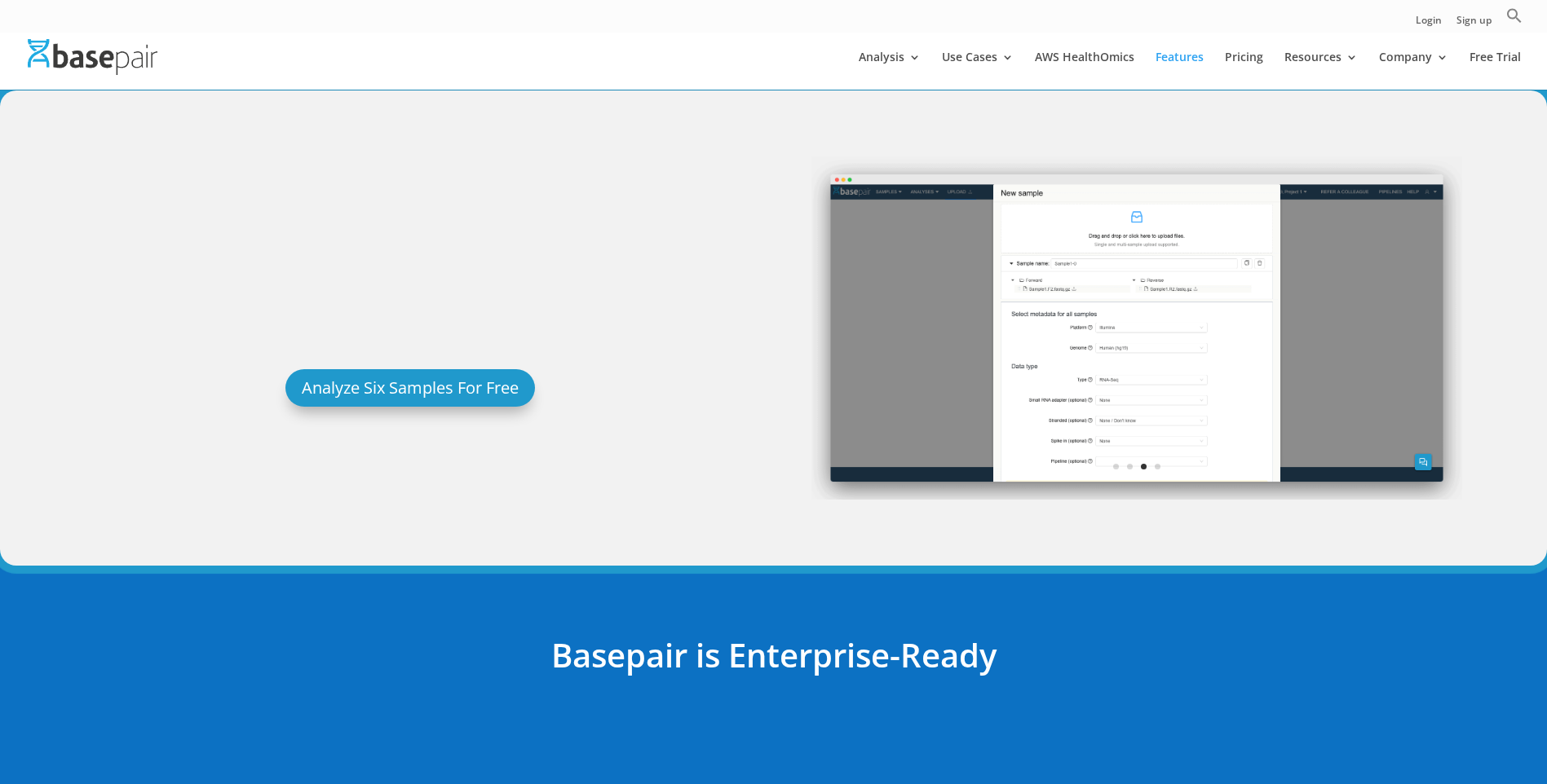
click at [1117, 156] on link "RNA-Seq Analysis" at bounding box center [1152, 158] width 163 height 32
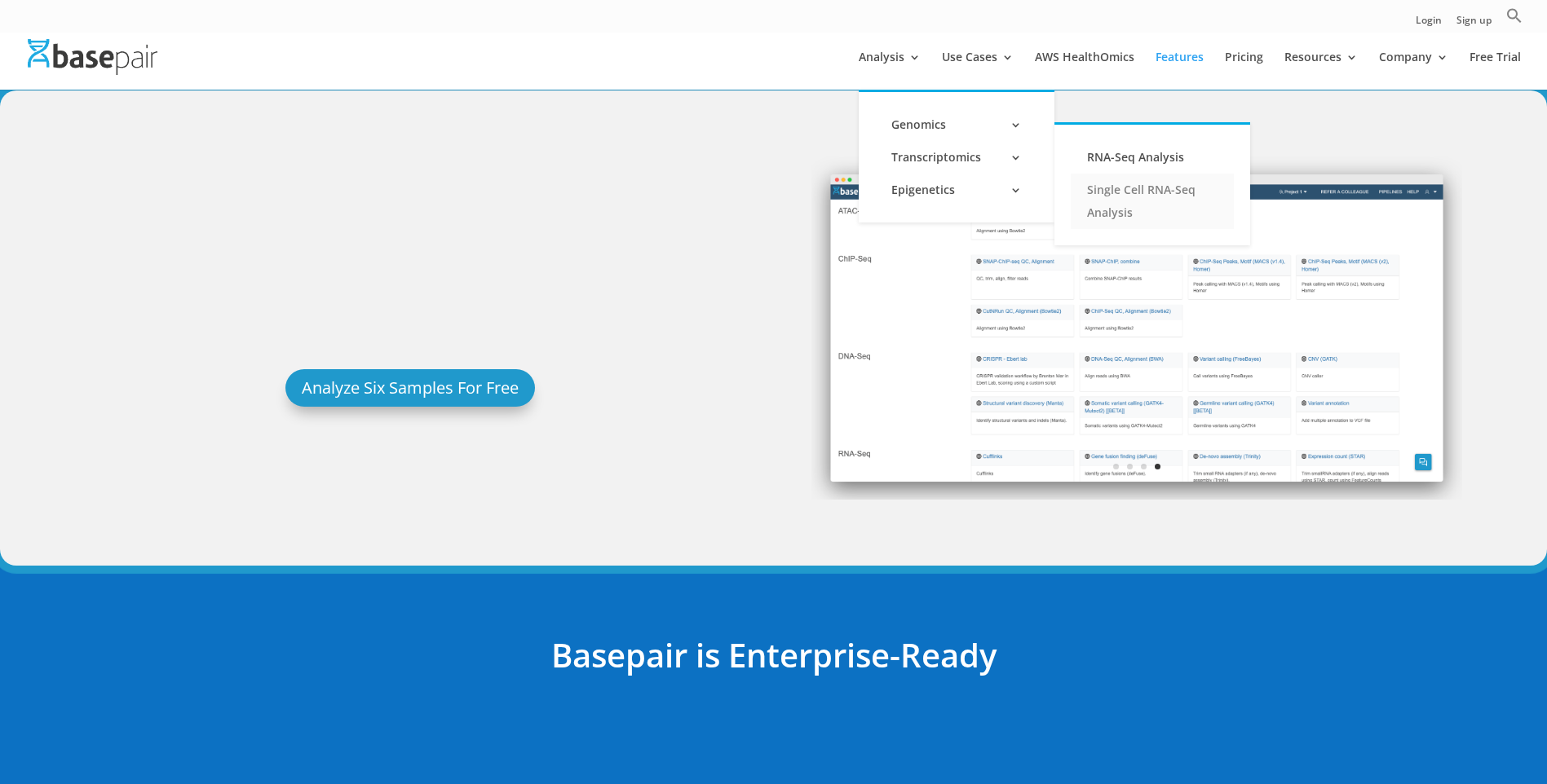
click at [1129, 194] on link "Single Cell RNA-Seq Analysis" at bounding box center [1152, 202] width 163 height 56
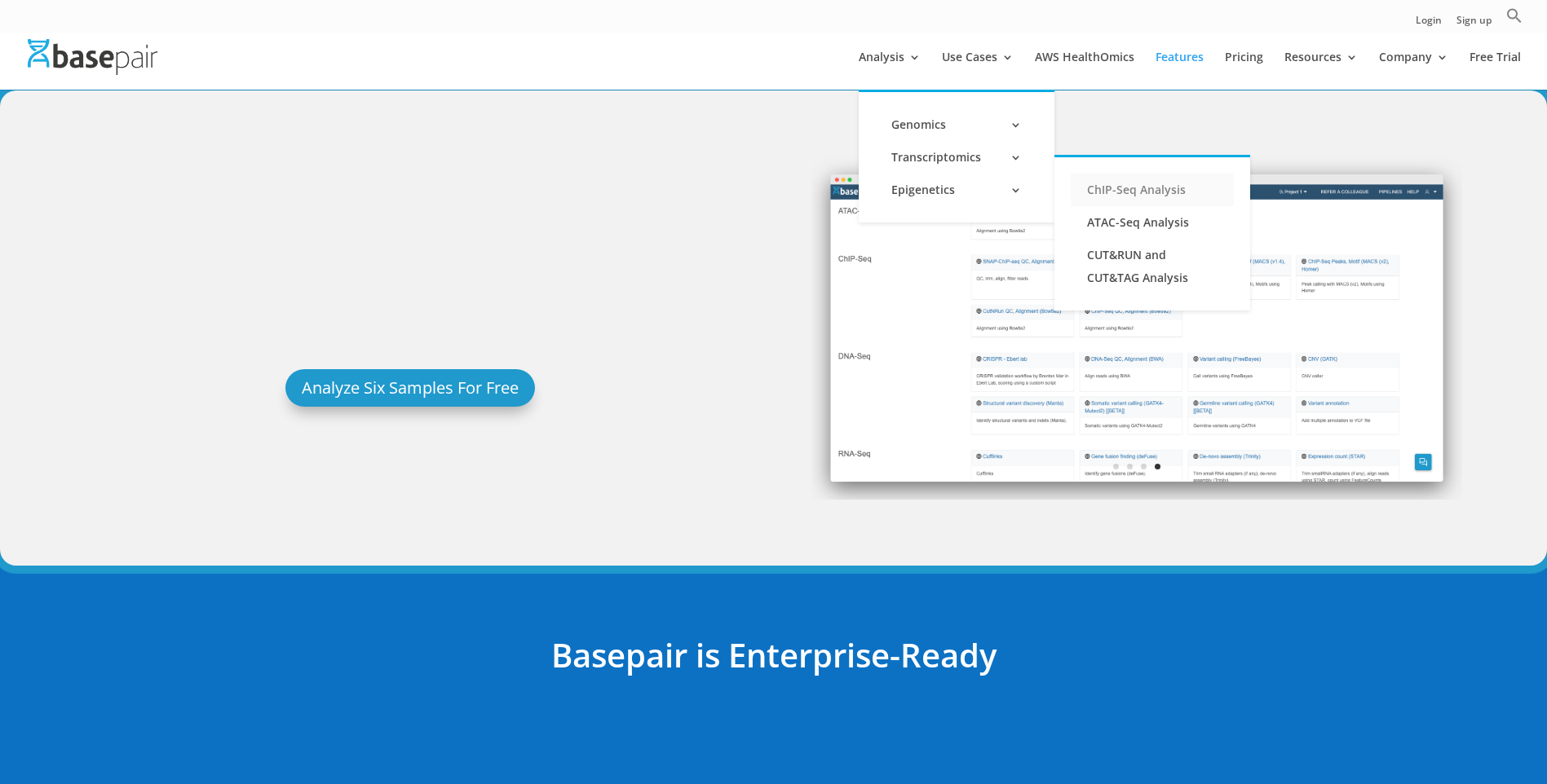
click at [1121, 194] on link "ChIP-Seq Analysis" at bounding box center [1152, 190] width 163 height 32
click at [1118, 215] on link "ATAC-Seq Analysis" at bounding box center [1152, 222] width 163 height 32
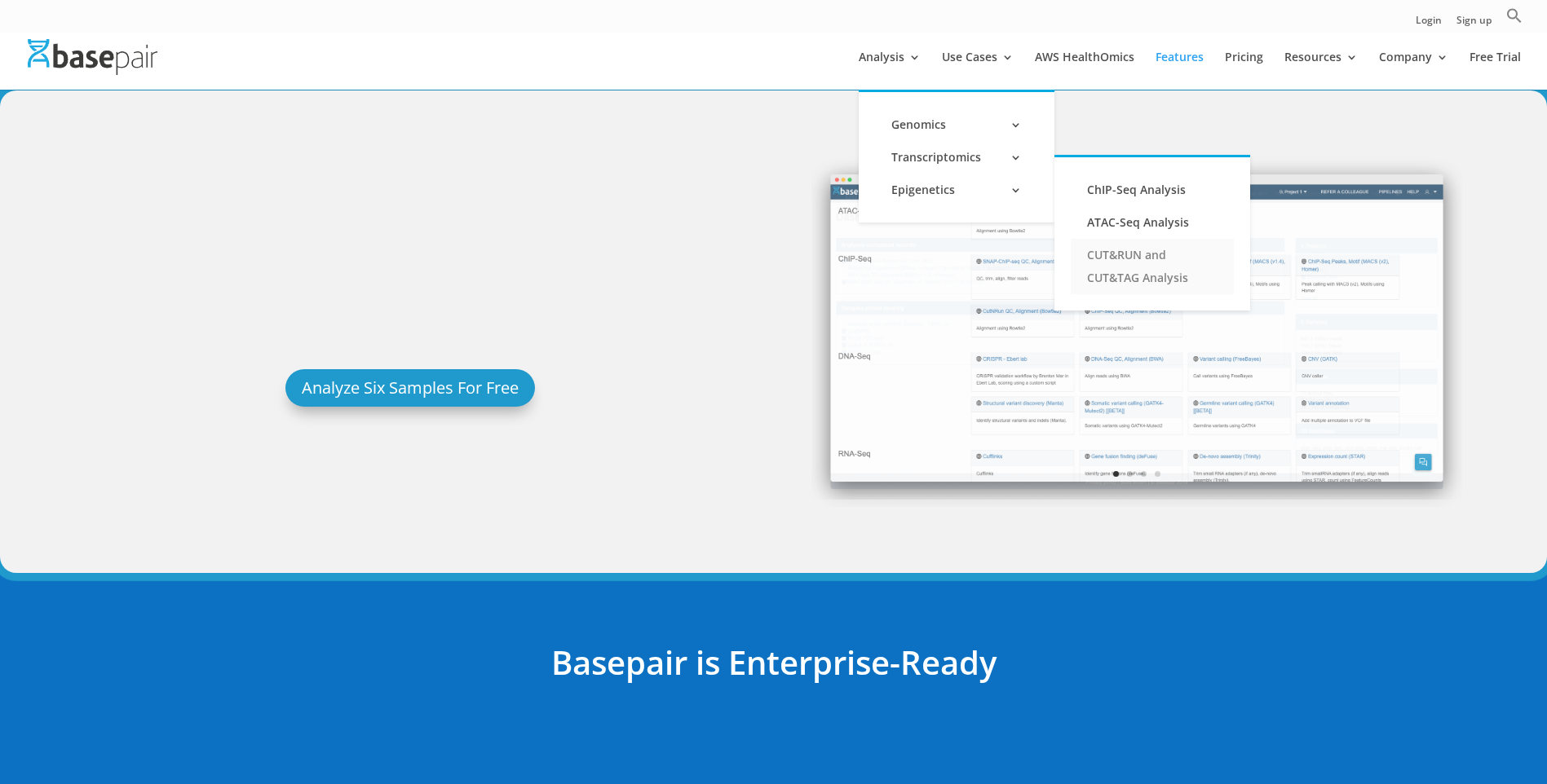
click at [1117, 261] on link "CUT&RUN and CUT&TAG Analysis" at bounding box center [1152, 266] width 163 height 56
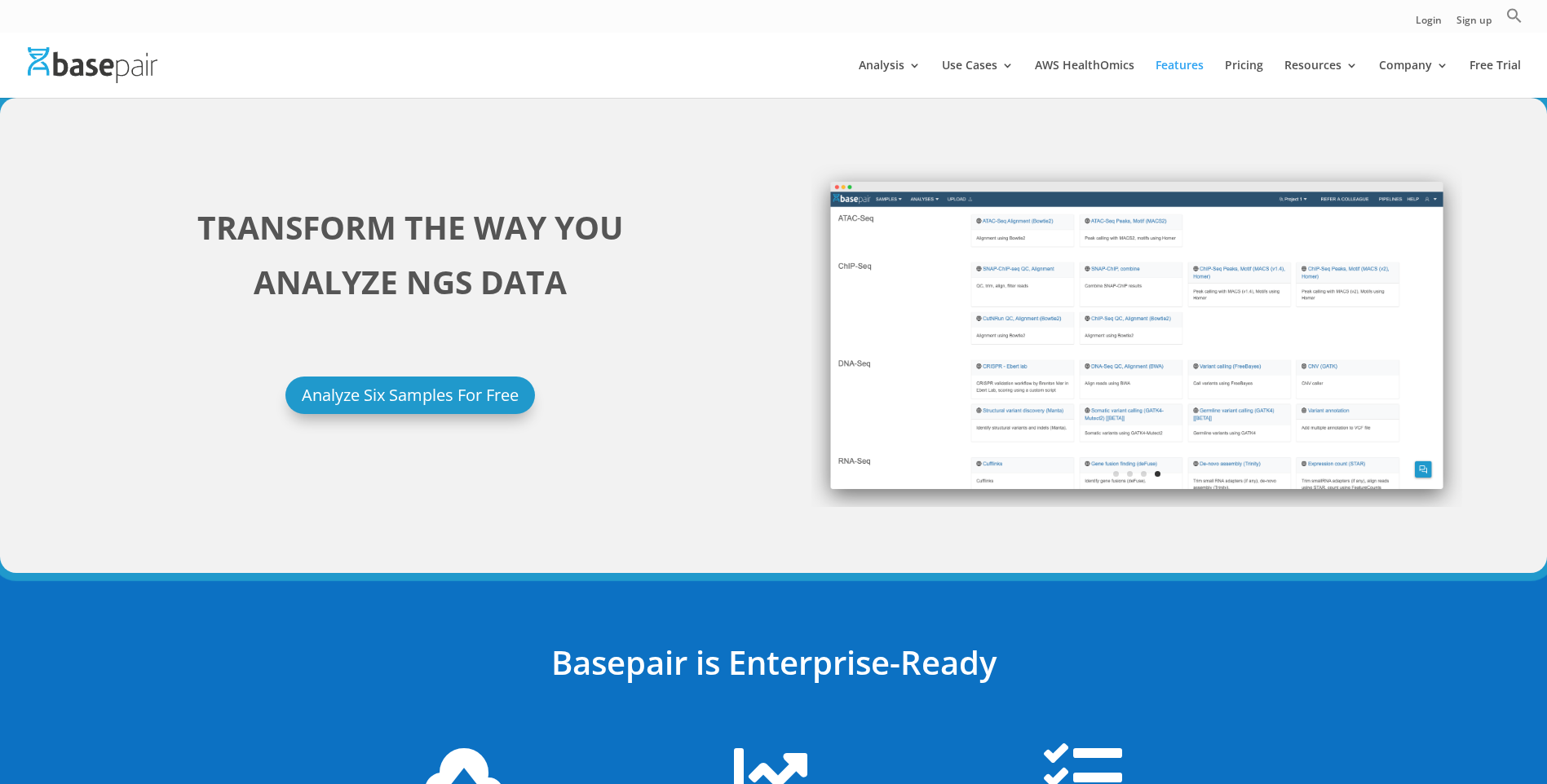
click at [781, 90] on div at bounding box center [798, 65] width 1547 height 65
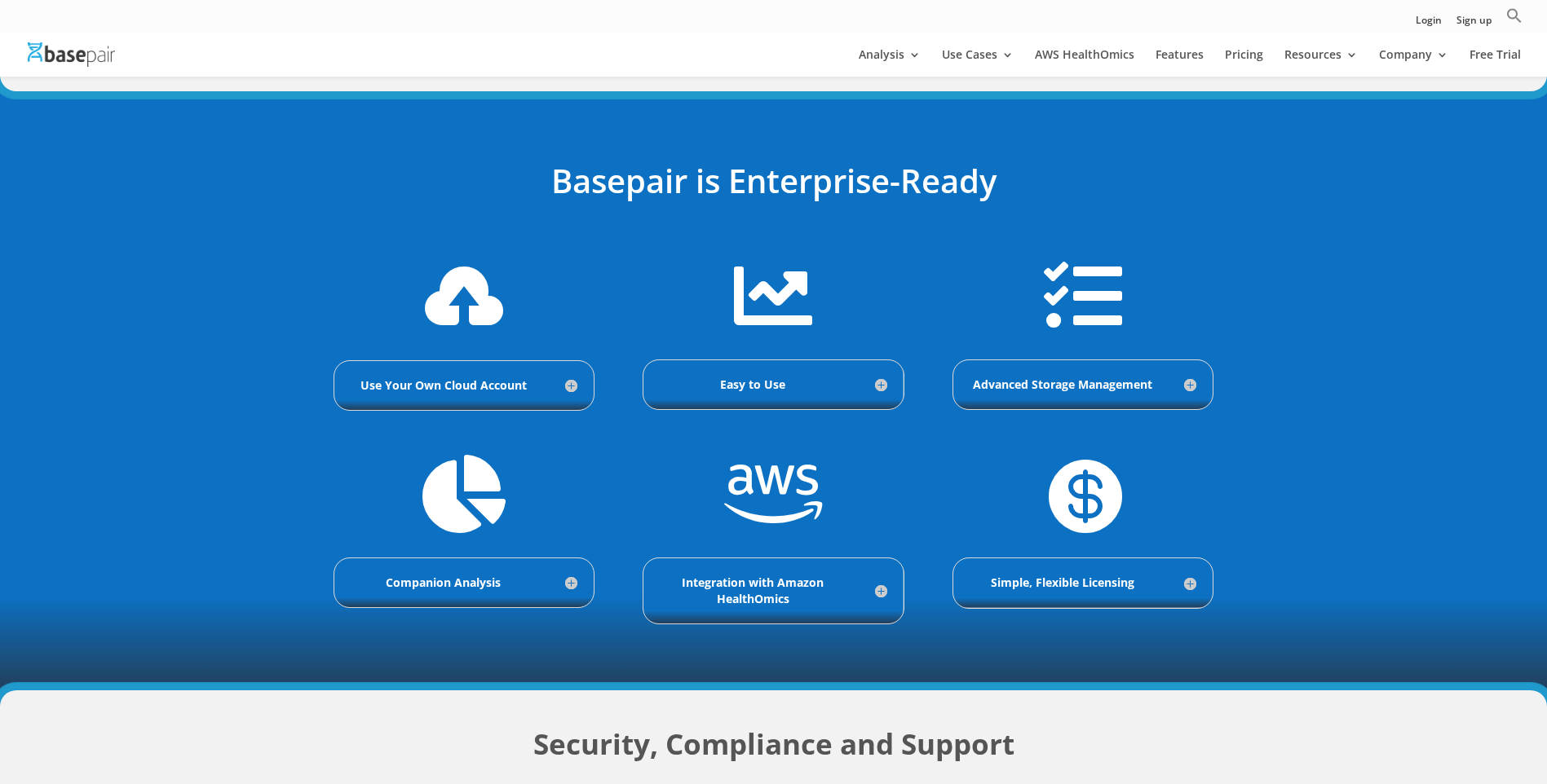
scroll to position [456, 0]
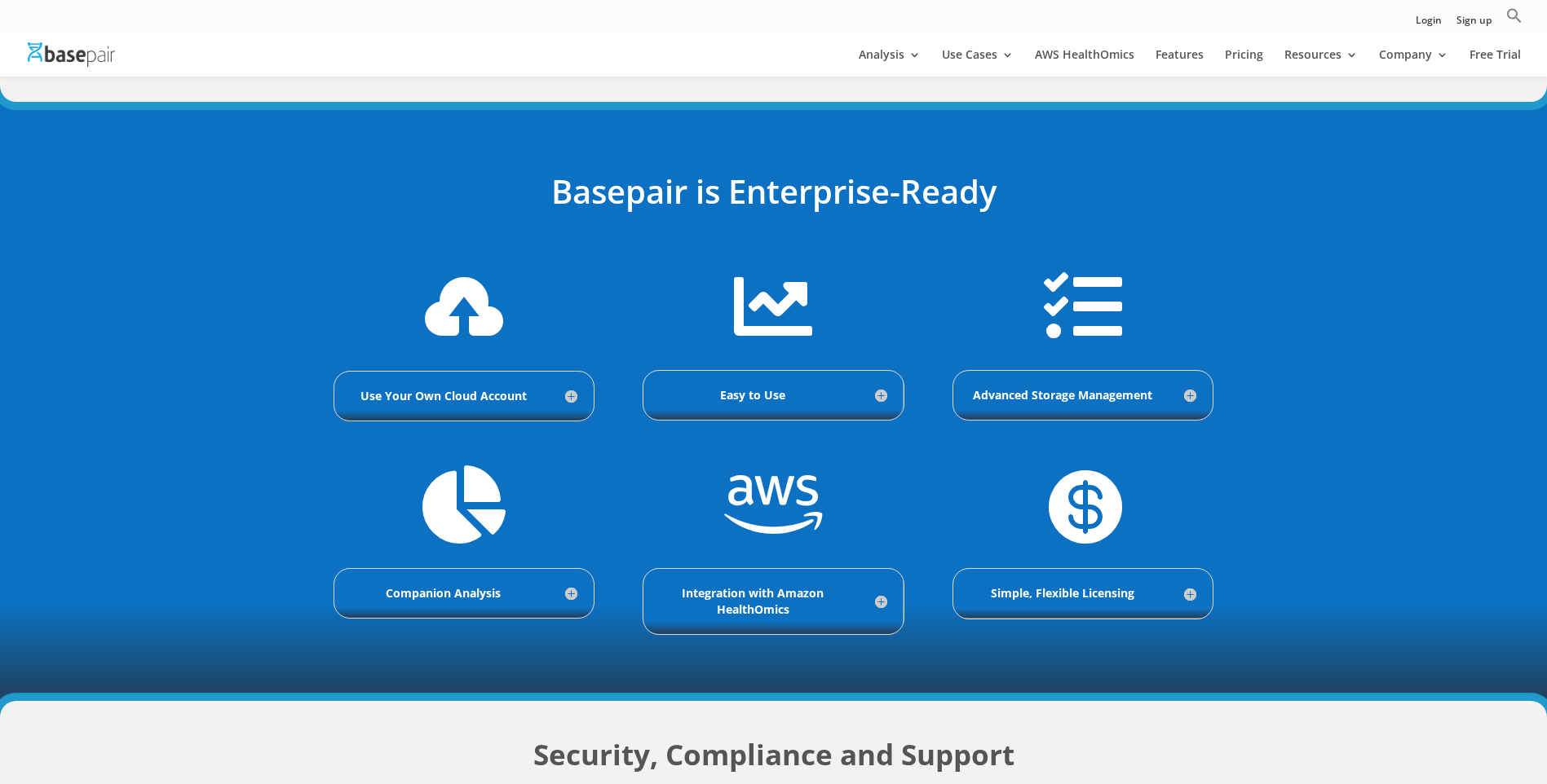
click at [1189, 396] on h5 "Advanced Storage Management" at bounding box center [1083, 395] width 227 height 16
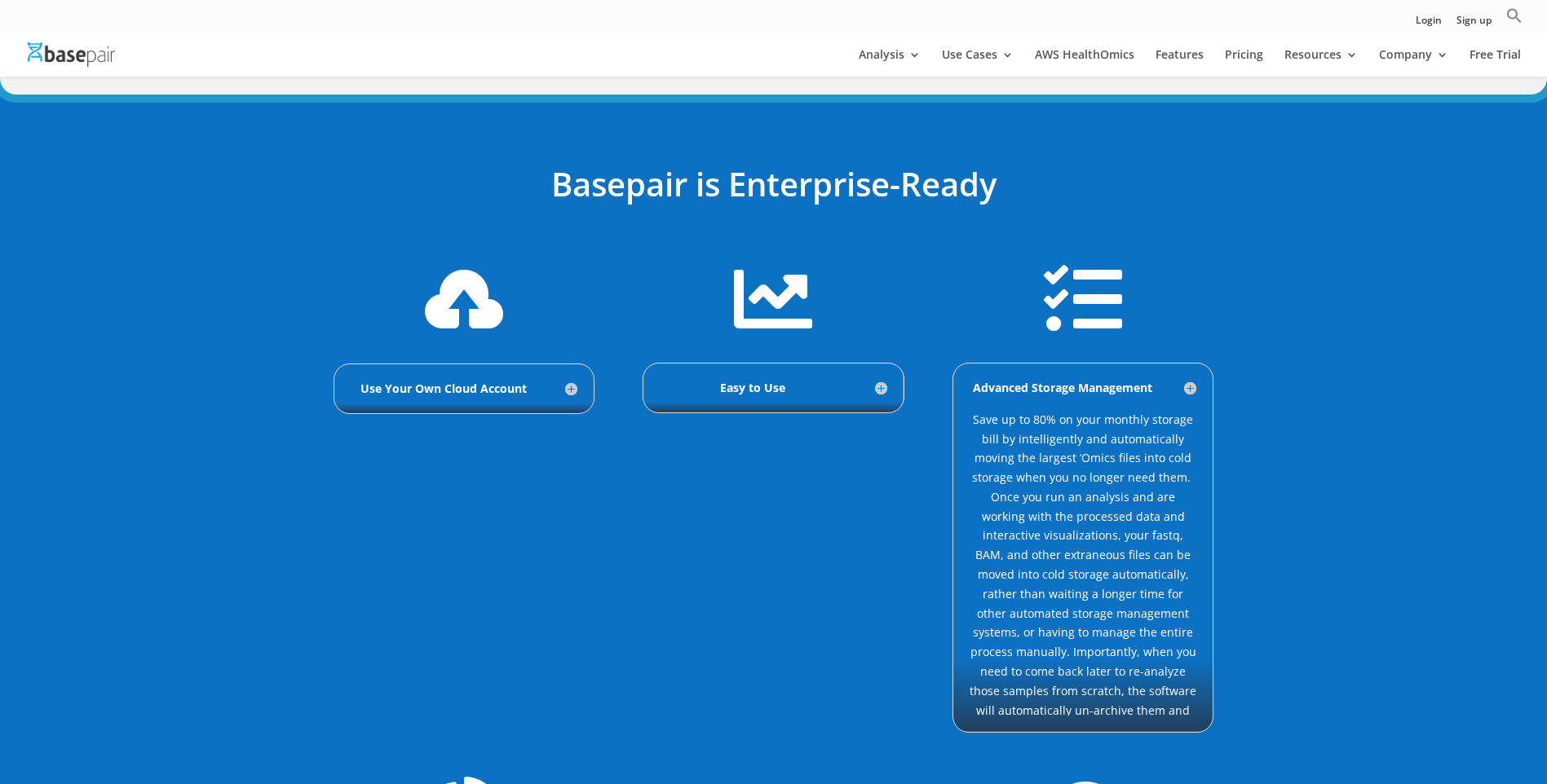
click at [1190, 389] on h5 "Advanced Storage Management" at bounding box center [1083, 388] width 227 height 16
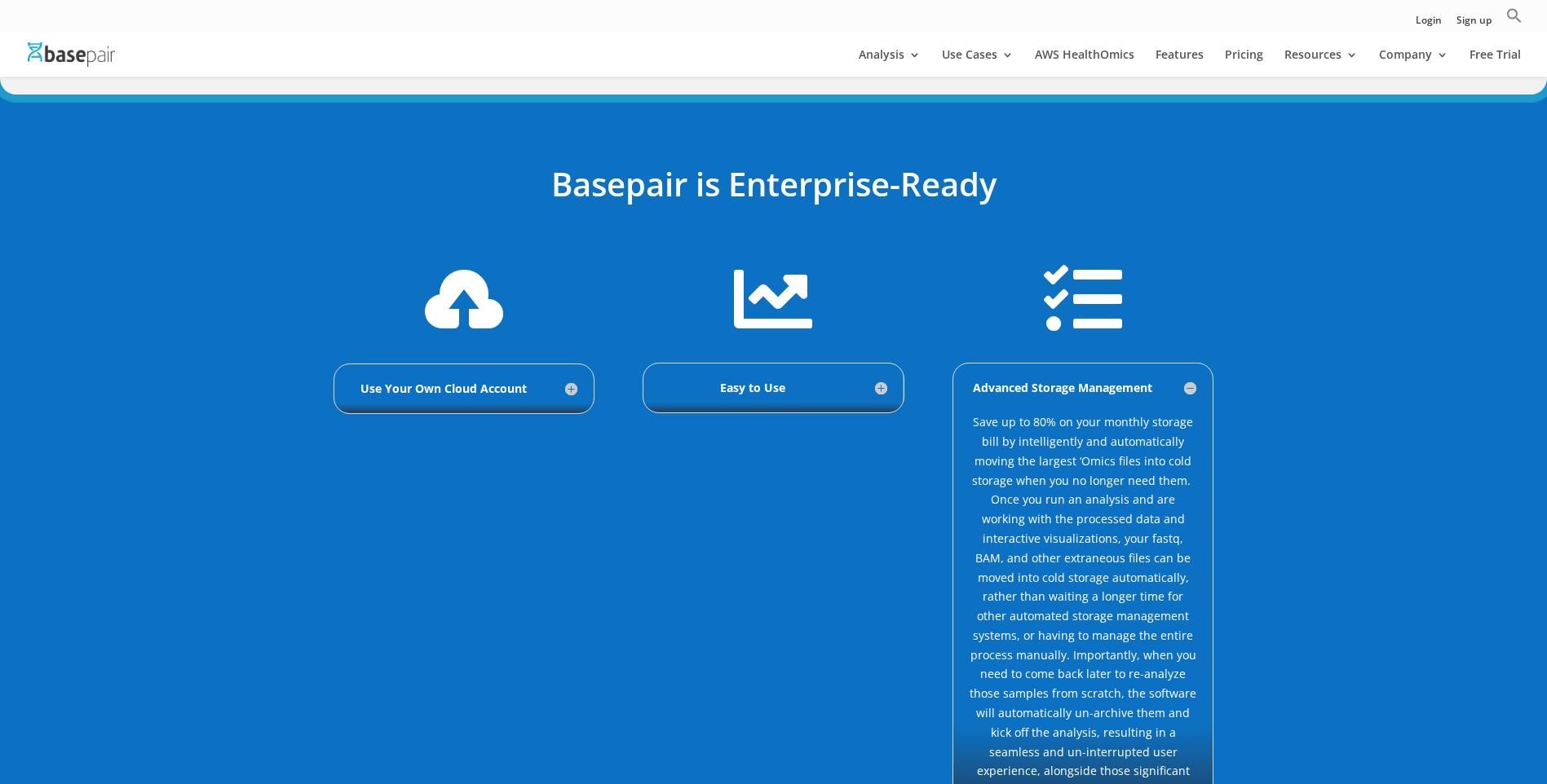
click at [1190, 389] on h5 "Advanced Storage Management" at bounding box center [1083, 388] width 227 height 16
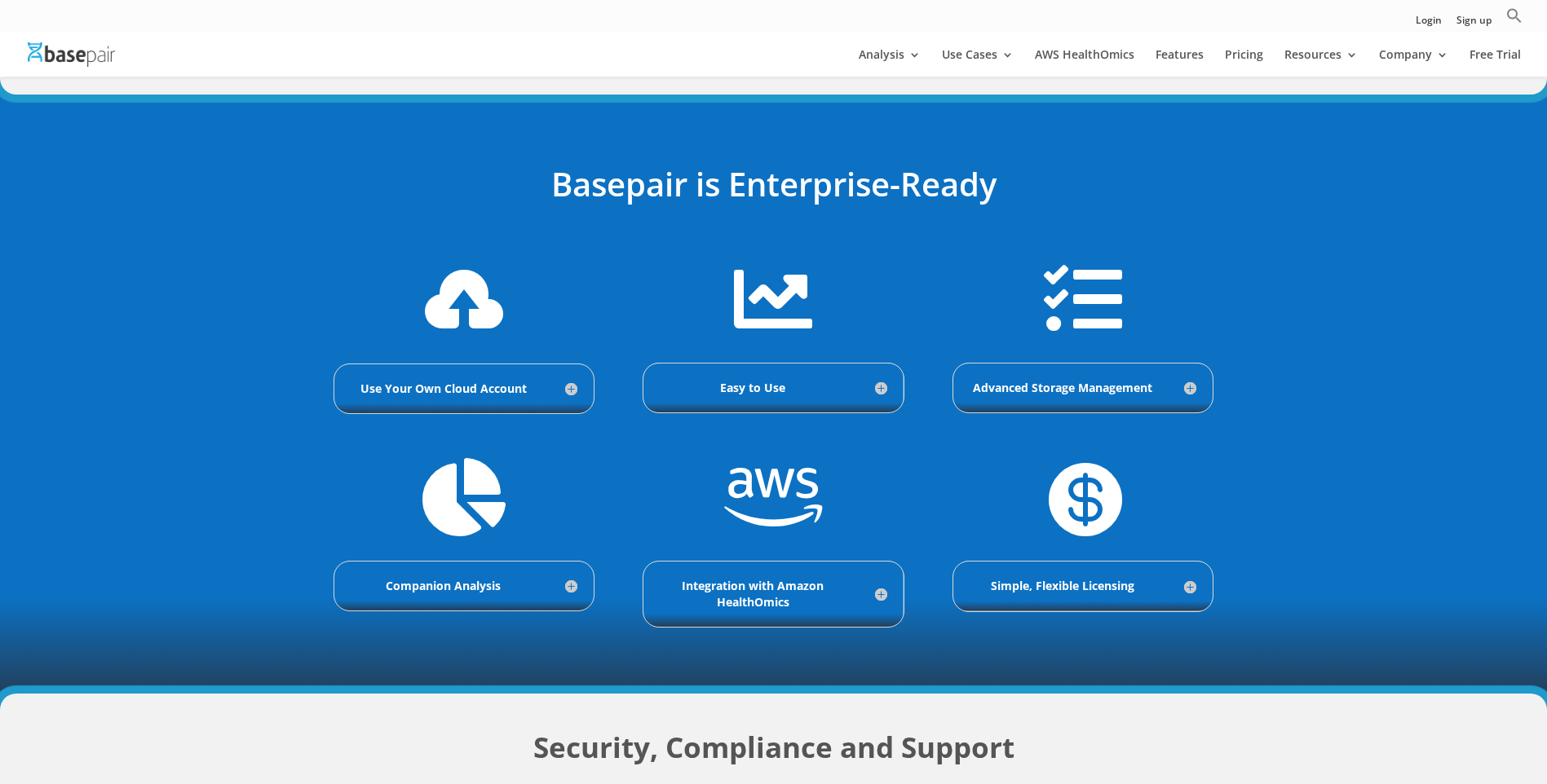
click at [1187, 590] on h5 "Simple, Flexible Licensing" at bounding box center [1083, 586] width 227 height 16
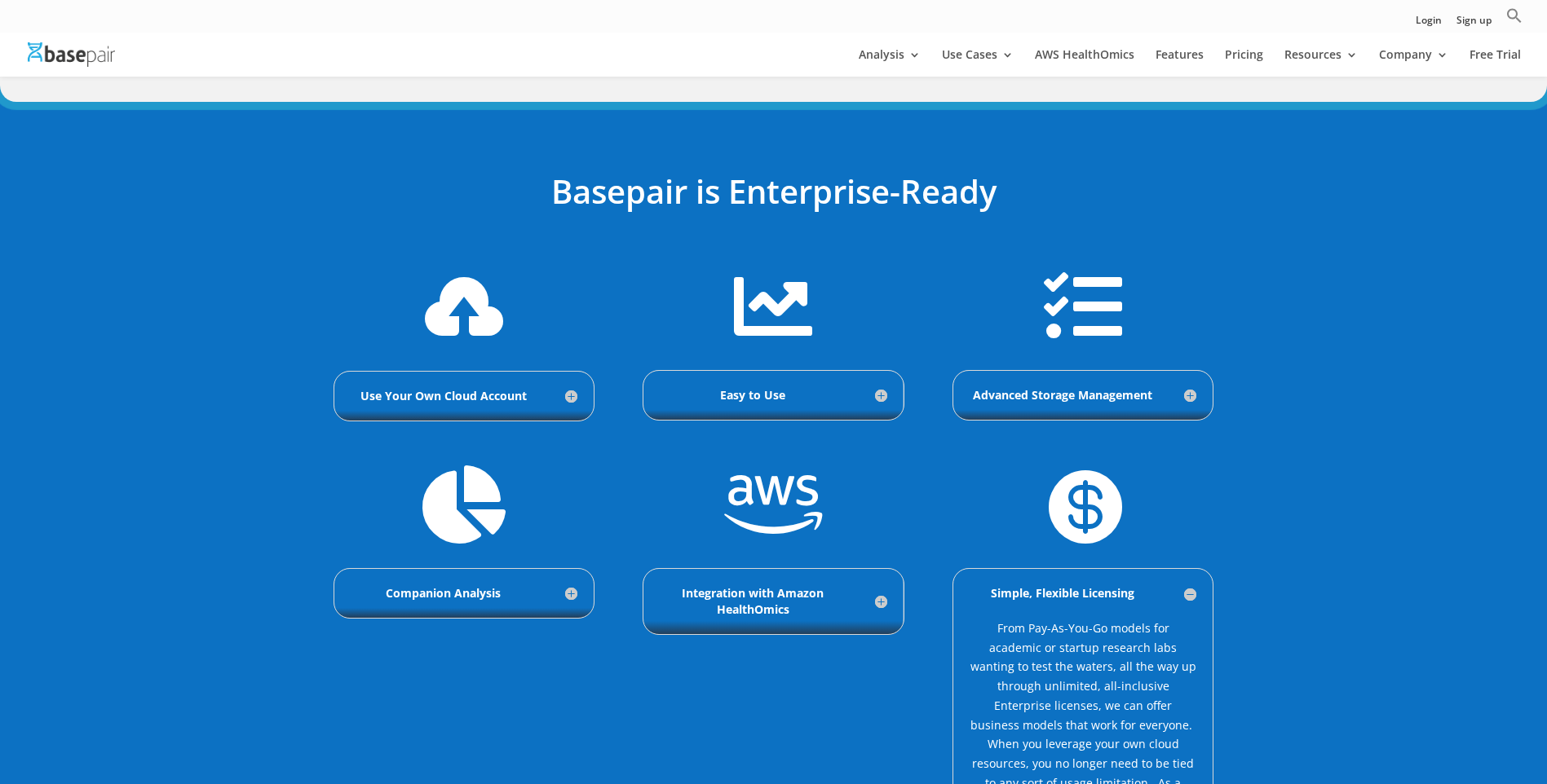
click at [1189, 591] on h5 "Simple, Flexible Licensing" at bounding box center [1083, 593] width 227 height 16
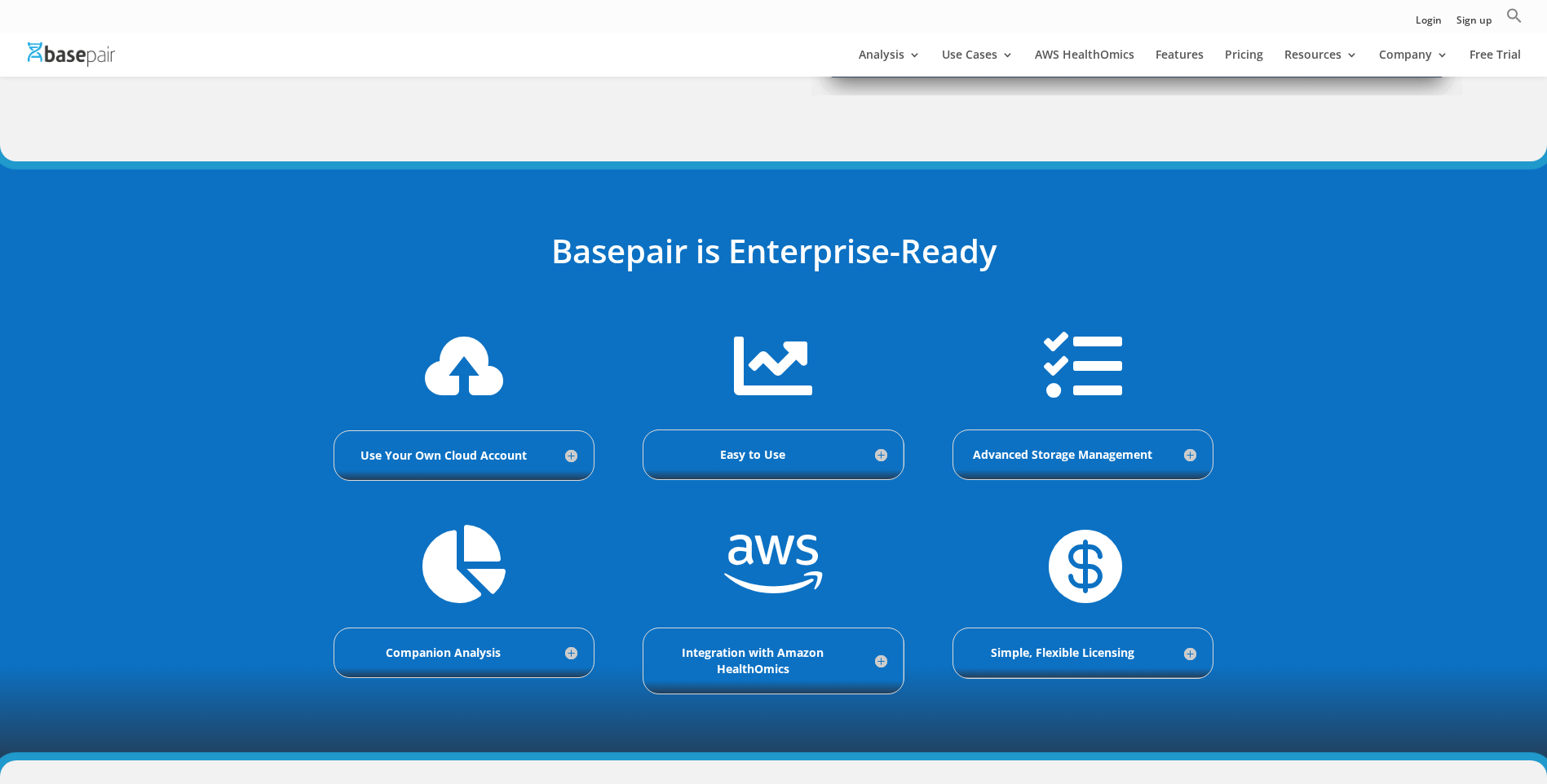
scroll to position [375, 0]
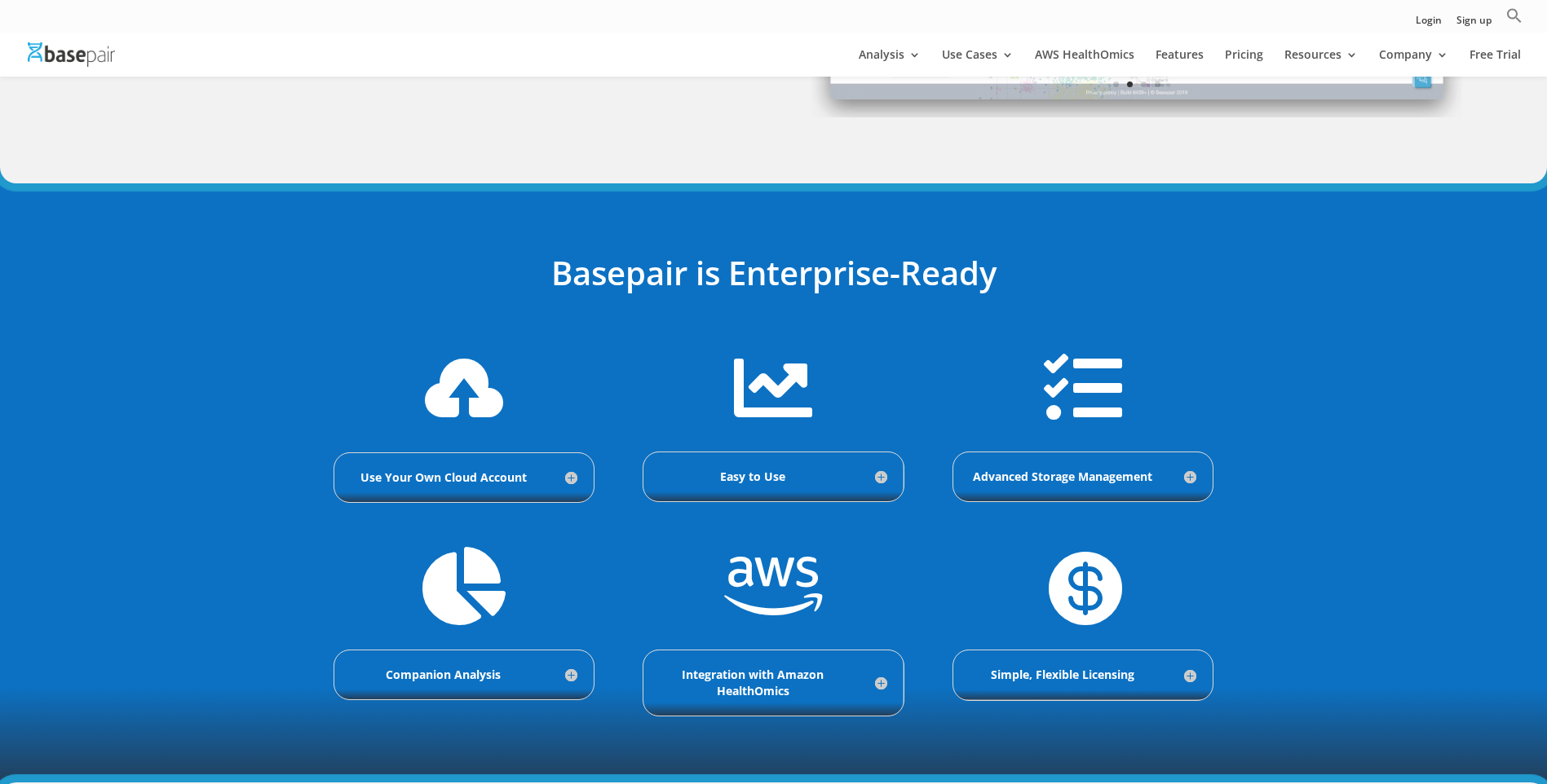
click at [884, 482] on h5 "Easy to Use" at bounding box center [774, 477] width 227 height 16
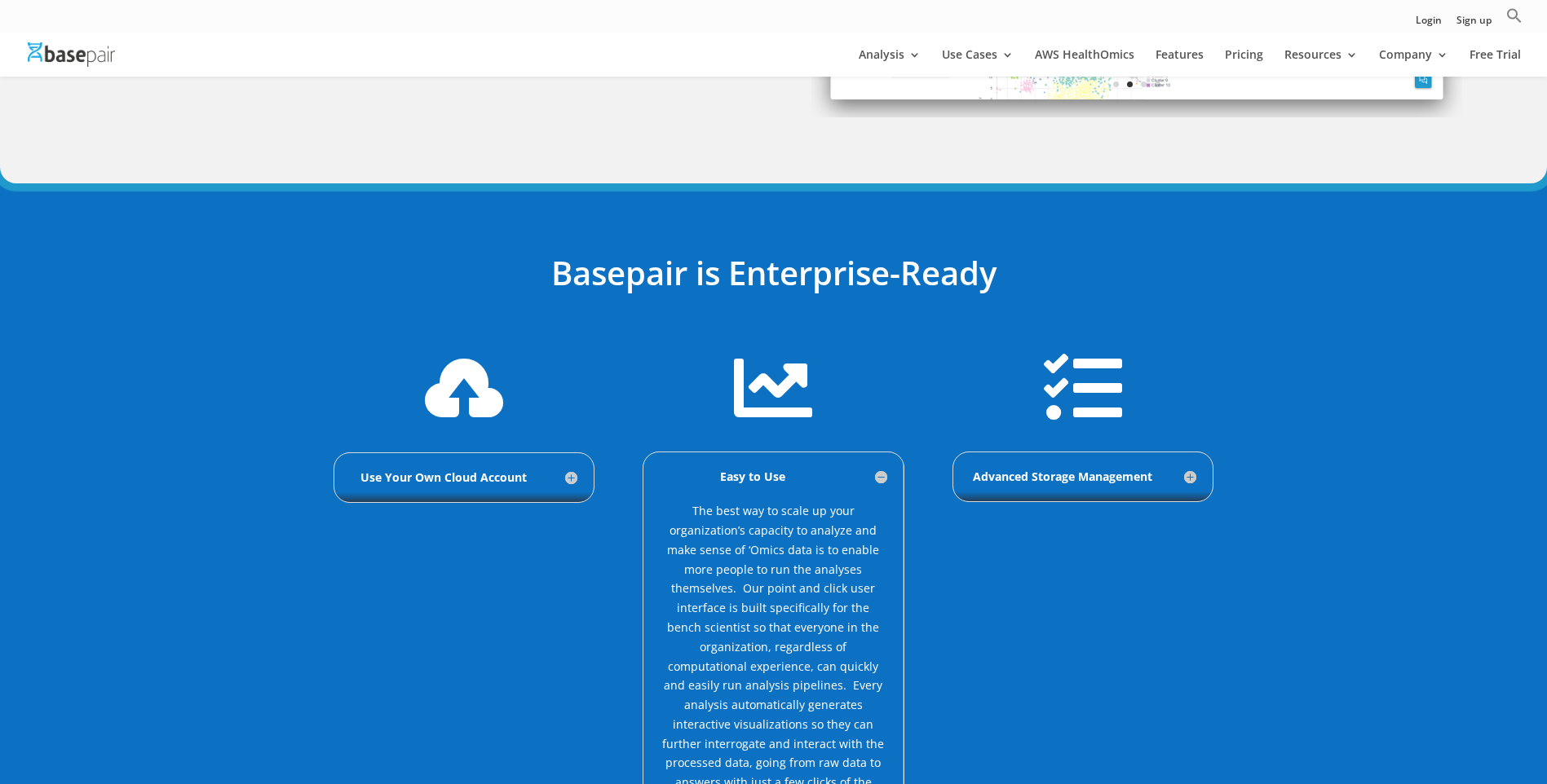
click at [882, 481] on h5 "Easy to Use" at bounding box center [774, 477] width 227 height 16
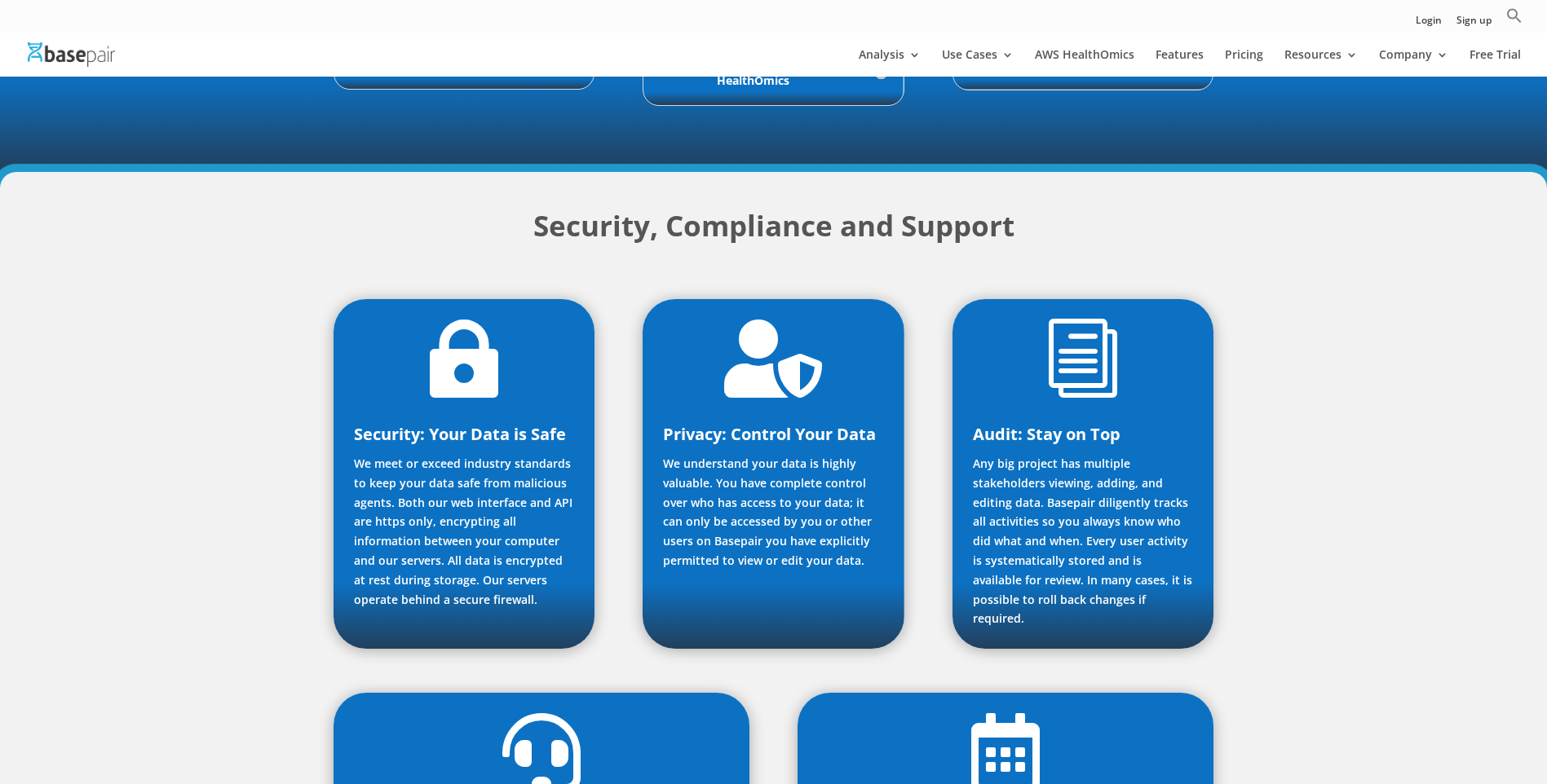
scroll to position [1474, 0]
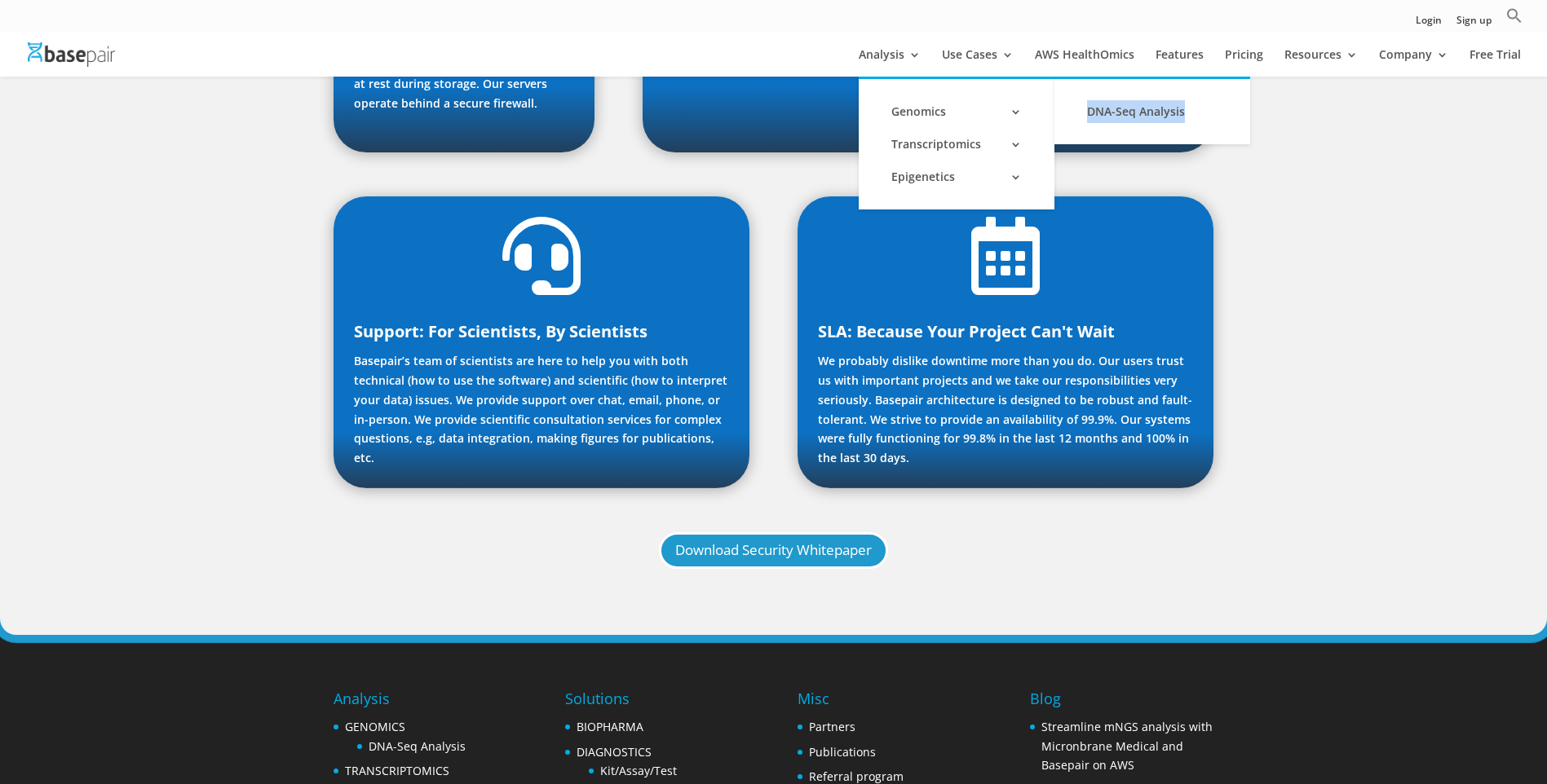
drag, startPoint x: 1244, startPoint y: 109, endPoint x: 1070, endPoint y: 120, distance: 174.3
click at [1070, 120] on li "DNA-Seq Analysis" at bounding box center [1152, 112] width 195 height 32
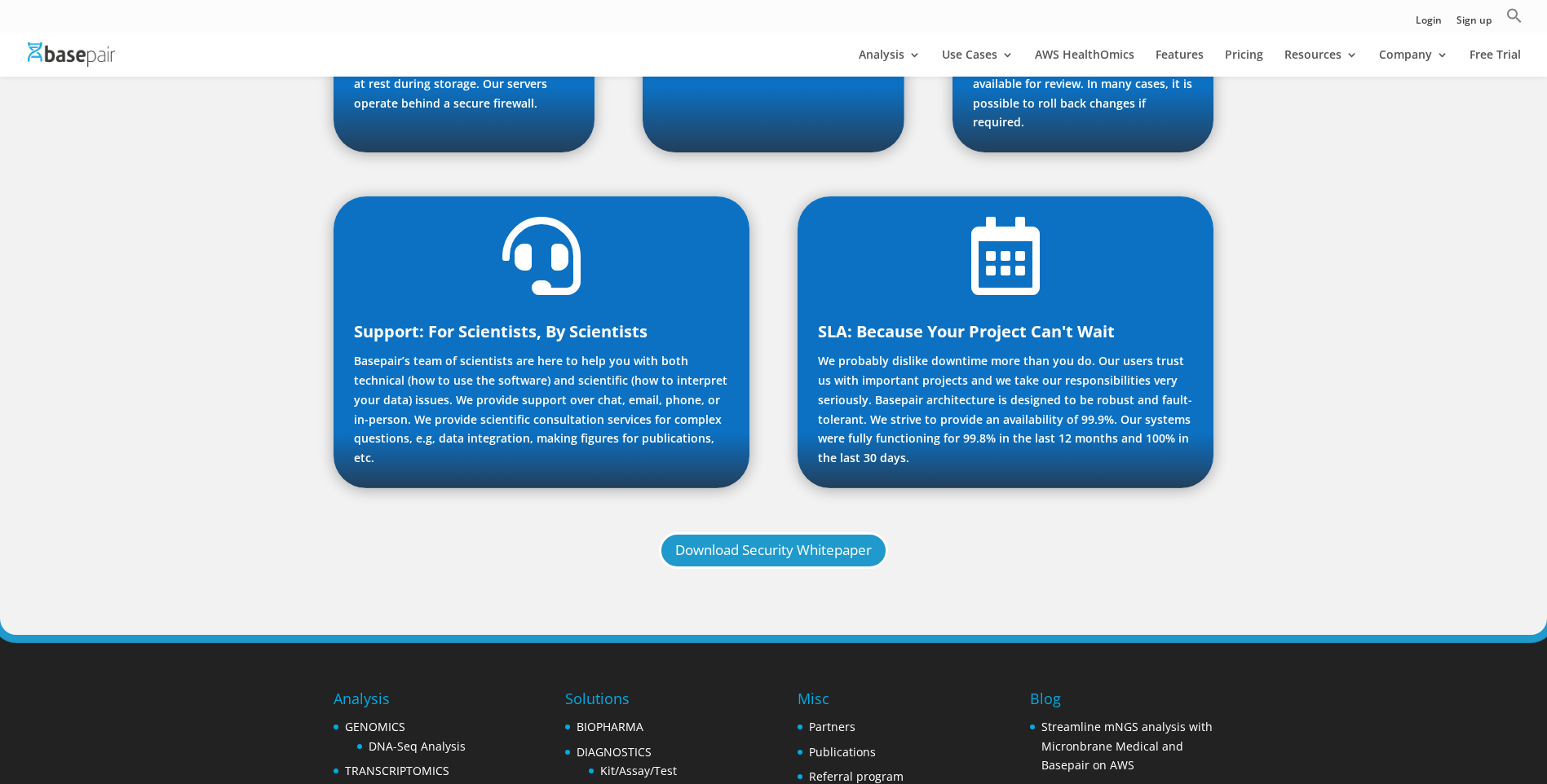
copy link "DNA-Seq Analysis"
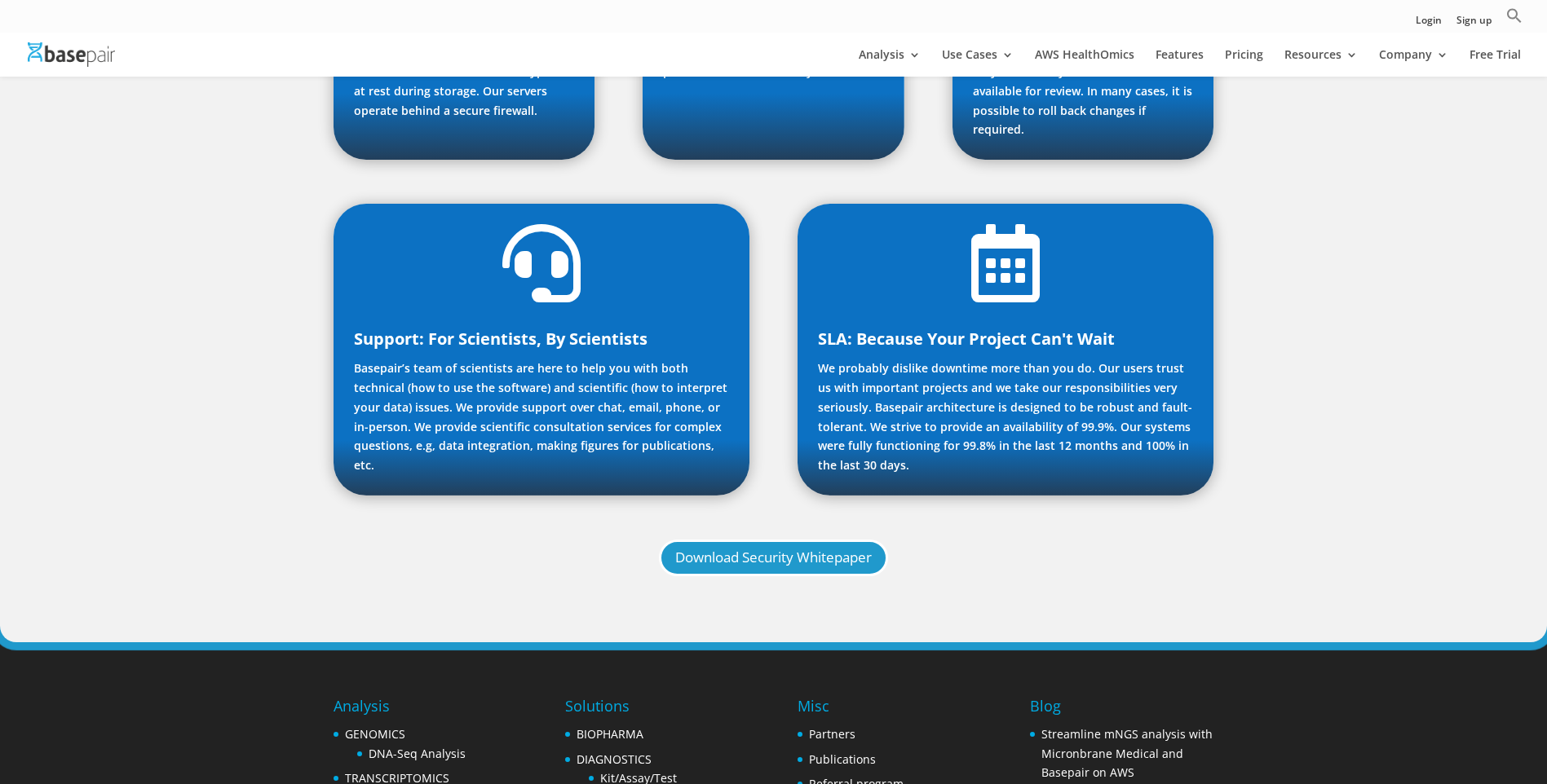
copy link "DNA-Seq Analysis"
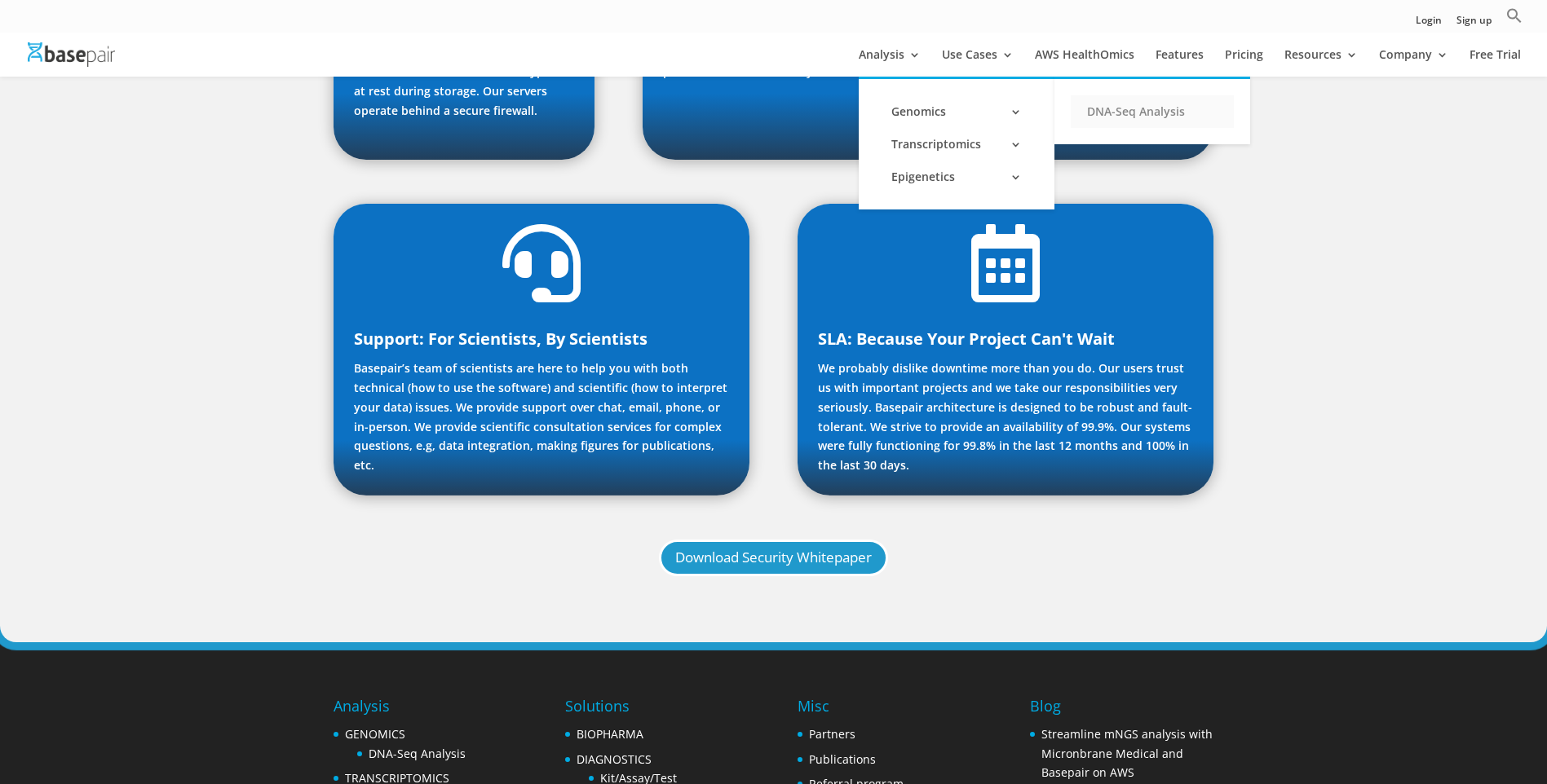
copy link "DNA-Seq Analysis"
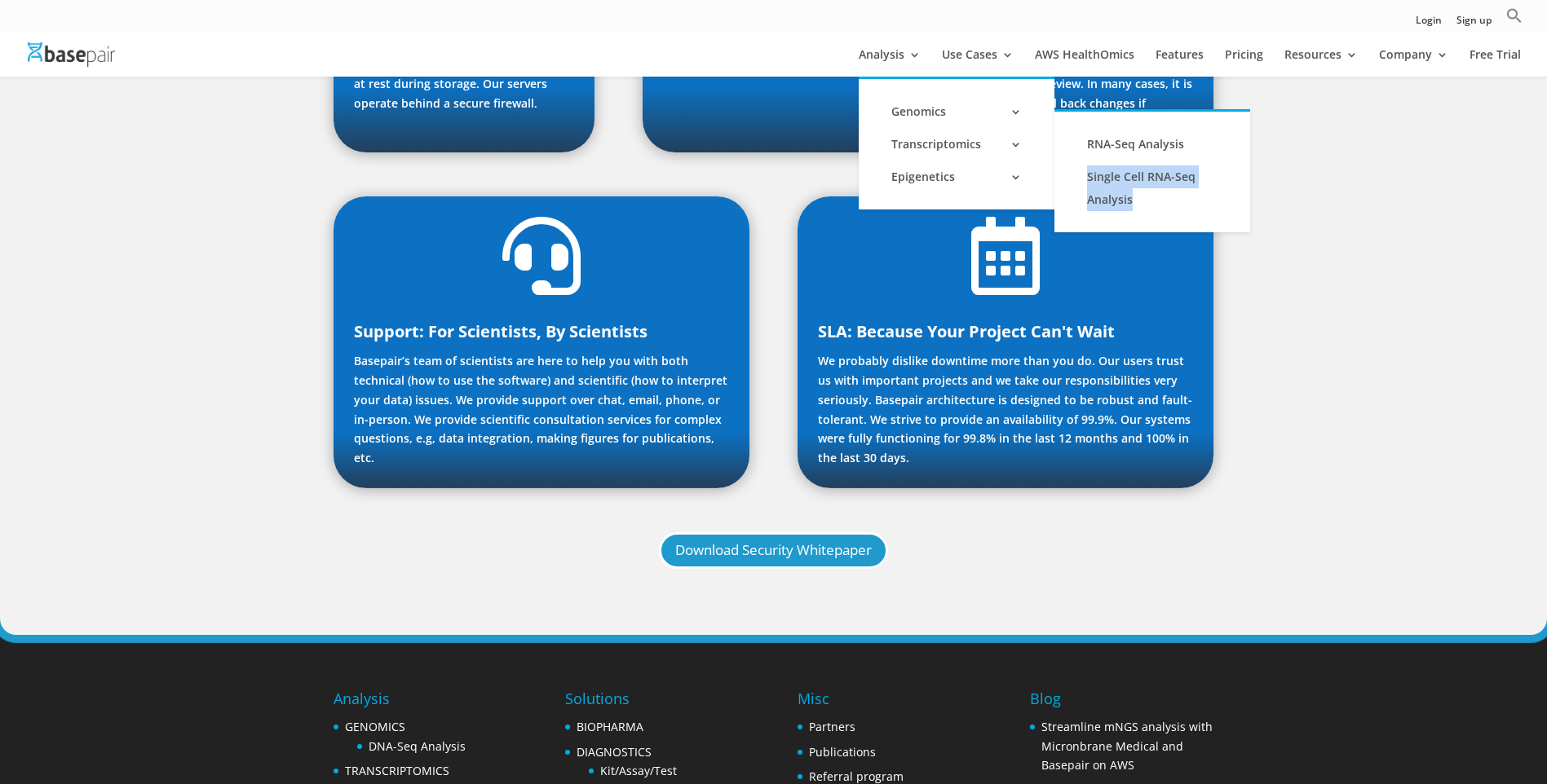
drag, startPoint x: 1248, startPoint y: 145, endPoint x: 1244, endPoint y: 203, distance: 58.1
click at [1244, 203] on ul "RNA-Seq Analysis Single Cell RNA-Seq Analysis" at bounding box center [1152, 170] width 195 height 123
drag, startPoint x: 1070, startPoint y: 138, endPoint x: 1246, endPoint y: 141, distance: 176.0
click at [1246, 141] on li "RNA-Seq Analysis" at bounding box center [1152, 144] width 195 height 32
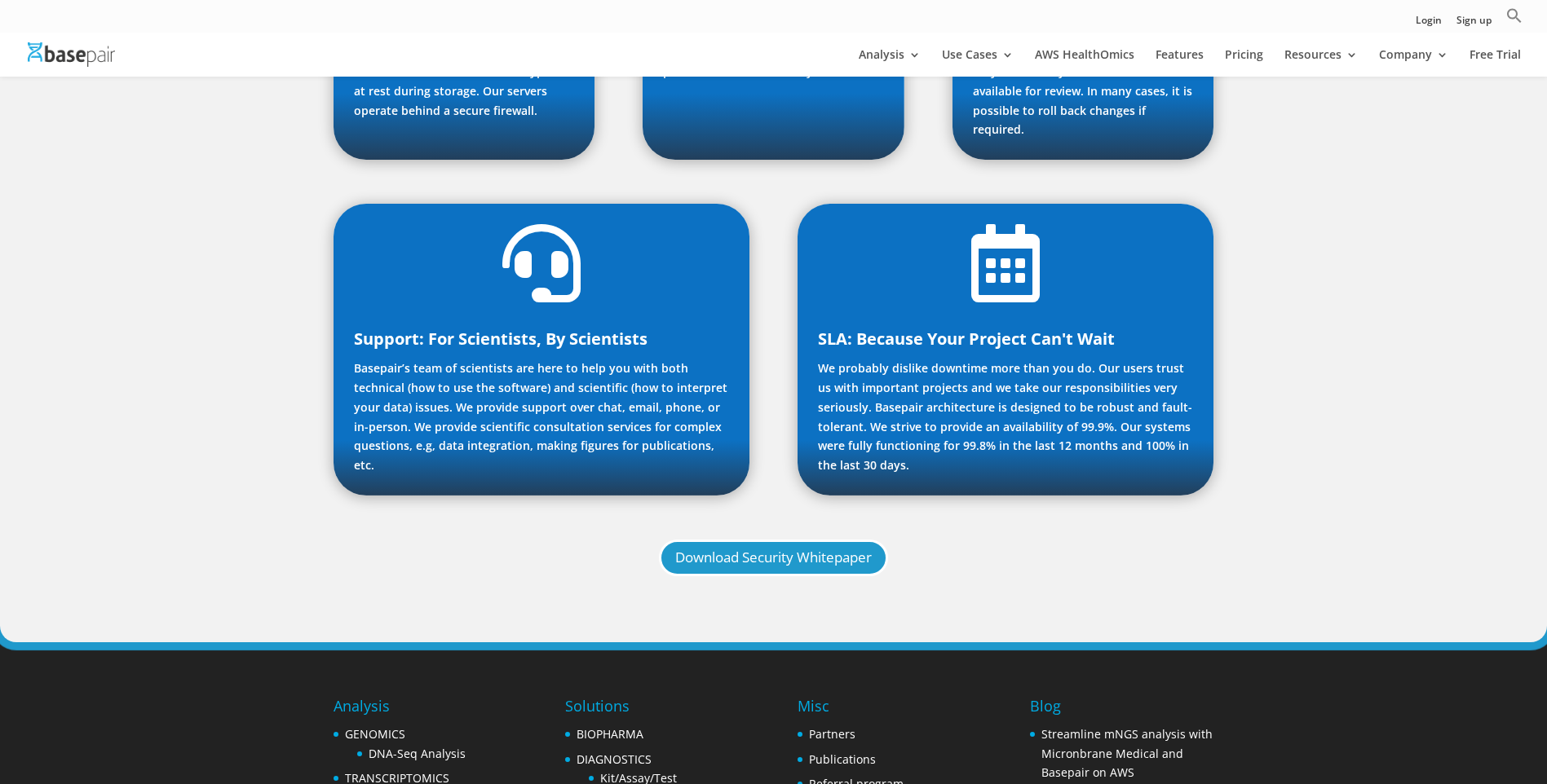
copy link "RNA-Seq Analysis"
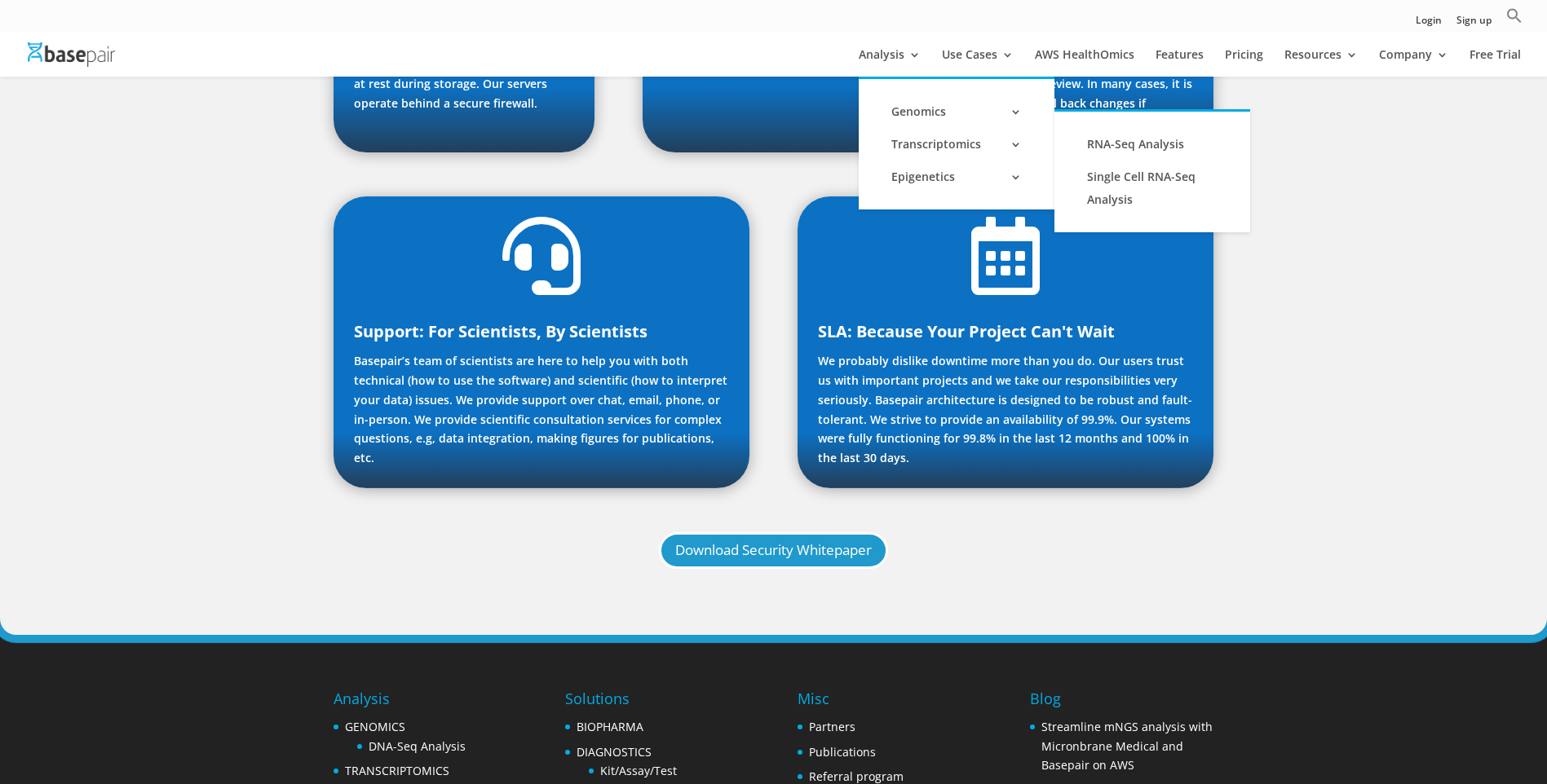
copy link "RNA-Seq Analysis"
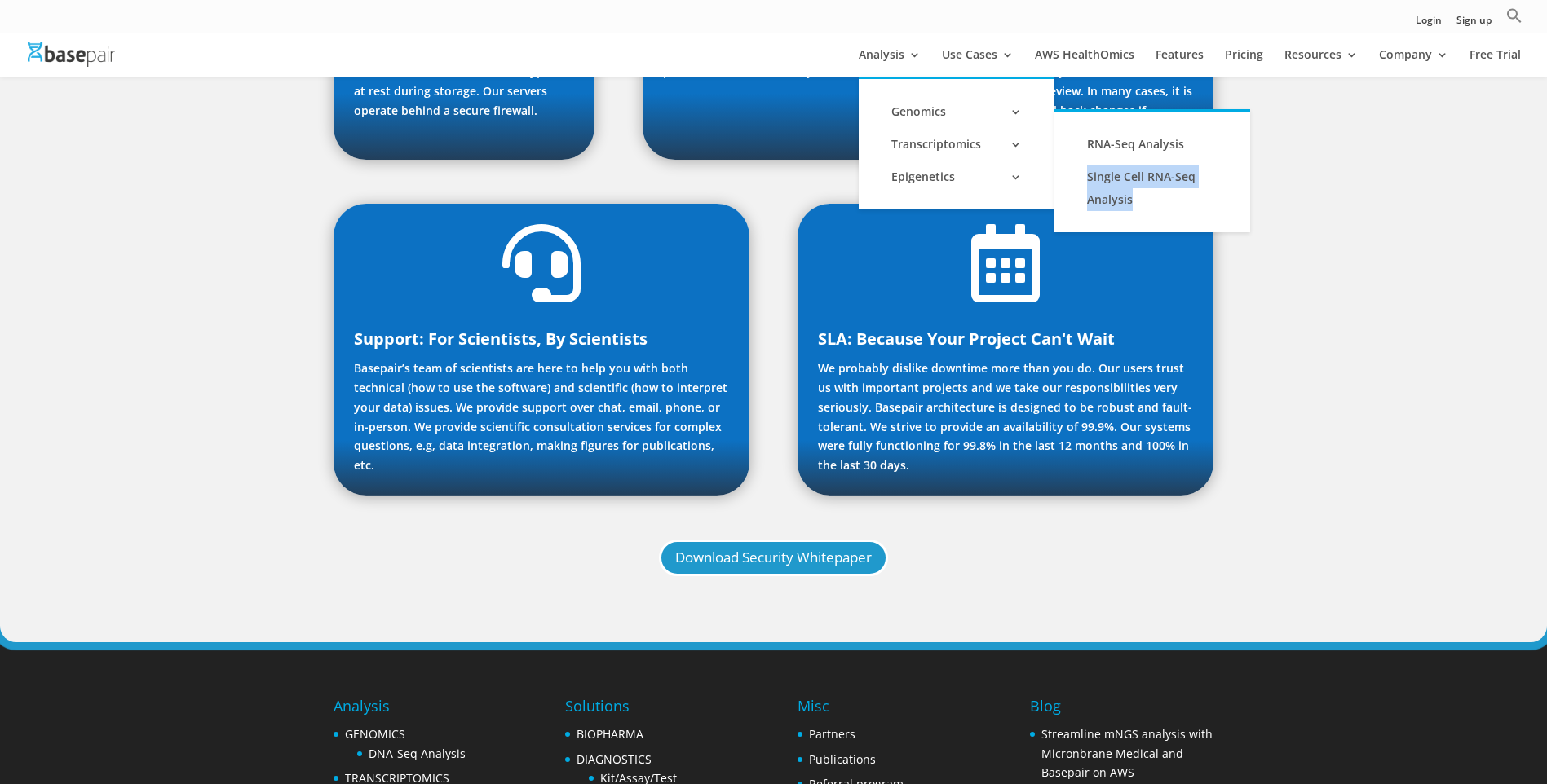
drag, startPoint x: 1244, startPoint y: 204, endPoint x: 1068, endPoint y: 176, distance: 178.2
click at [1068, 176] on li "Single Cell RNA-Seq Analysis" at bounding box center [1152, 188] width 195 height 56
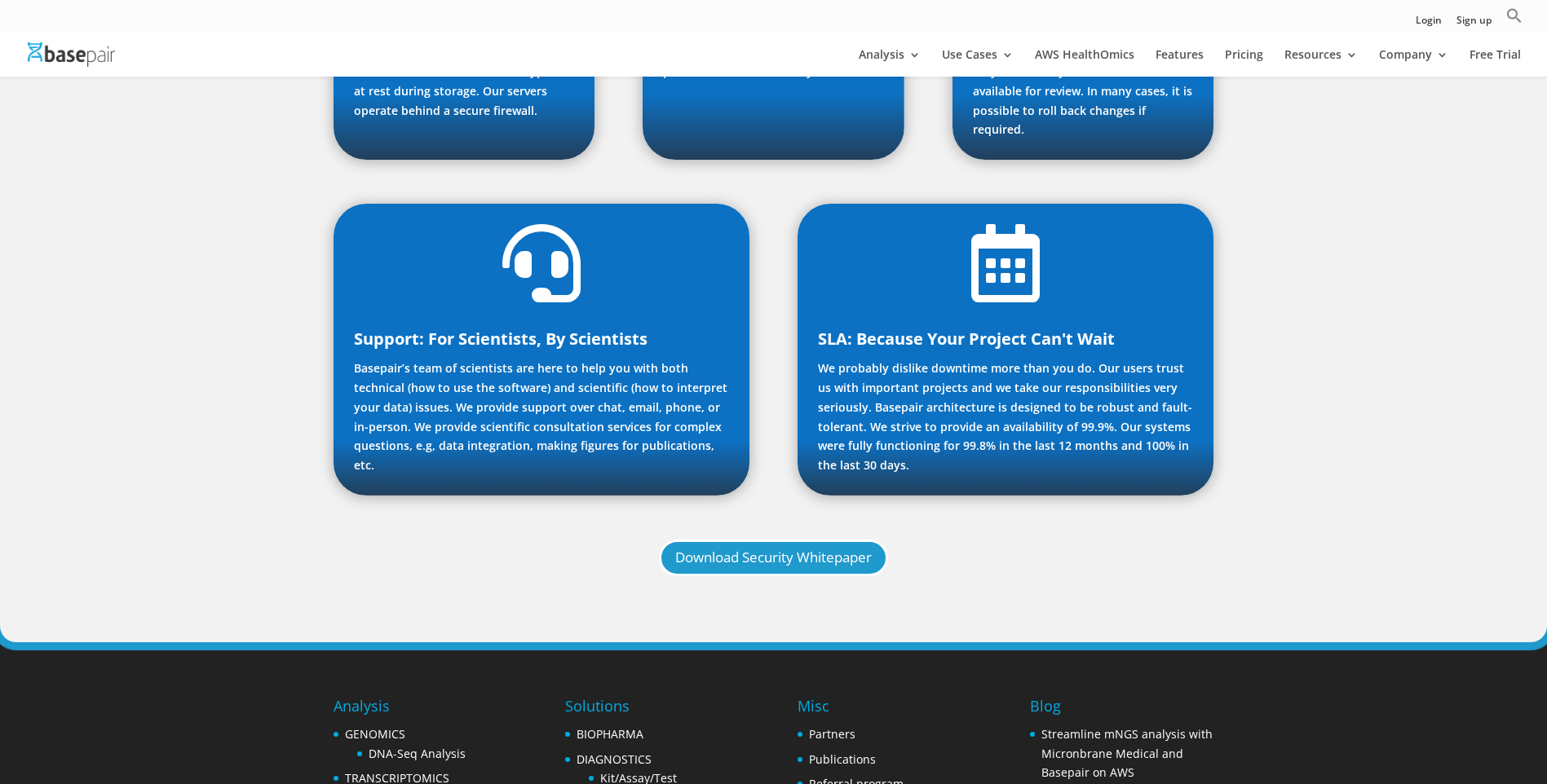
copy link "Single Cell RNA-Seq Analysis"
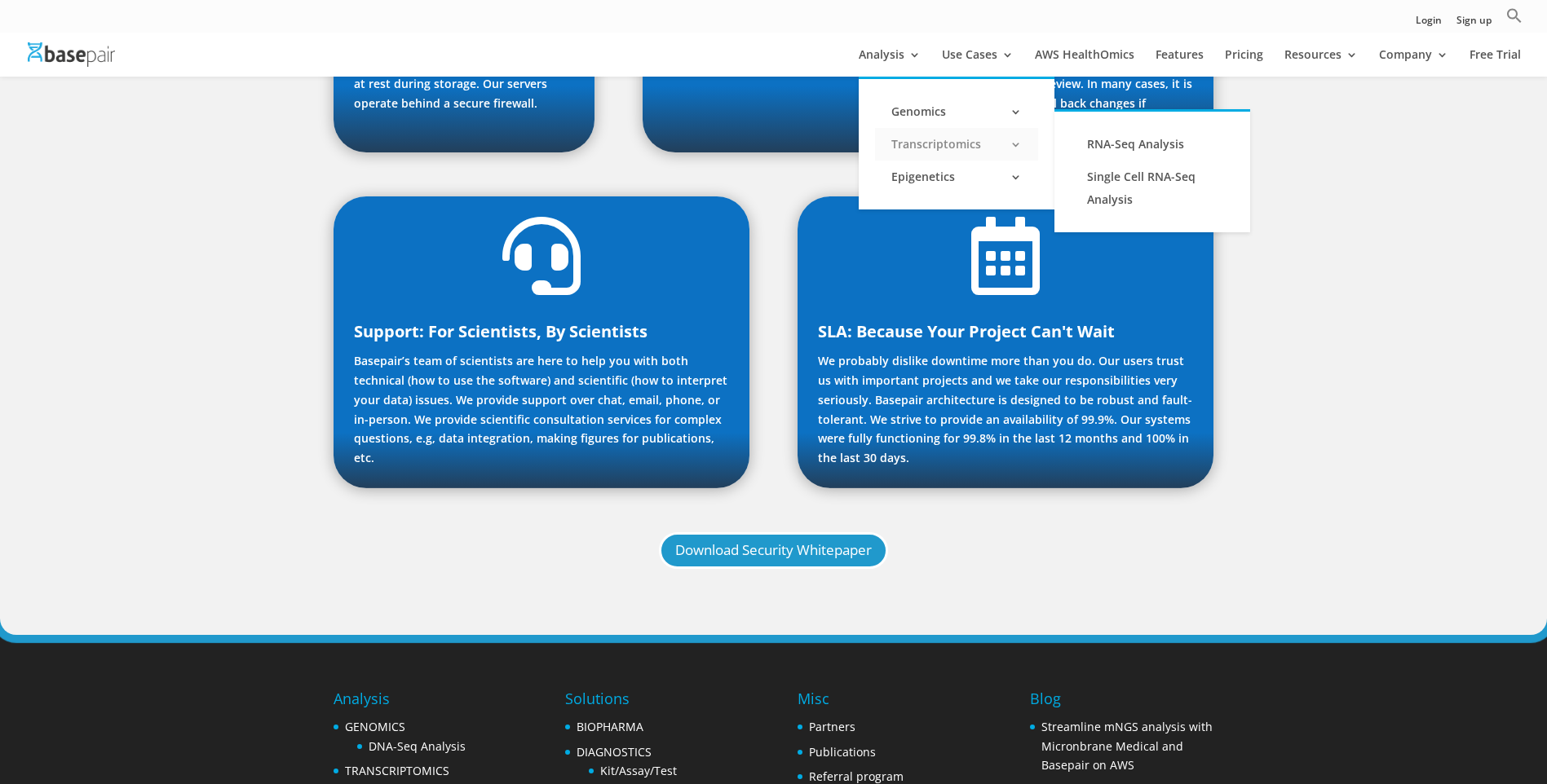
copy link "Single Cell RNA-Seq Analysis"
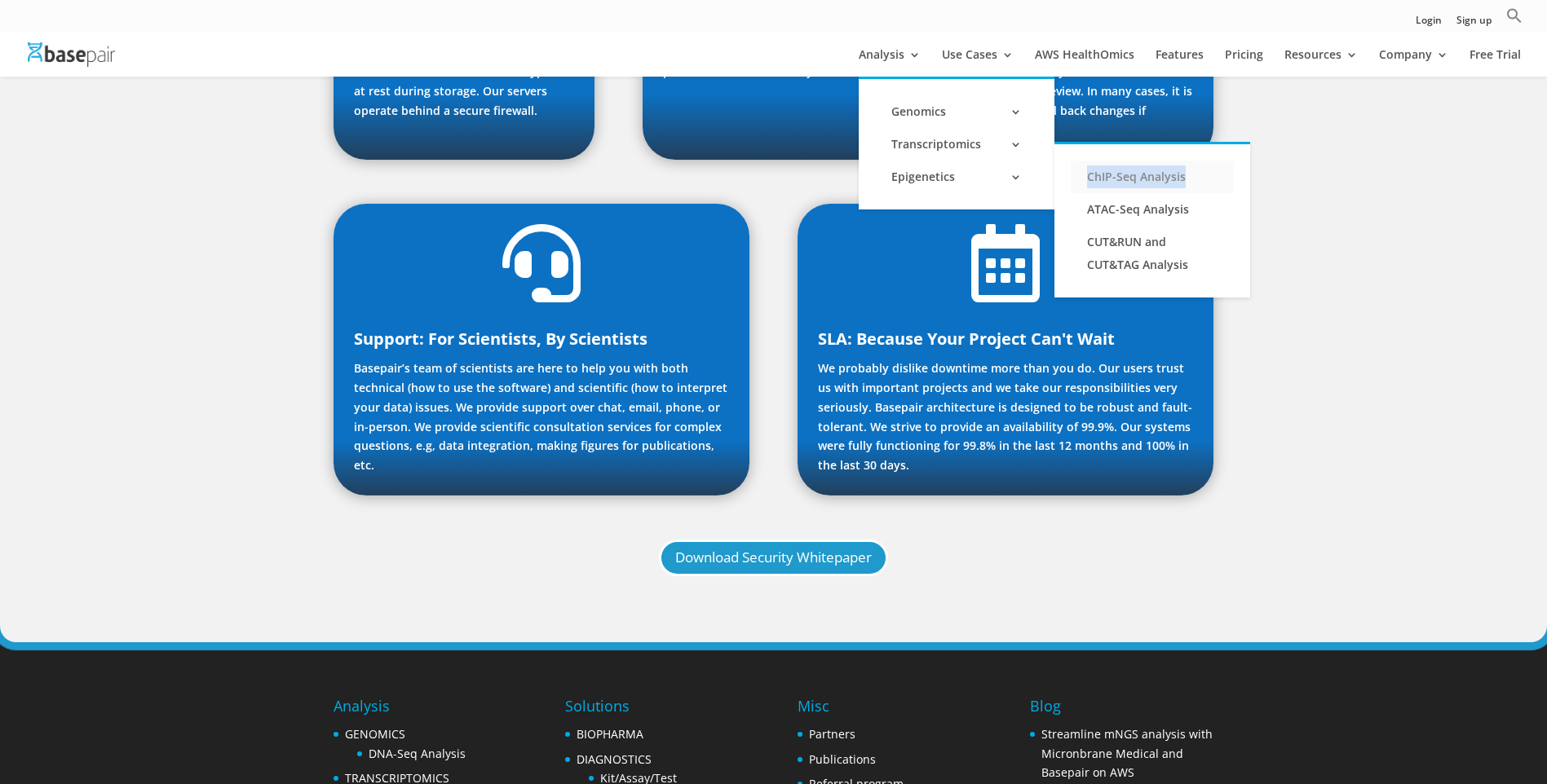
drag, startPoint x: 1069, startPoint y: 180, endPoint x: 1234, endPoint y: 183, distance: 165.0
click at [1234, 183] on li "ChIP-Seq Analysis" at bounding box center [1152, 176] width 195 height 32
copy link "ChIP-Seq Analysis"
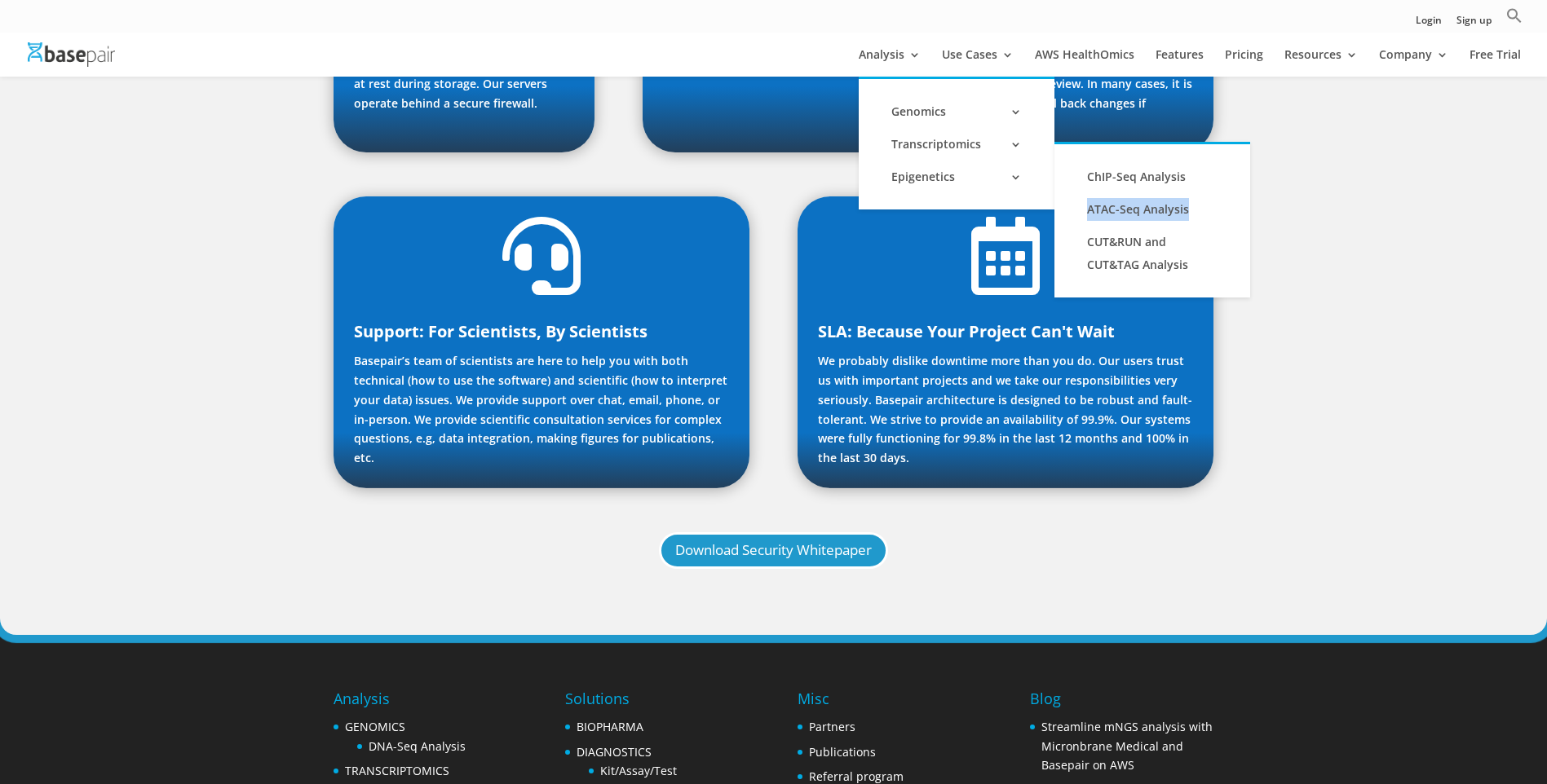
drag, startPoint x: 1067, startPoint y: 207, endPoint x: 1247, endPoint y: 217, distance: 180.3
click at [1247, 217] on li "ATAC-Seq Analysis" at bounding box center [1152, 210] width 195 height 32
copy link "ATAC-Seq Analysis"
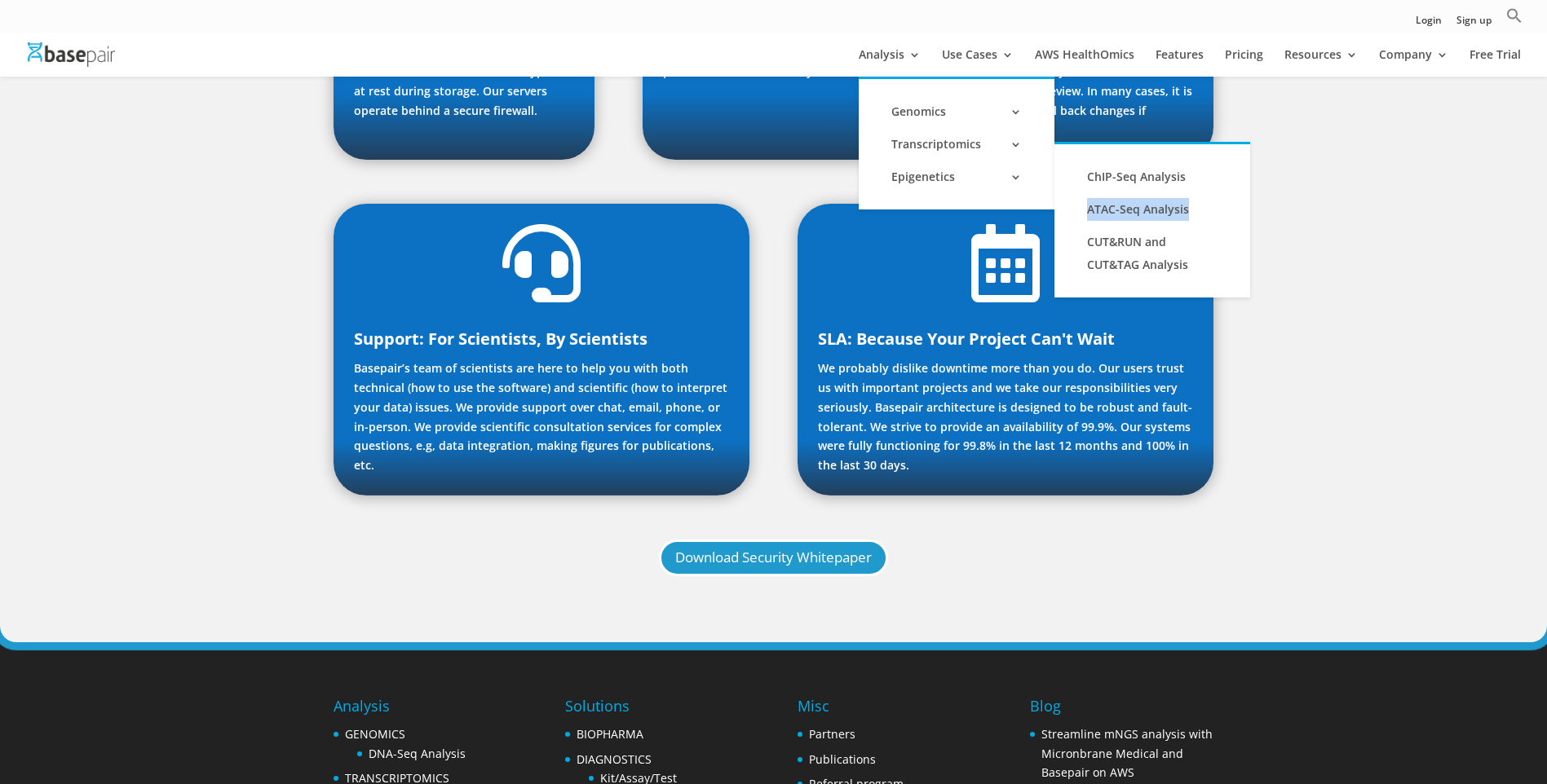
copy link "ATAC-Seq Analysis"
drag, startPoint x: 1070, startPoint y: 240, endPoint x: 1224, endPoint y: 271, distance: 157.1
click at [1224, 271] on li "CUT&RUN and CUT&TAG Analysis" at bounding box center [1152, 254] width 195 height 56
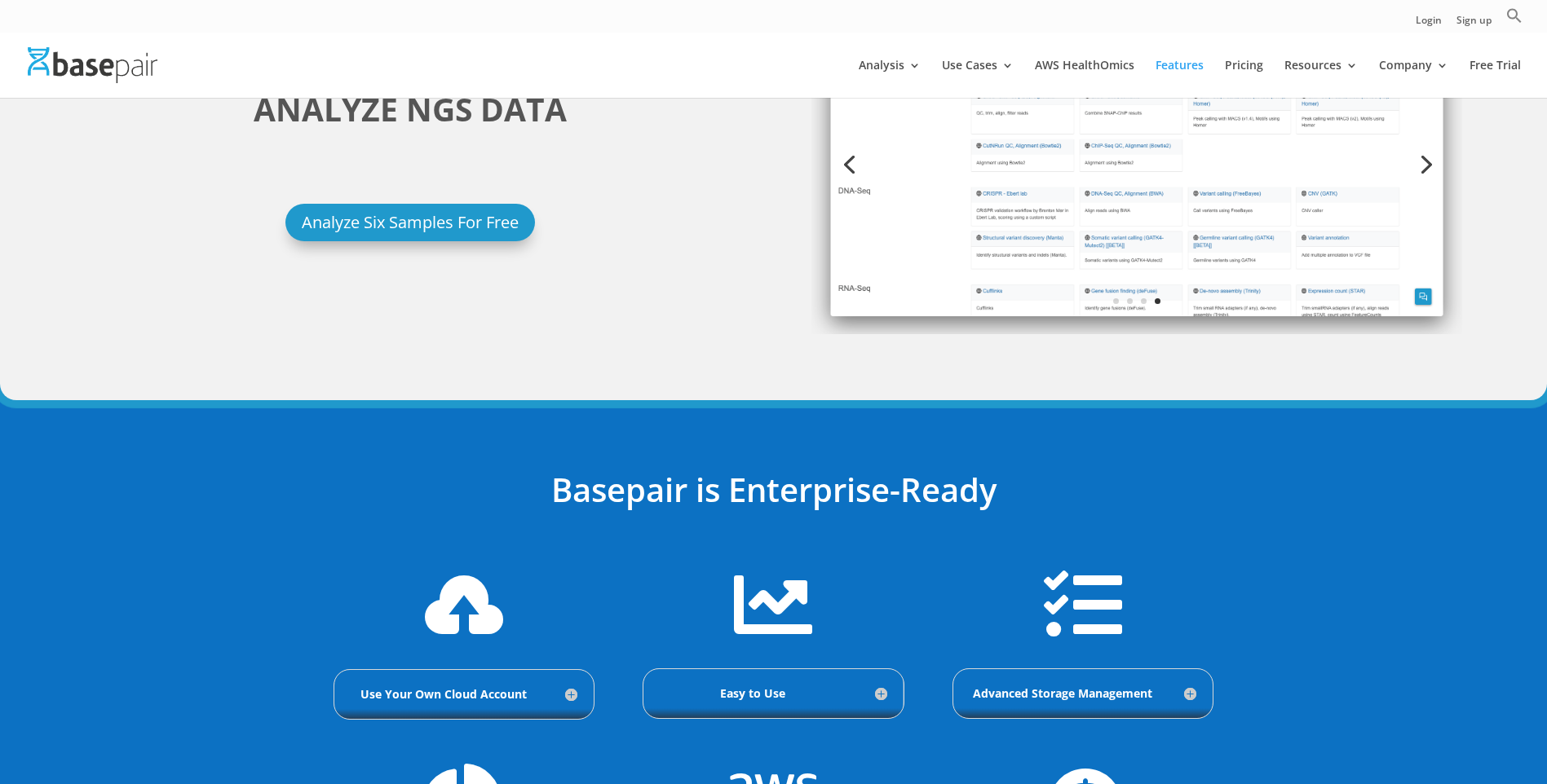
scroll to position [489, 0]
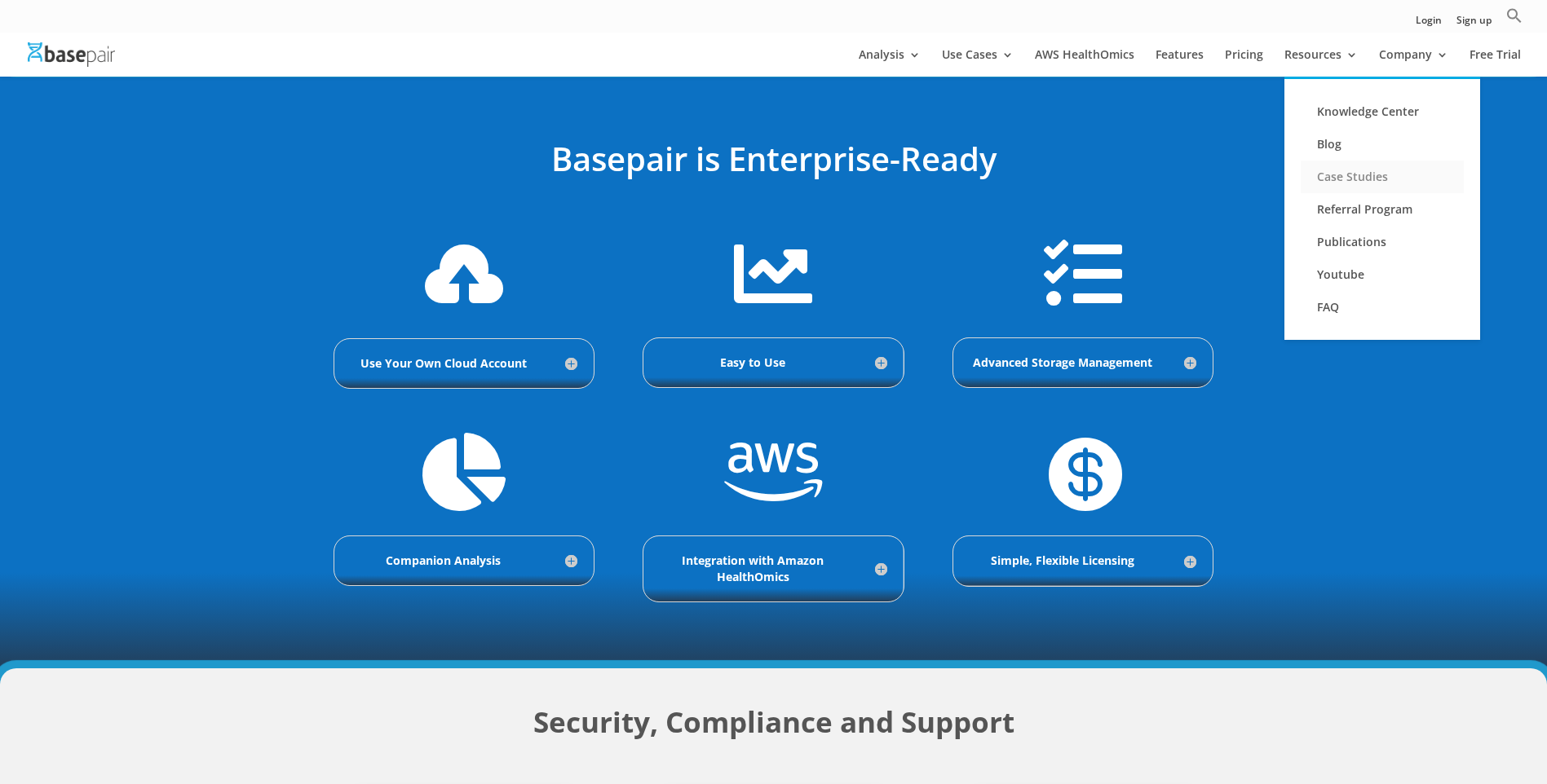
click at [1368, 176] on link "Case Studies" at bounding box center [1381, 176] width 163 height 32
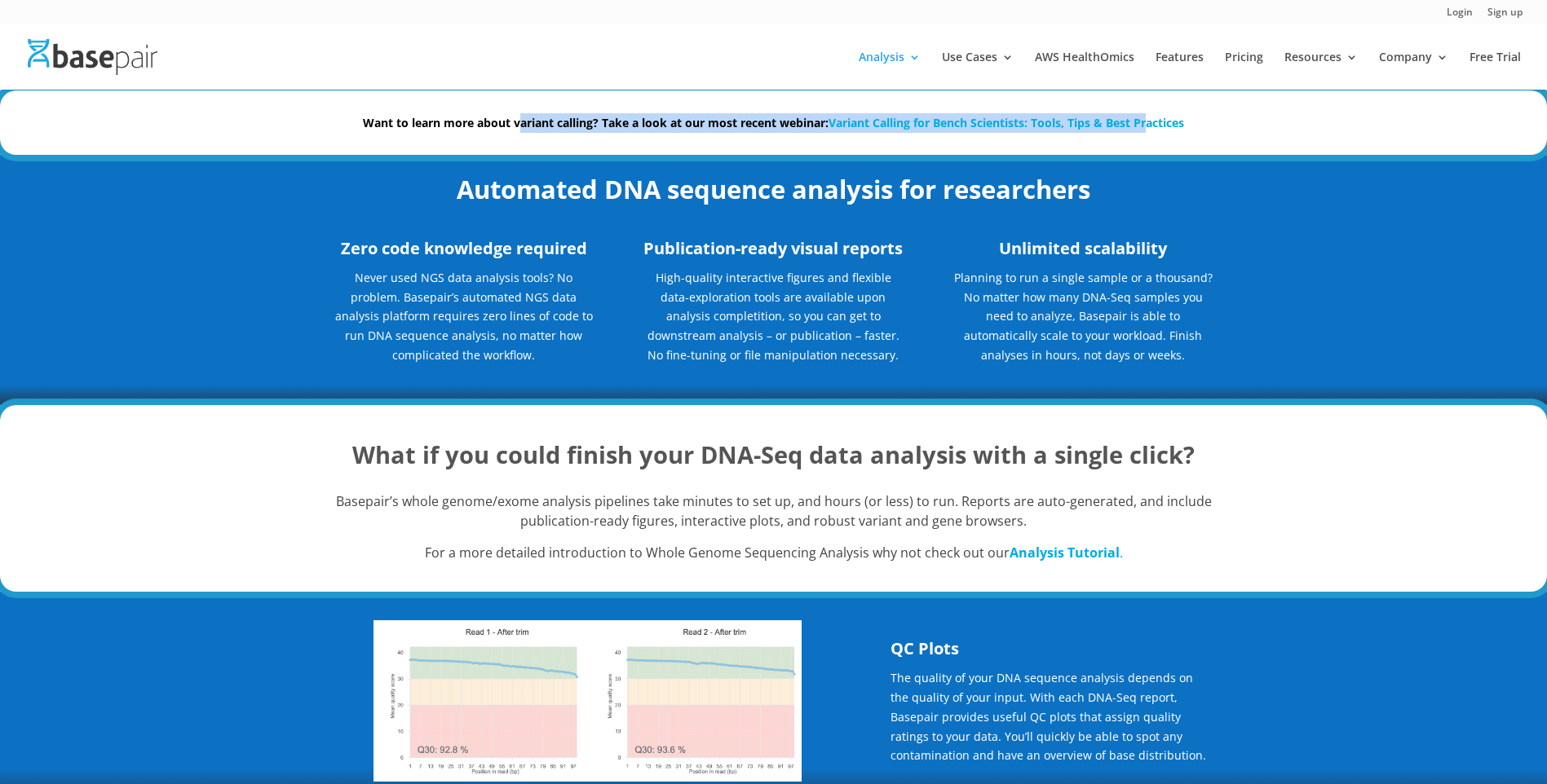
drag, startPoint x: 539, startPoint y: 126, endPoint x: 1153, endPoint y: 135, distance: 614.1
click at [1151, 134] on div "Want to learn more about variant calling? Take a look at our most recent webina…" at bounding box center [774, 122] width 881 height 64
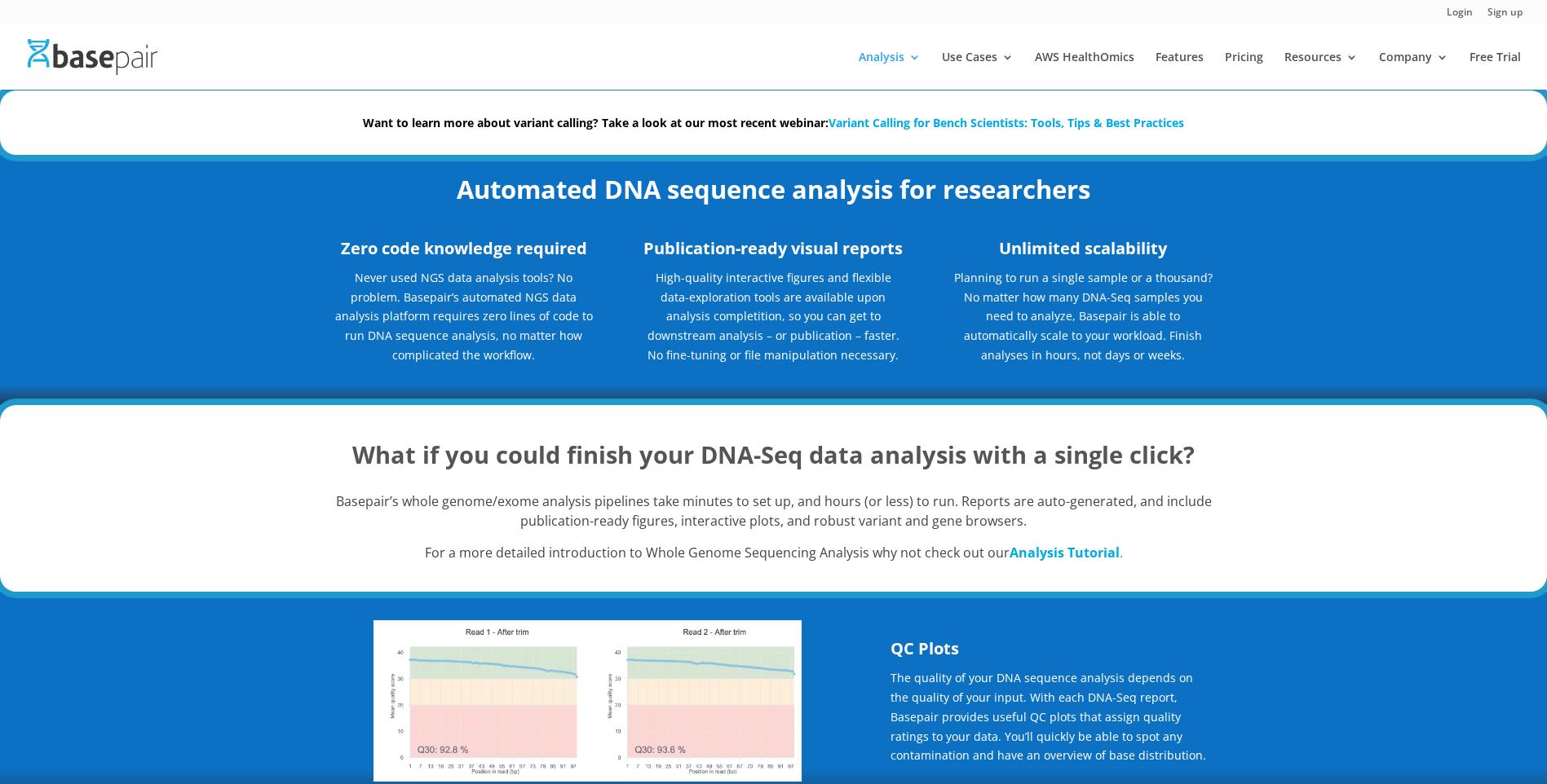
drag, startPoint x: 1153, startPoint y: 135, endPoint x: 1229, endPoint y: 173, distance: 85.0
click at [1229, 173] on div "Automated DNA sequence analysis for researchers Zero code knowledge required Ne…" at bounding box center [774, 280] width 1547 height 250
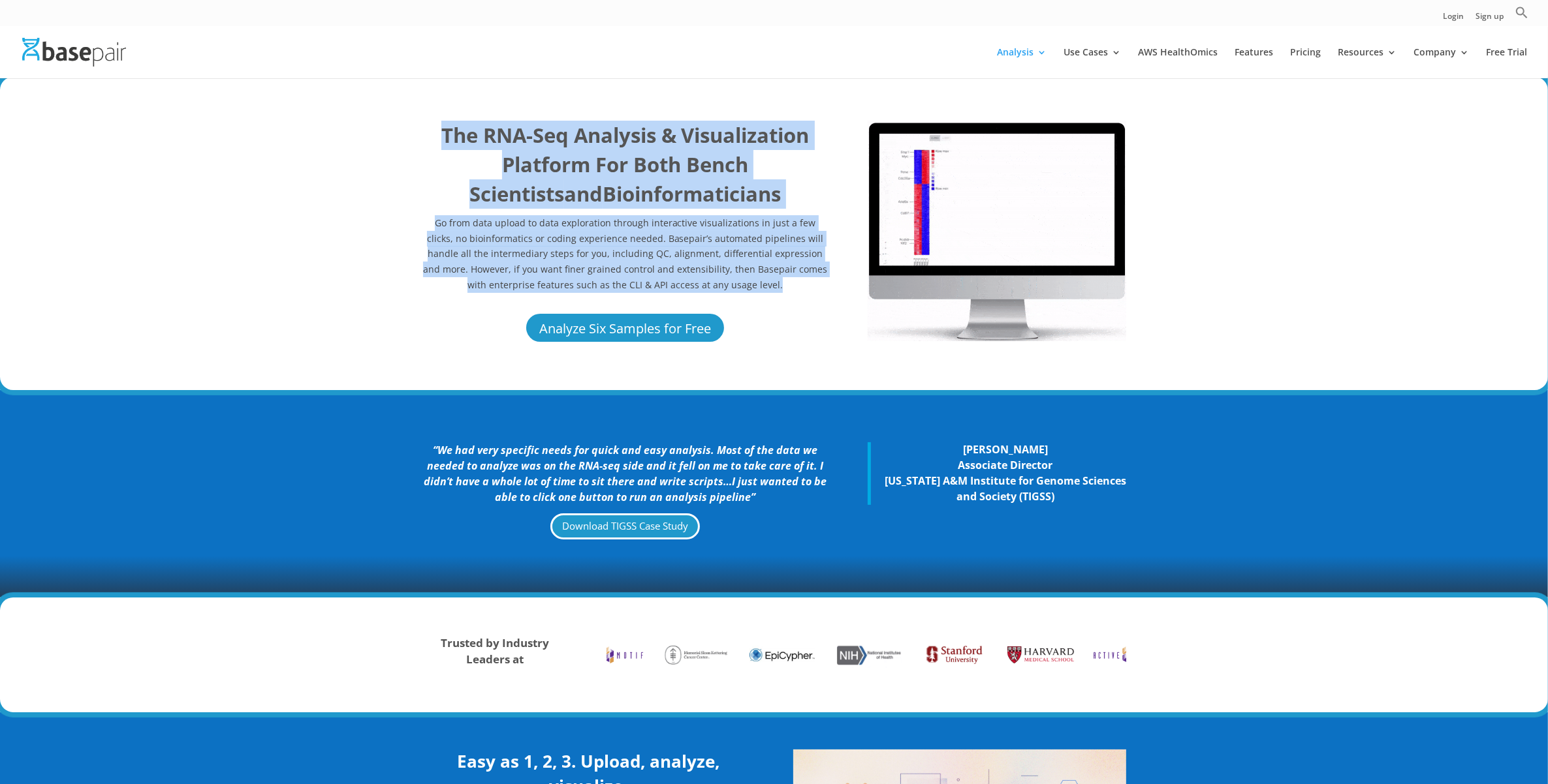
drag, startPoint x: 417, startPoint y: 122, endPoint x: 791, endPoint y: 284, distance: 407.6
click at [791, 284] on div "The RNA-Seq Analysis & Visualization Platform For Both Bench Scientists and Bio…" at bounding box center [774, 233] width 1548 height 313
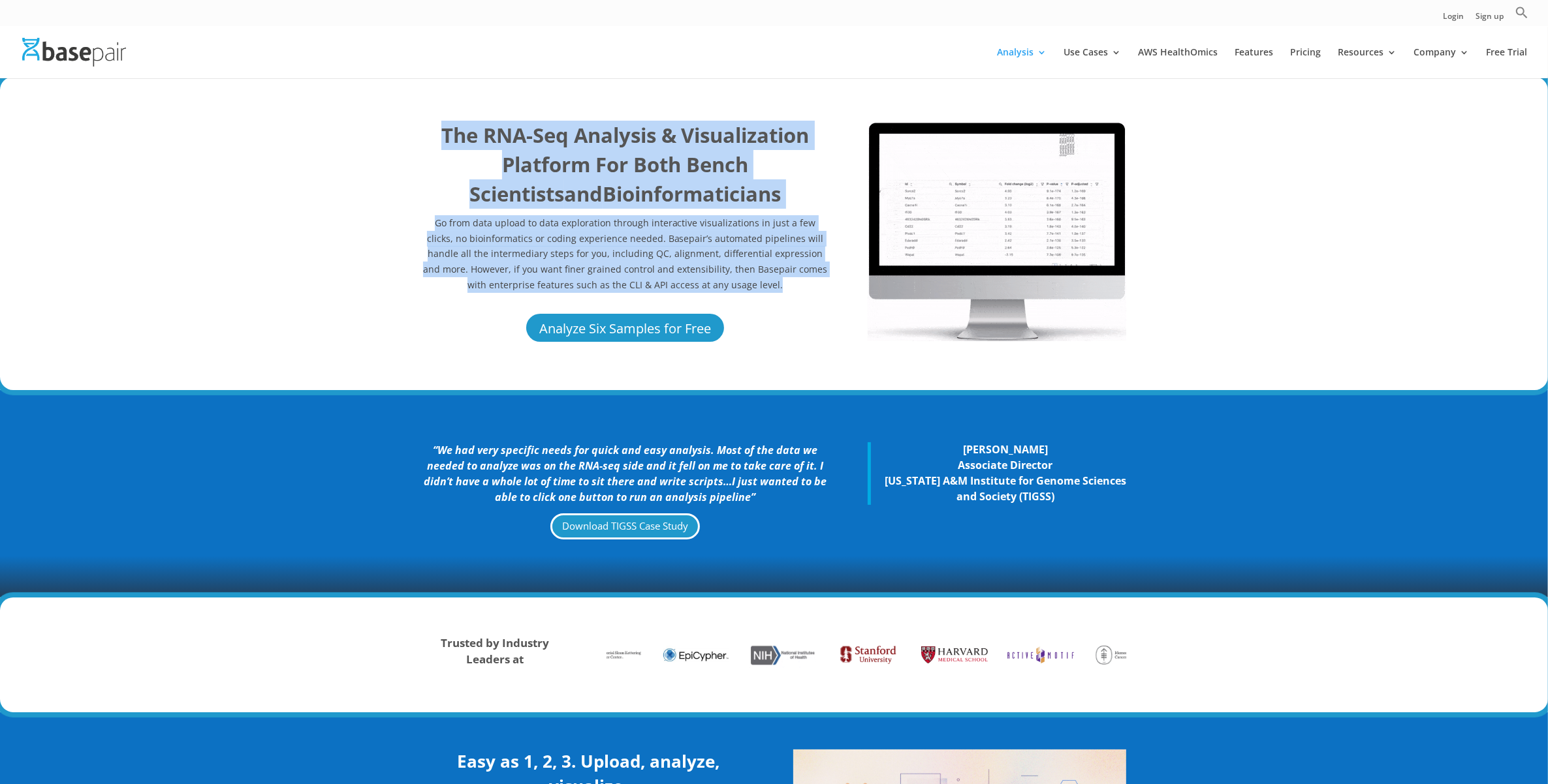
copy div "The RNA-Seq Analysis & Visualization Platform For Both Bench Scientists and Bio…"
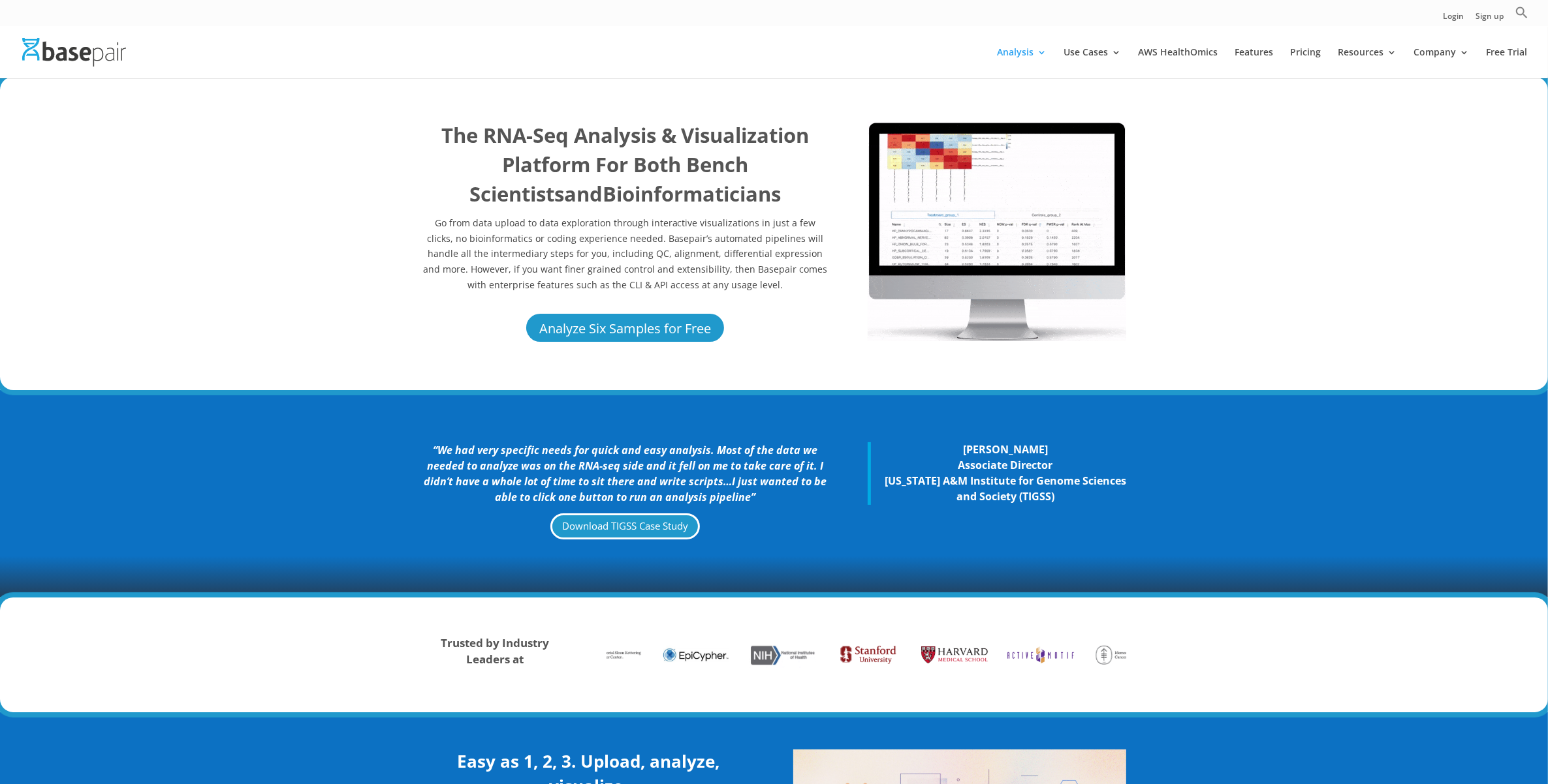
click at [395, 480] on div "“We had very specific needs for quick and easy analysis. Most of the data we ne…" at bounding box center [774, 494] width 1548 height 208
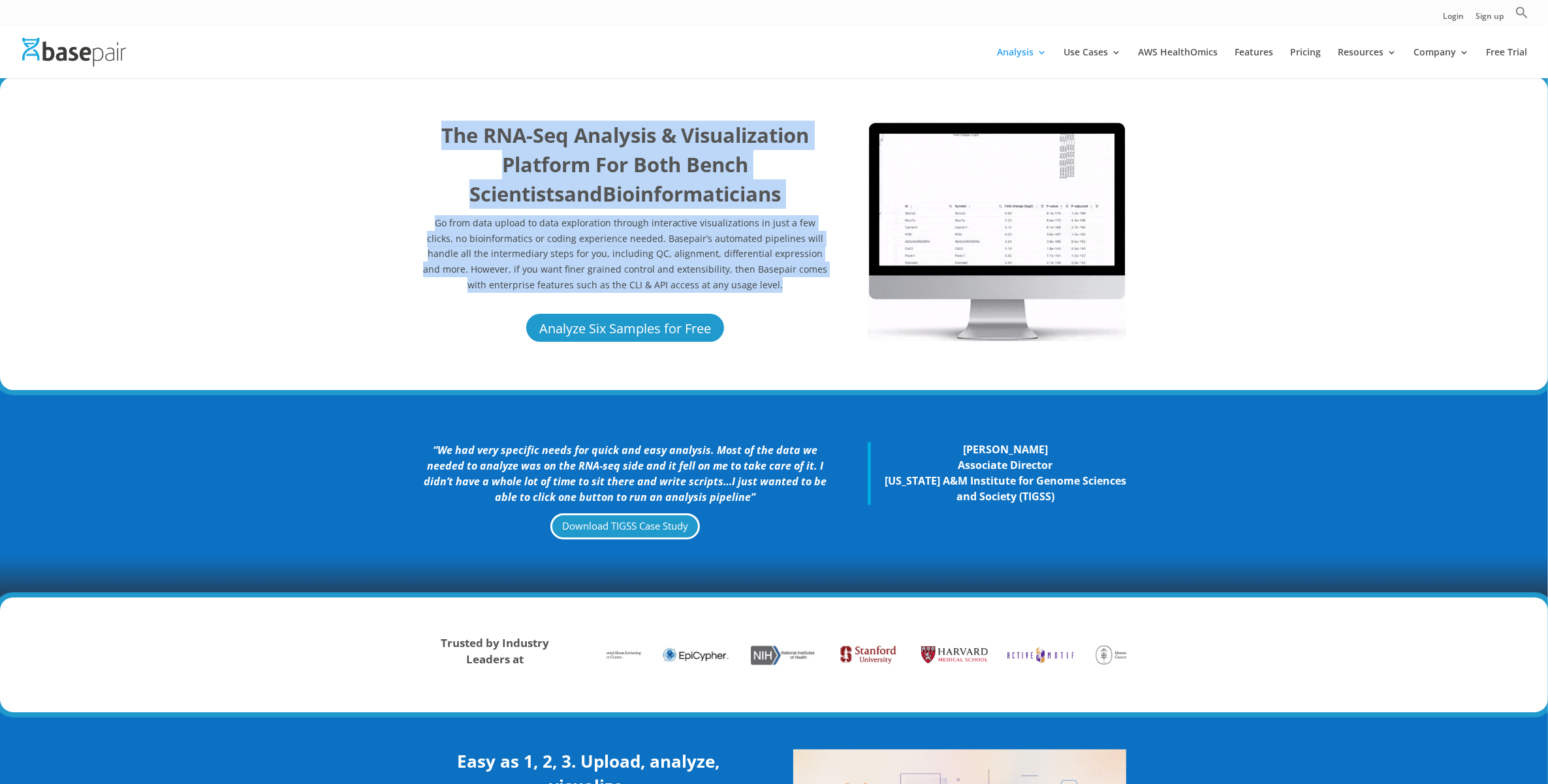
drag, startPoint x: 794, startPoint y: 293, endPoint x: 418, endPoint y: 141, distance: 405.6
click at [418, 141] on div "The RNA-Seq Analysis & Visualization Platform For Both Bench Scientists and Bio…" at bounding box center [774, 233] width 1548 height 313
copy div "The RNA-Seq Analysis & Visualization Platform For Both Bench Scientists and Bio…"
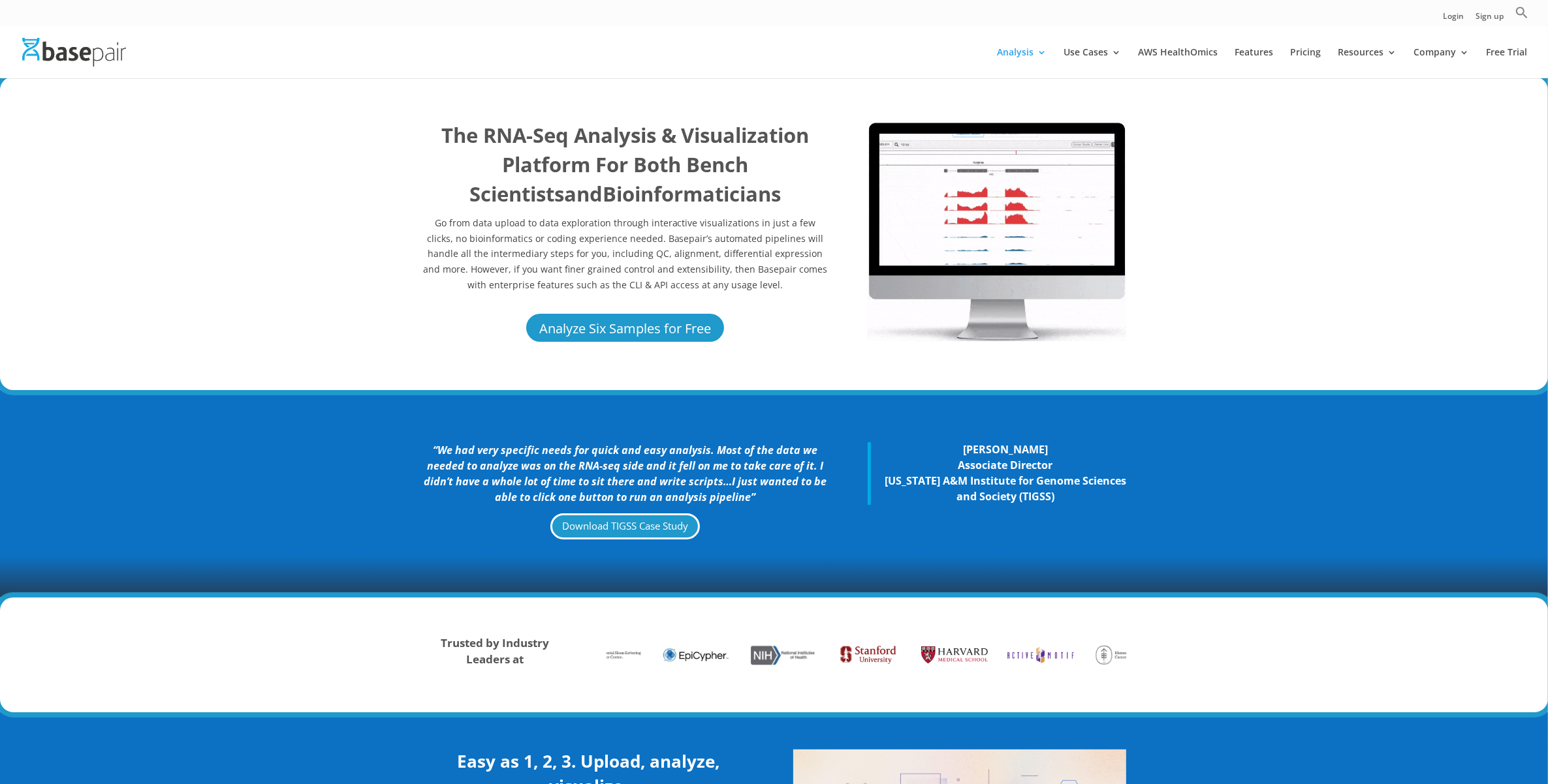
click at [819, 509] on div "“We had very specific needs for quick and easy analysis. Most of the data we ne…" at bounding box center [625, 494] width 407 height 102
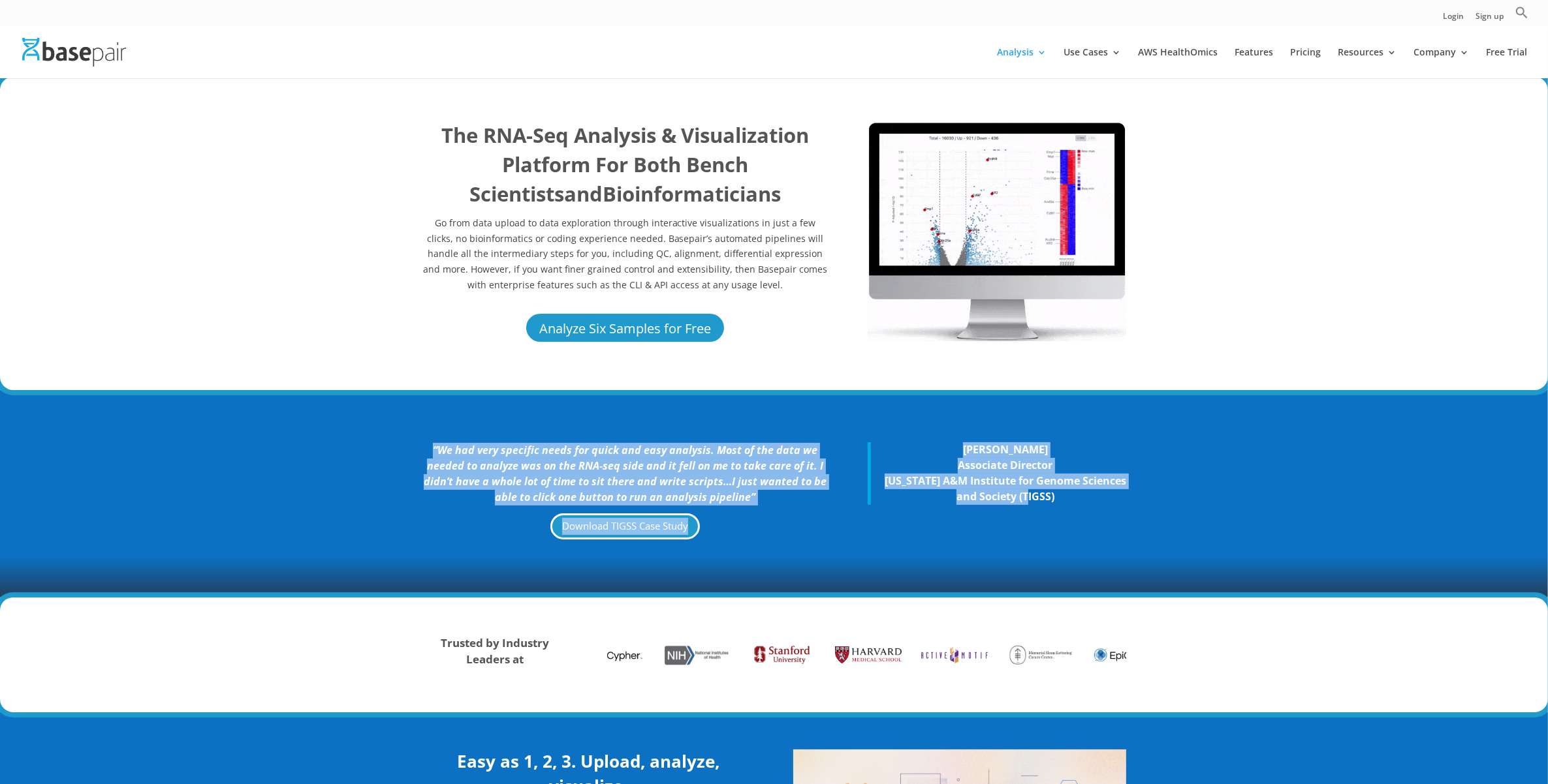
drag, startPoint x: 1092, startPoint y: 497, endPoint x: 377, endPoint y: 449, distance: 716.6
click at [377, 449] on div "“We had very specific needs for quick and easy analysis. Most of the data we ne…" at bounding box center [774, 494] width 1548 height 208
drag, startPoint x: 377, startPoint y: 449, endPoint x: 417, endPoint y: 460, distance: 41.5
click at [417, 460] on div "“We had very specific needs for quick and easy analysis. Most of the data we ne…" at bounding box center [774, 494] width 1548 height 208
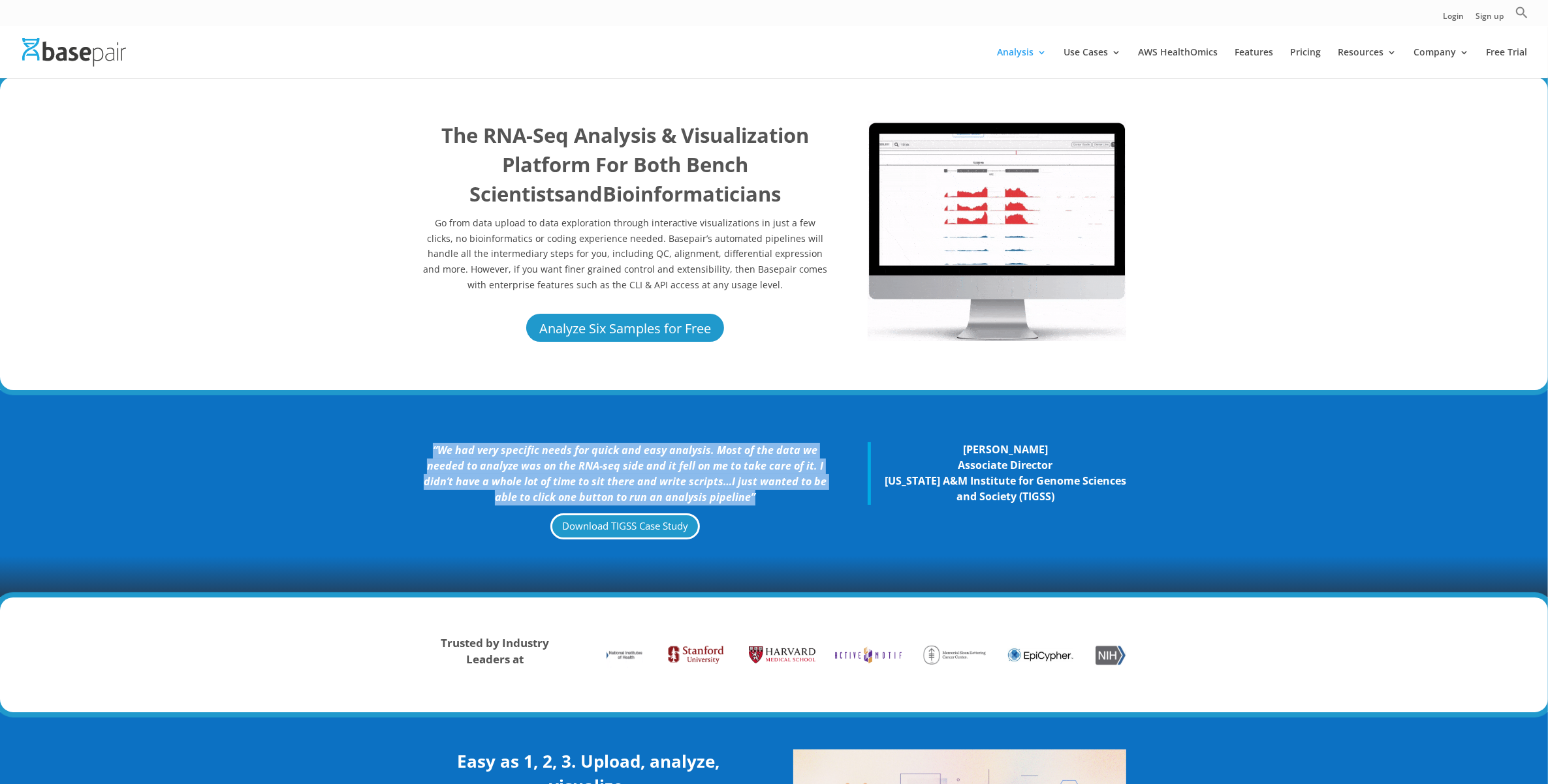
drag, startPoint x: 793, startPoint y: 496, endPoint x: 385, endPoint y: 442, distance: 411.6
click at [385, 442] on div "“We had very specific needs for quick and easy analysis. Most of the data we ne…" at bounding box center [774, 494] width 1548 height 208
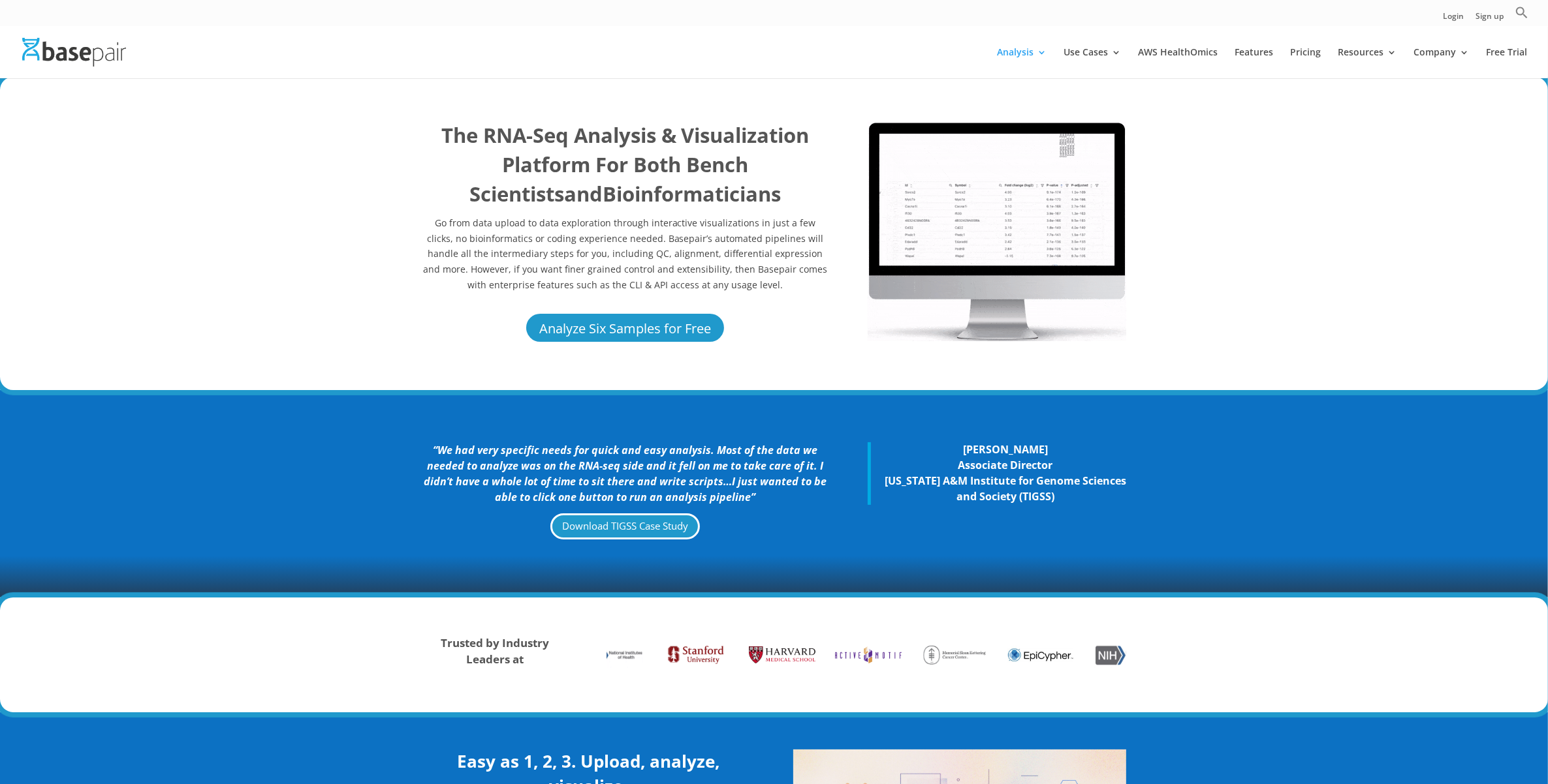
click at [1084, 496] on p "Texas A&M Institute for Genome Sciences and Society (TIGSS)" at bounding box center [1005, 489] width 242 height 31
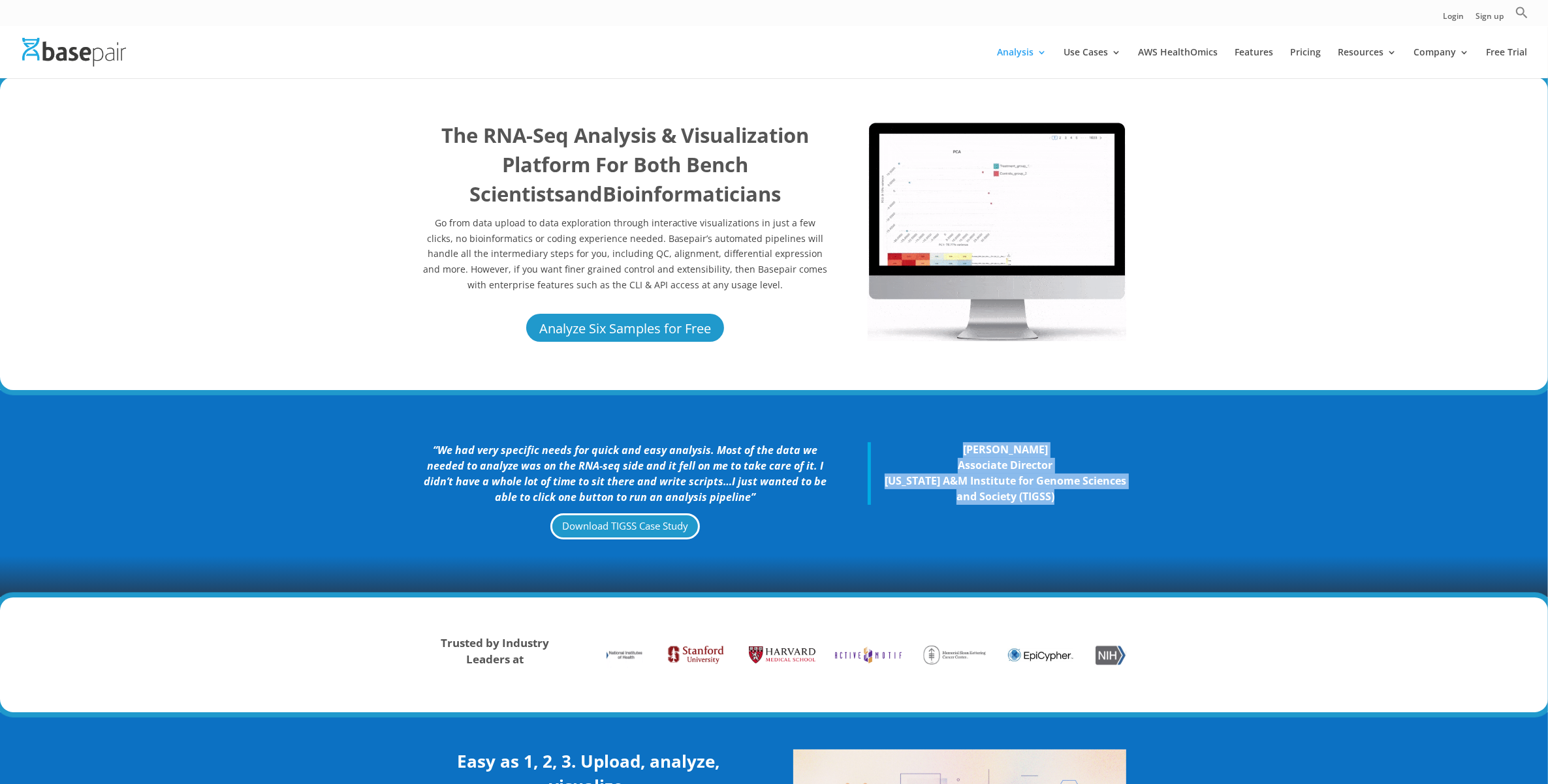
drag, startPoint x: 1084, startPoint y: 496, endPoint x: 924, endPoint y: 449, distance: 166.8
click at [925, 449] on blockquote "Andrew Hillhouse Associate Director Texas A&M Institute for Genome Sciences and…" at bounding box center [996, 473] width 259 height 62
drag, startPoint x: 924, startPoint y: 449, endPoint x: 742, endPoint y: 496, distance: 188.0
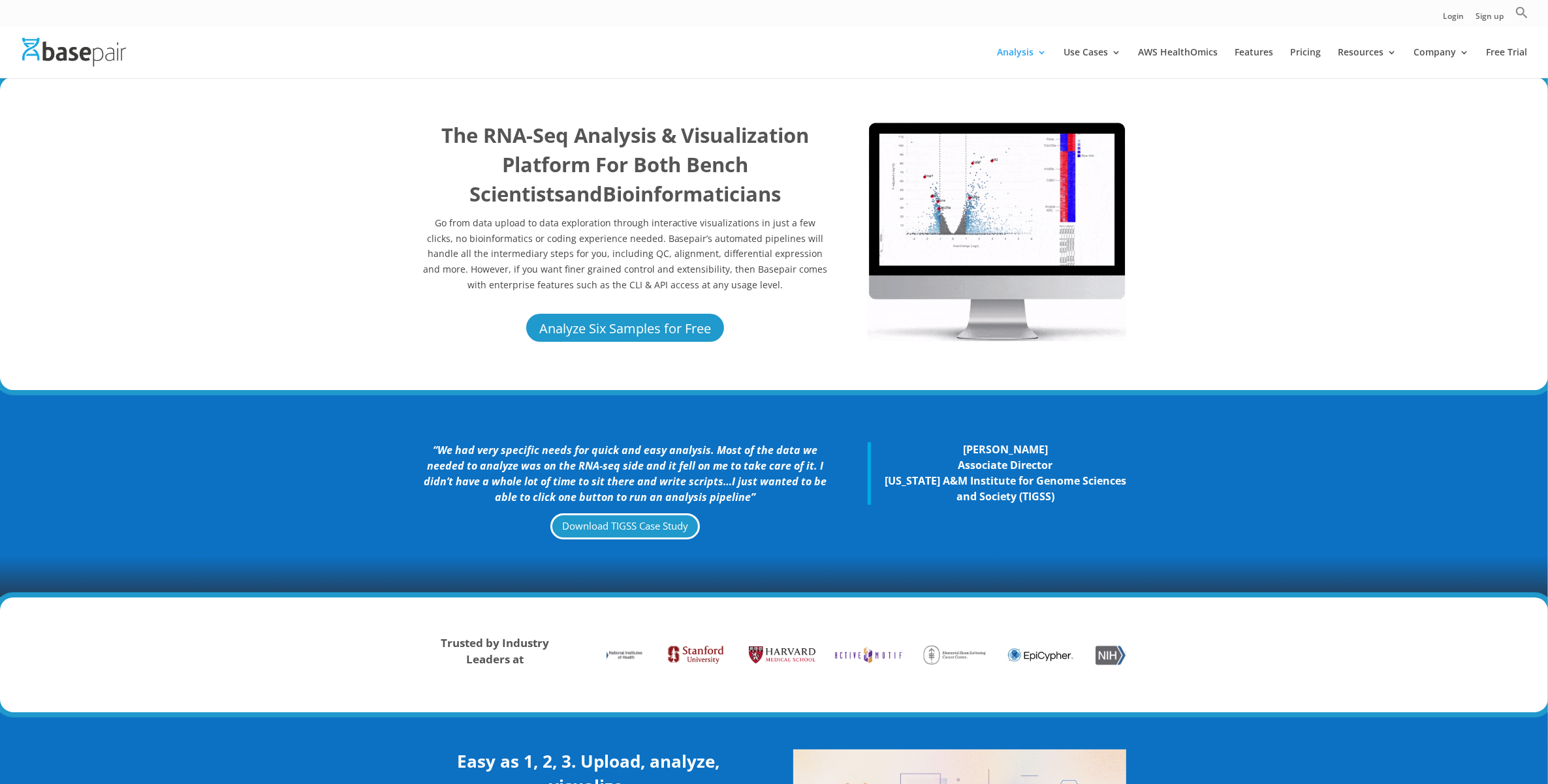
click at [732, 471] on icon "“We had very specific needs for quick and easy analysis. Most of the data we ne…" at bounding box center [625, 473] width 403 height 61
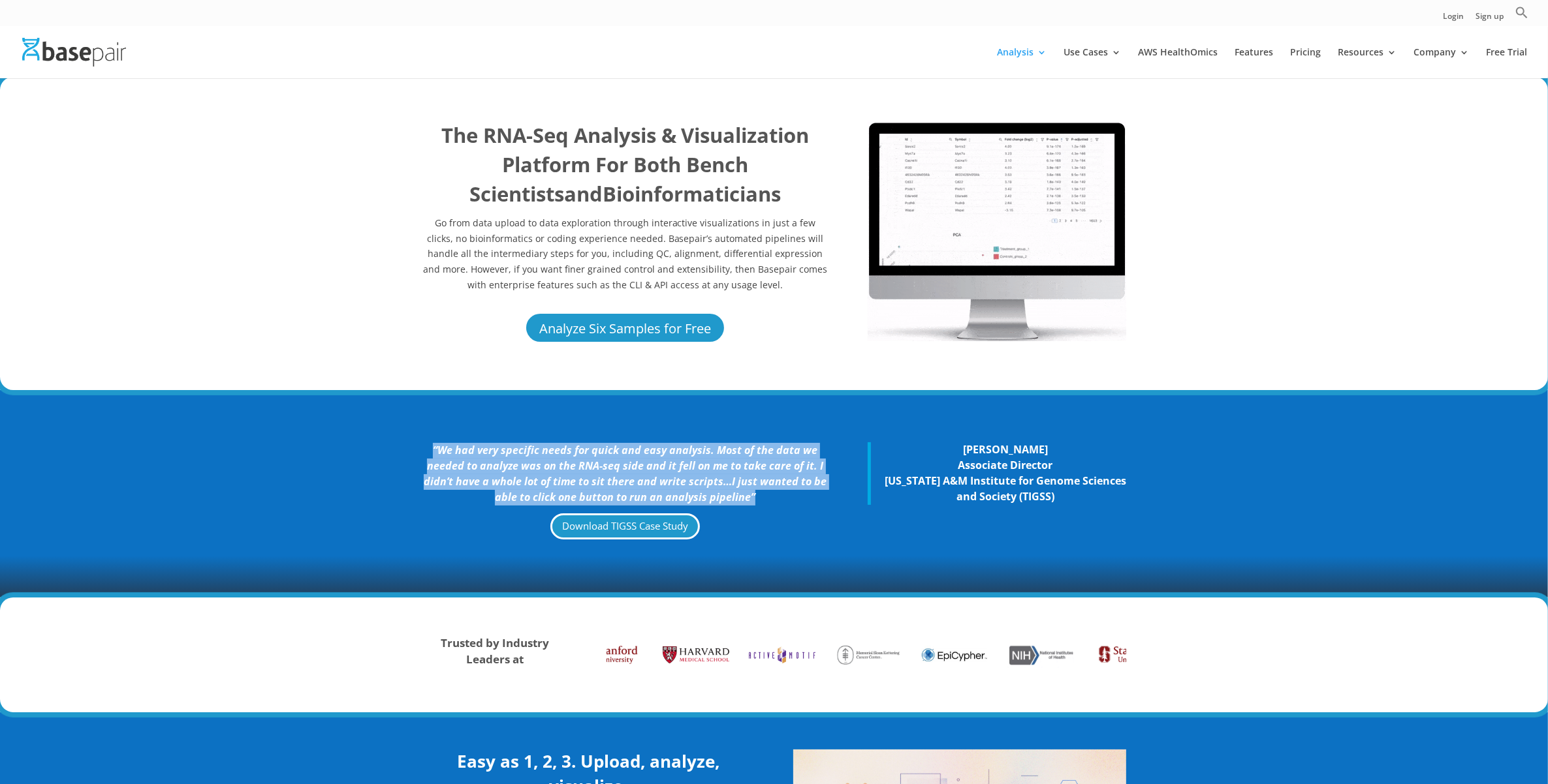
drag, startPoint x: 771, startPoint y: 499, endPoint x: 387, endPoint y: 432, distance: 389.8
click at [387, 432] on div "“We had very specific needs for quick and easy analysis. Most of the data we ne…" at bounding box center [774, 494] width 1548 height 208
copy icon "“We had very specific needs for quick and easy analysis. Most of the data we ne…"
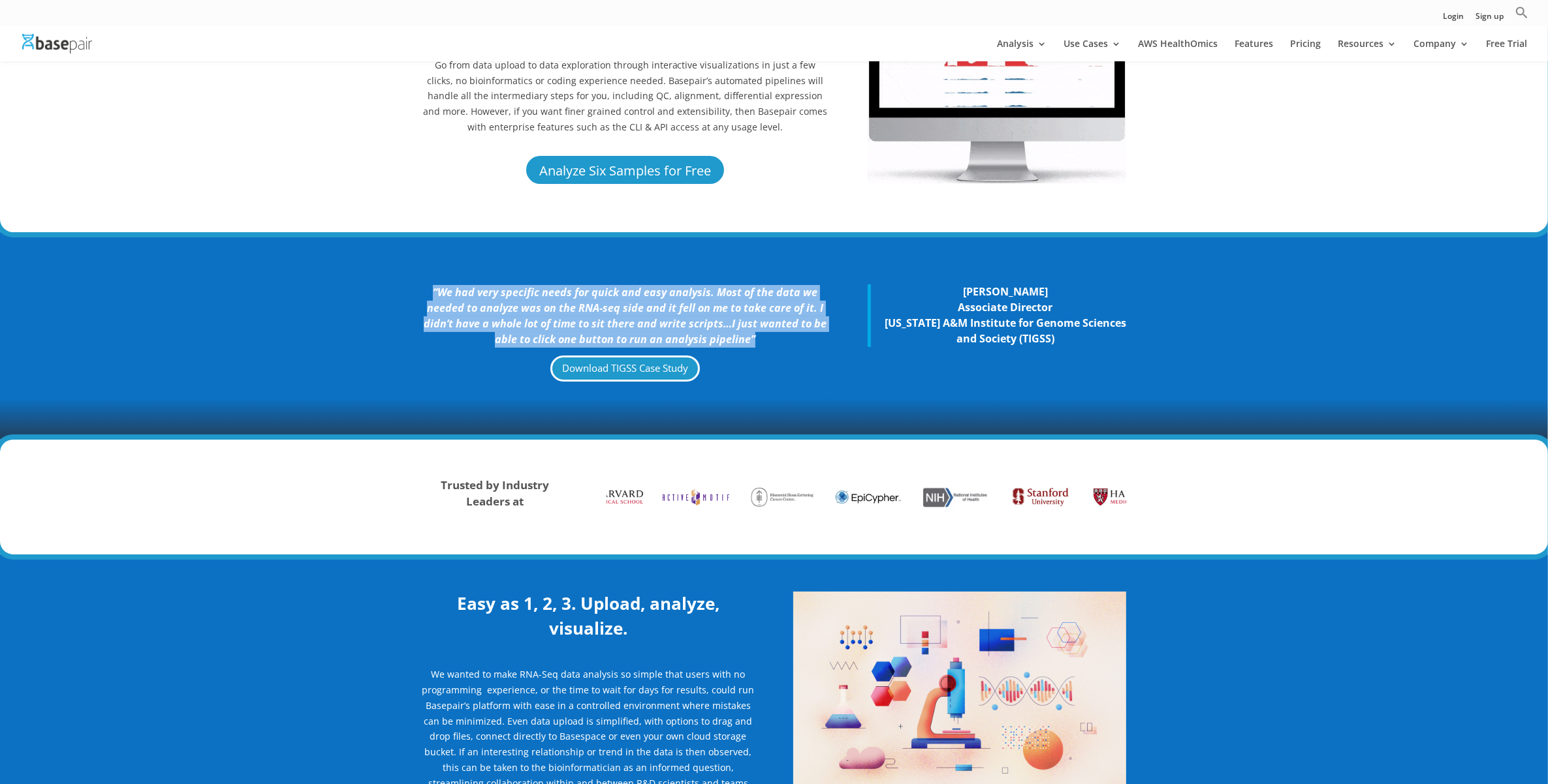
scroll to position [489, 0]
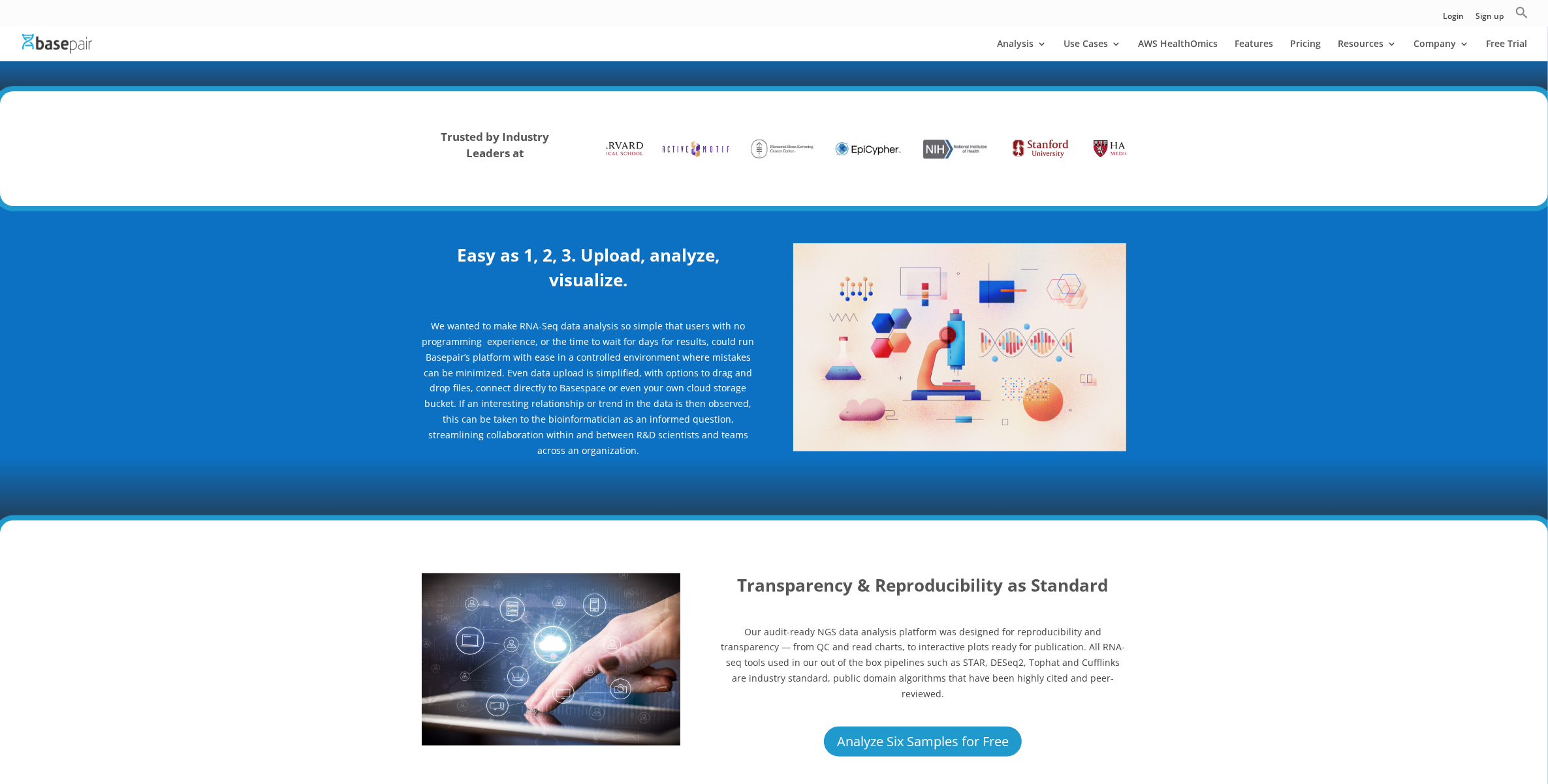
click at [694, 292] on h2 "Easy as 1, 2, 3. Upload, analyze, visualize." at bounding box center [588, 271] width 333 height 55
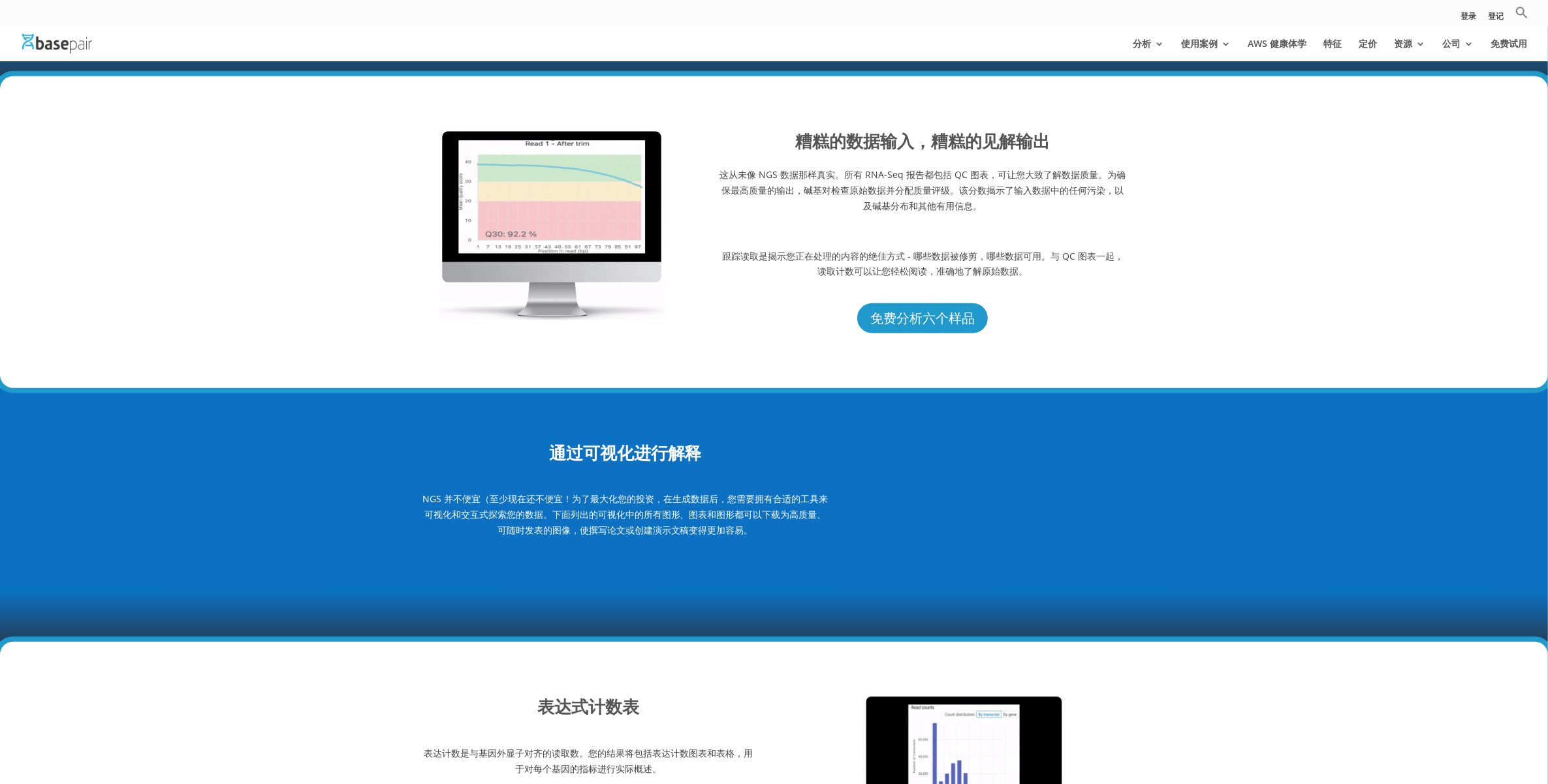
scroll to position [1500, 0]
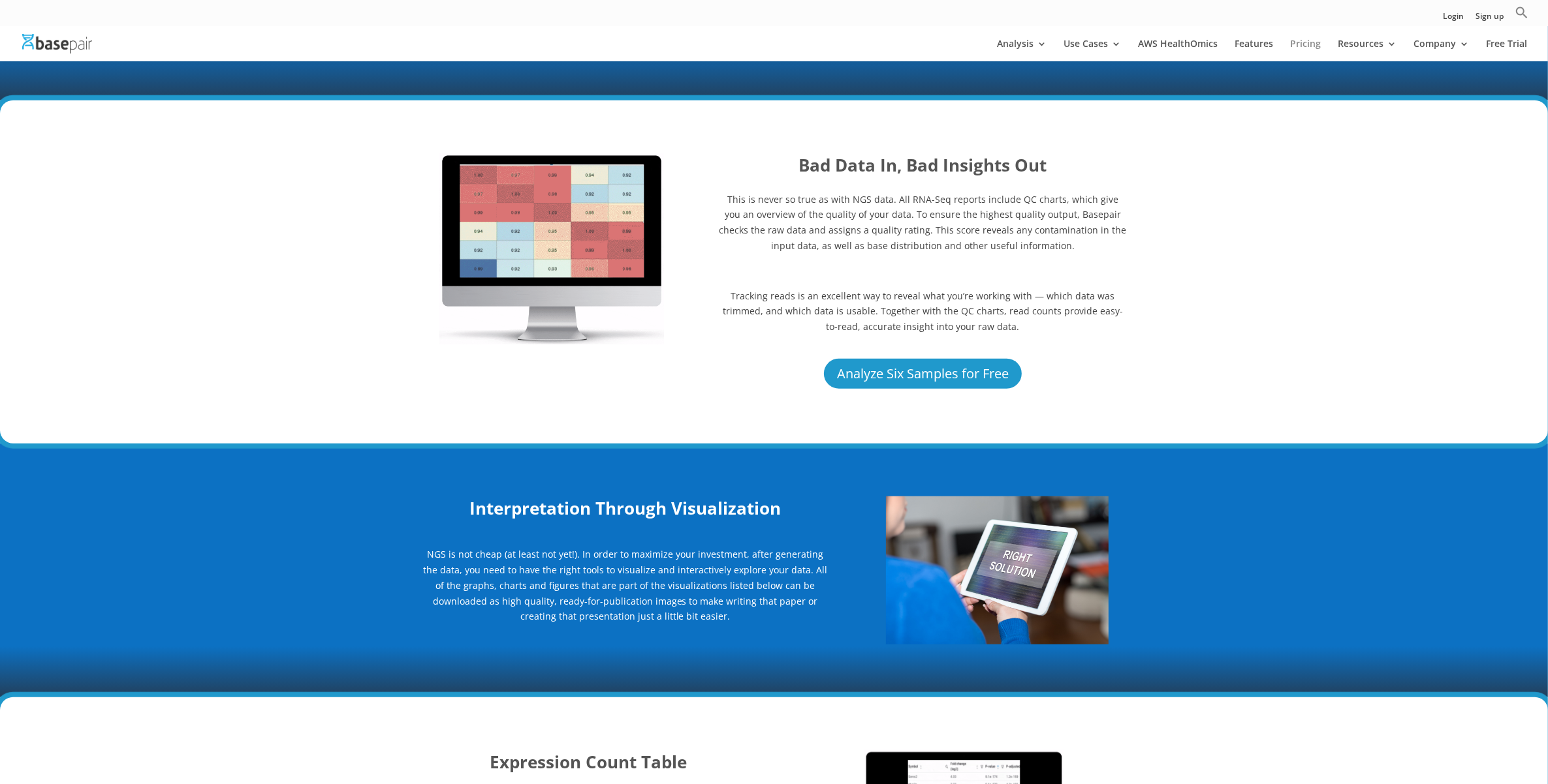
click at [1238, 43] on link "Pricing" at bounding box center [1305, 50] width 31 height 22
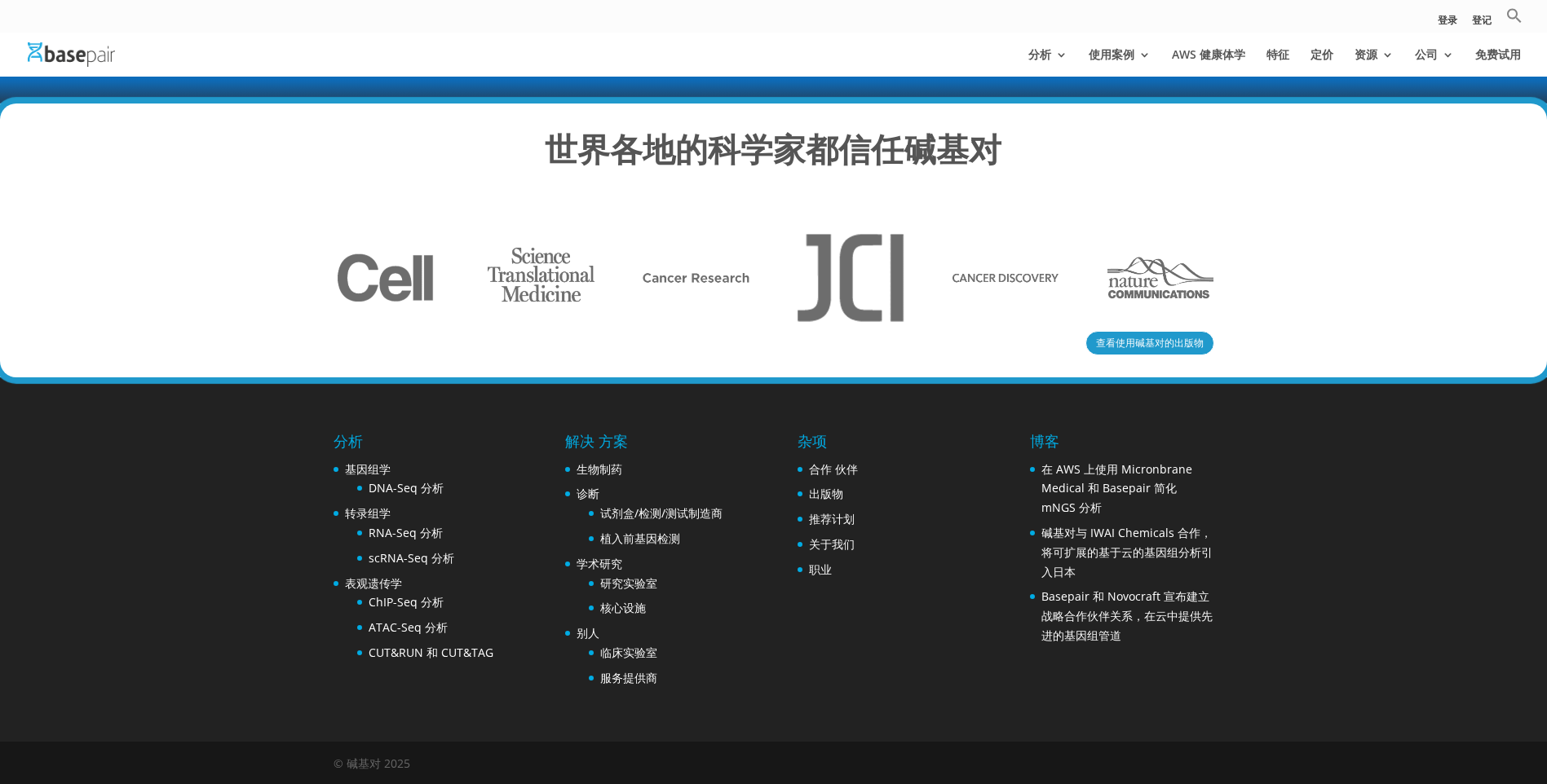
scroll to position [3005, 0]
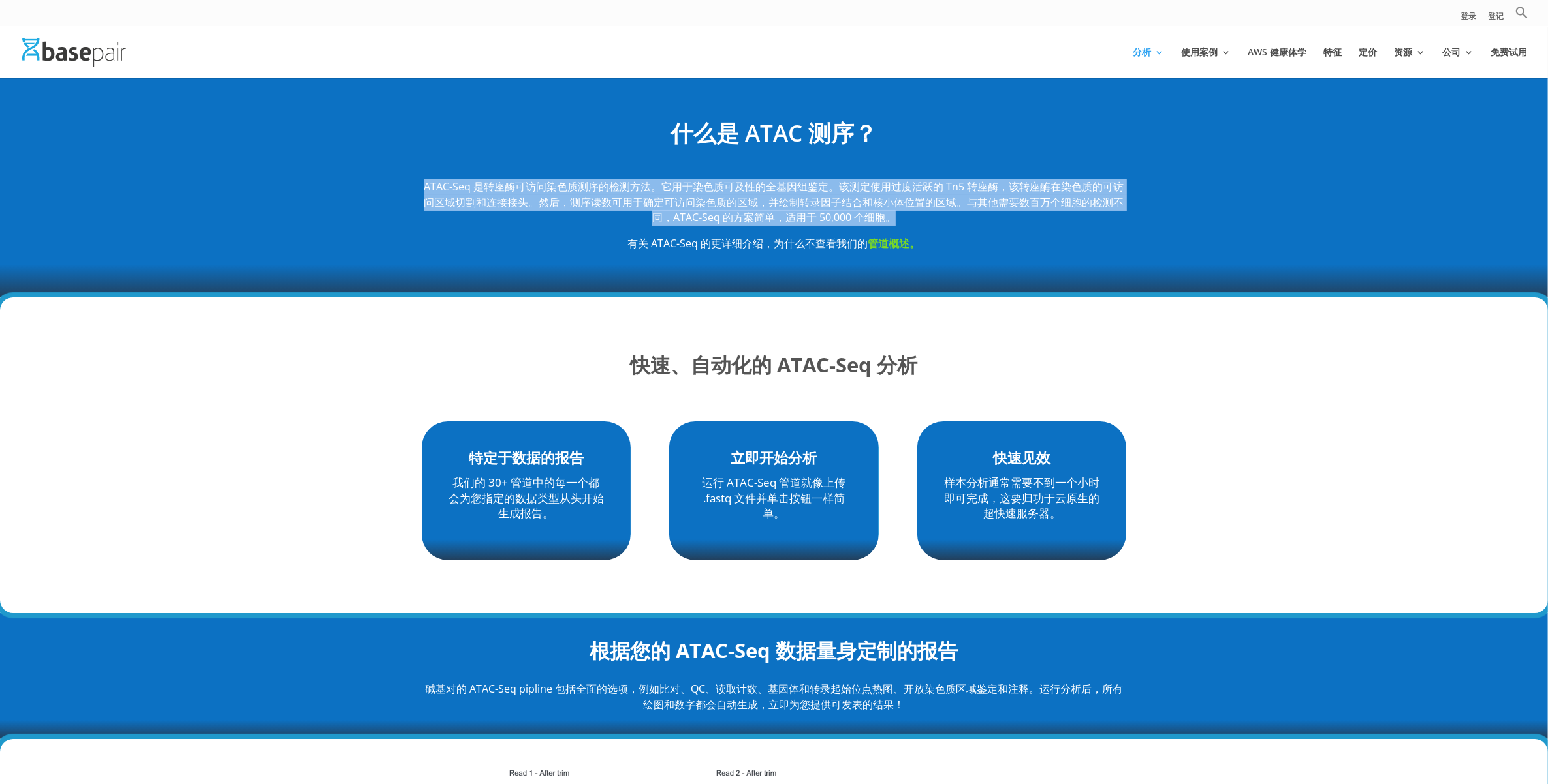
drag, startPoint x: 937, startPoint y: 218, endPoint x: 334, endPoint y: 157, distance: 606.1
click at [334, 157] on div "什么是 ATAC 测序？ ATAC-Seq 是转座酶可访问染色质测序的检测方法。它用于染色质可及性的全基因组鉴定。该测定使用过度活跃的 Tn5 转座酶，该转座…" at bounding box center [774, 187] width 1548 height 220
copy p "ATAC-Seq 是转座酶可访问染色质测序的检测方法。它用于染色质可及性的全基因组鉴定。该测定使用过度活跃的 Tn5 转座酶，该转座酶在染色质的可访问区域切割…"
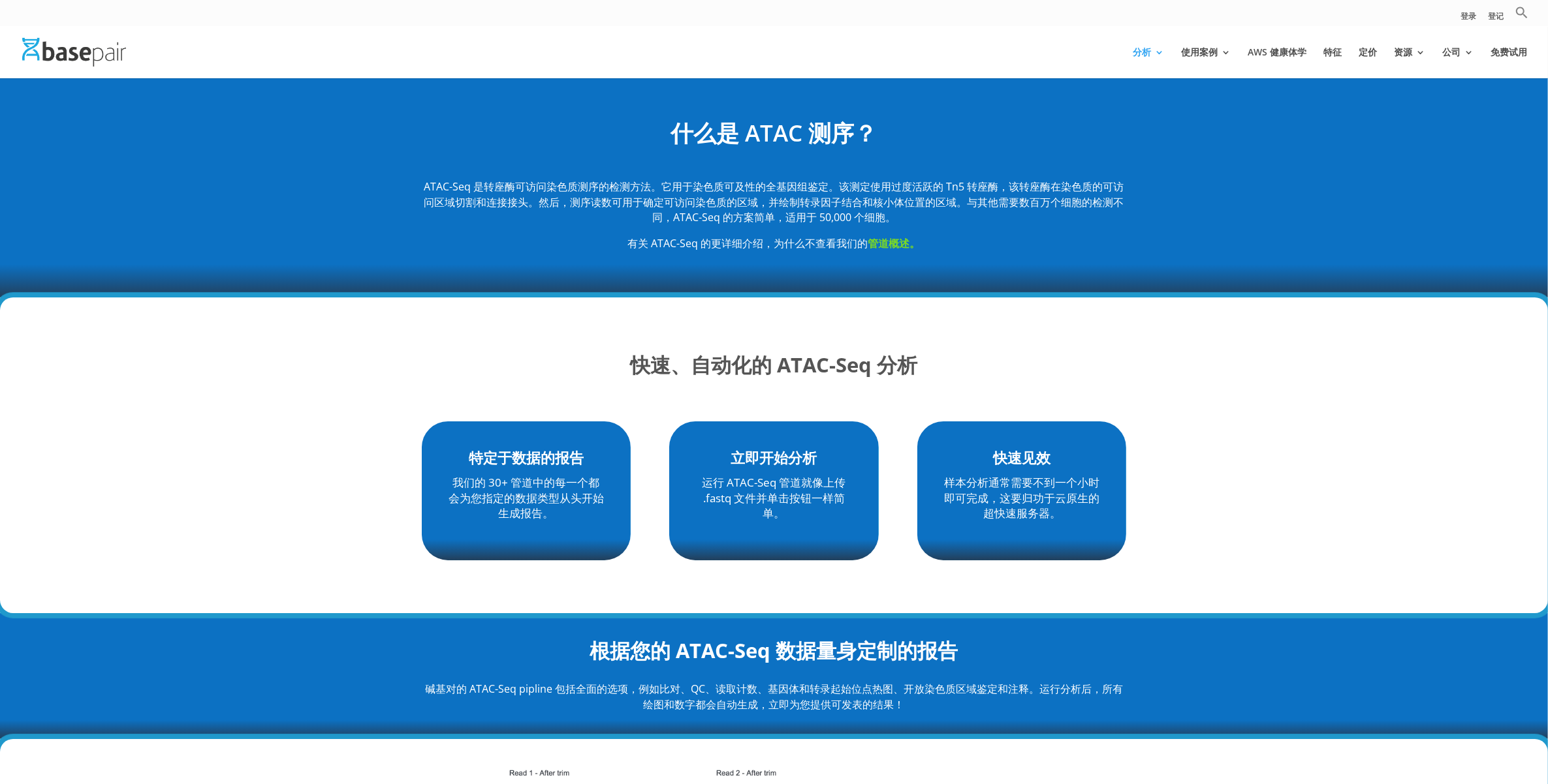
click at [900, 342] on div "快速、自动化的 ATAC-Seq 分析" at bounding box center [774, 368] width 705 height 71
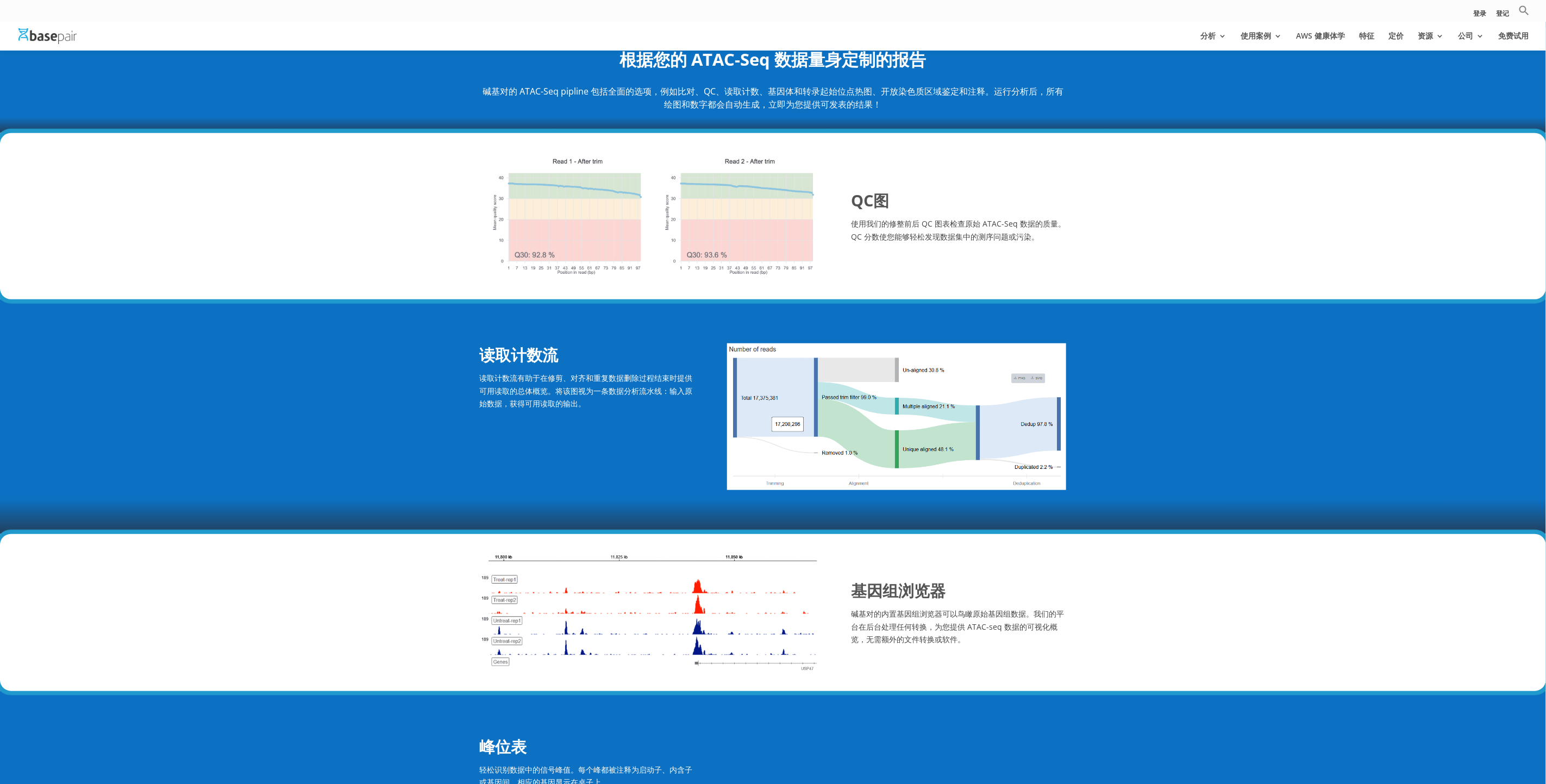
scroll to position [527, 0]
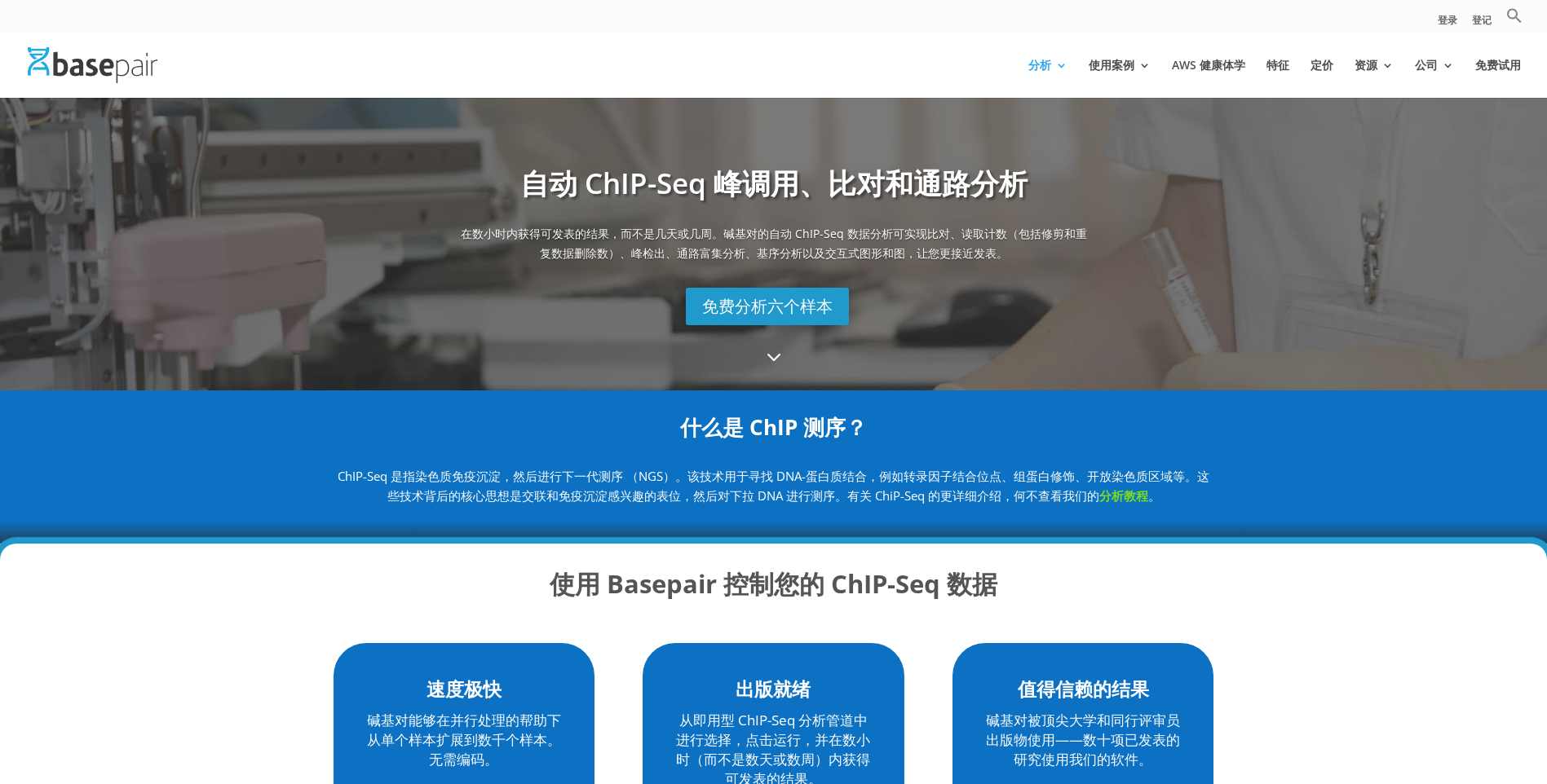
click at [775, 344] on span "3" at bounding box center [774, 356] width 29 height 29
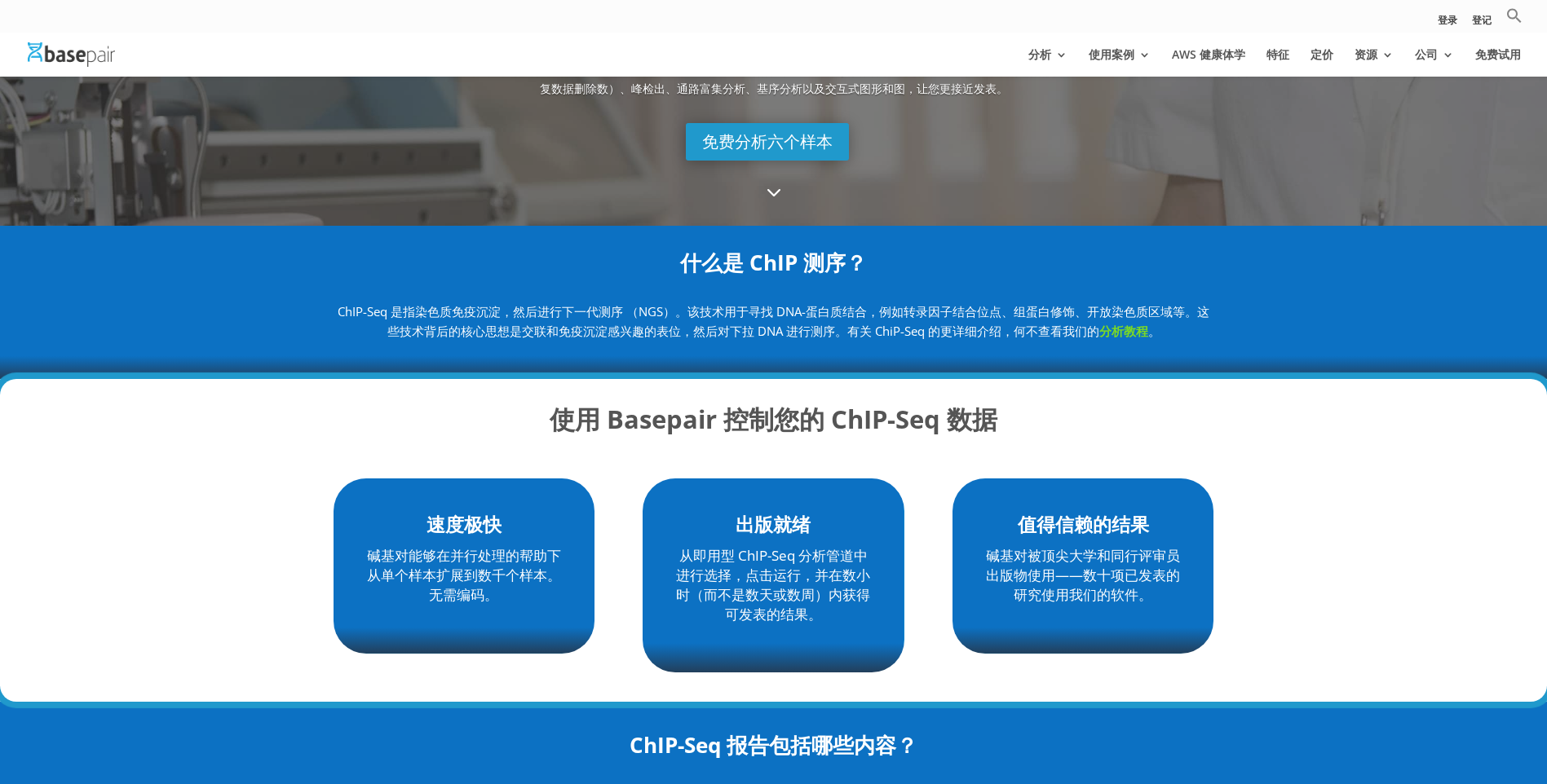
scroll to position [274, 0]
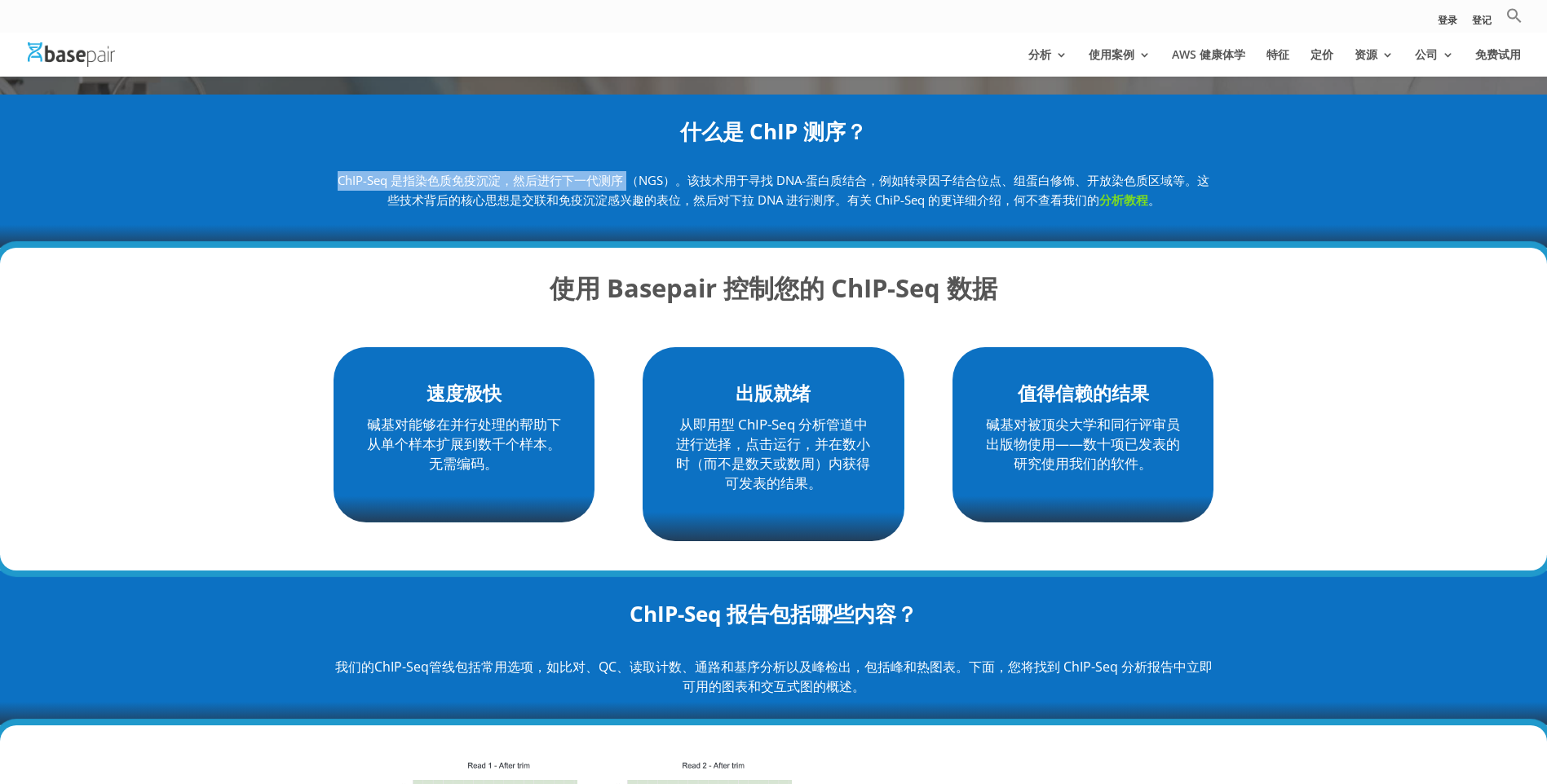
drag, startPoint x: 333, startPoint y: 180, endPoint x: 623, endPoint y: 181, distance: 290.0
click at [623, 181] on span "ChIP-Seq 是指染色质免疫沉淀，然后进行下一代测序 （NGS）。该技术用于寻找 DNA-蛋白质结合，例如转录因子结合位点、组蛋白修饰、开放染色质区域等。" at bounding box center [767, 180] width 859 height 16
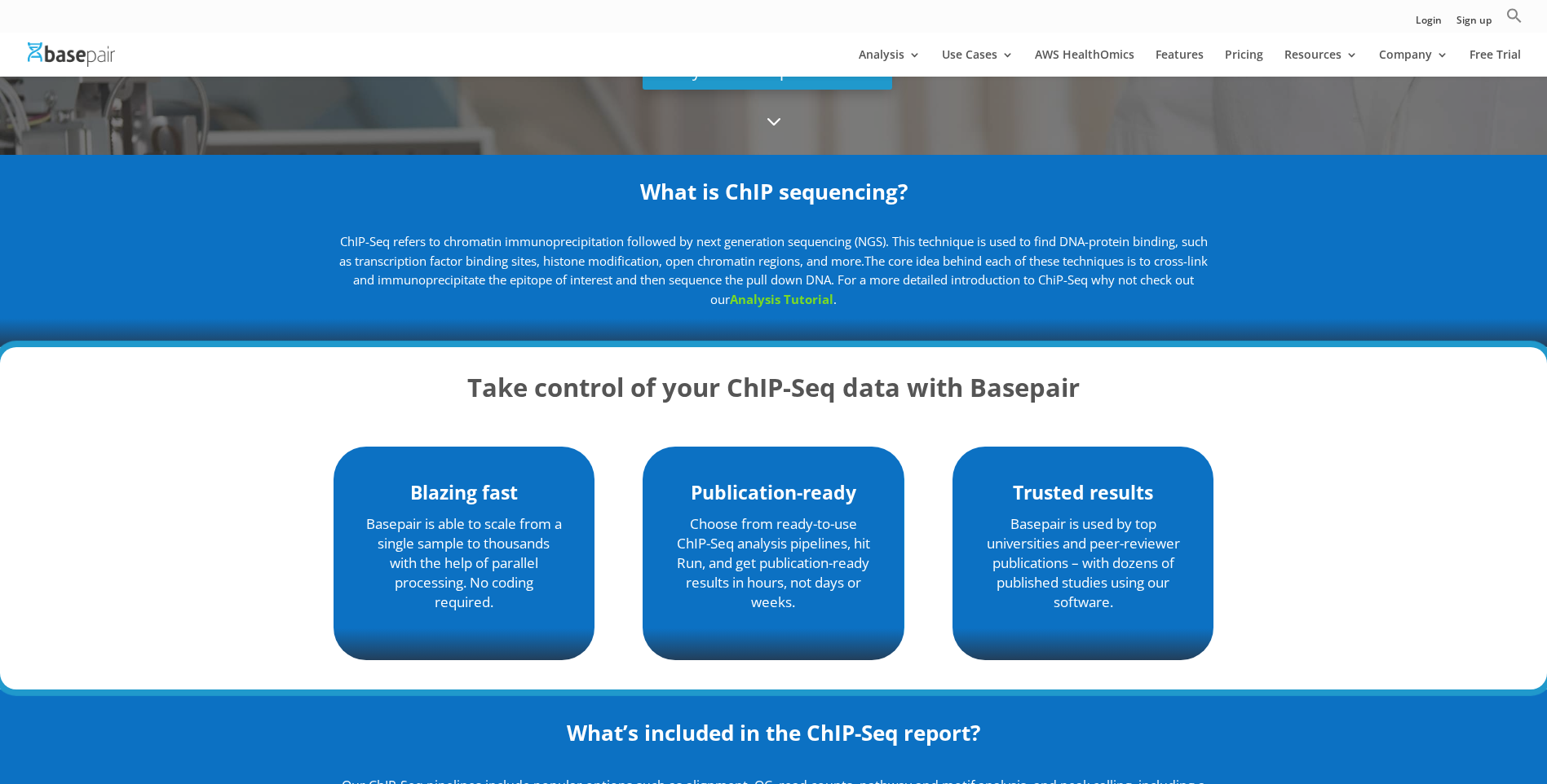
click at [582, 263] on span "ChIP-Seq refers to chromatin immunoprecipitation followed by next generation se…" at bounding box center [774, 251] width 868 height 36
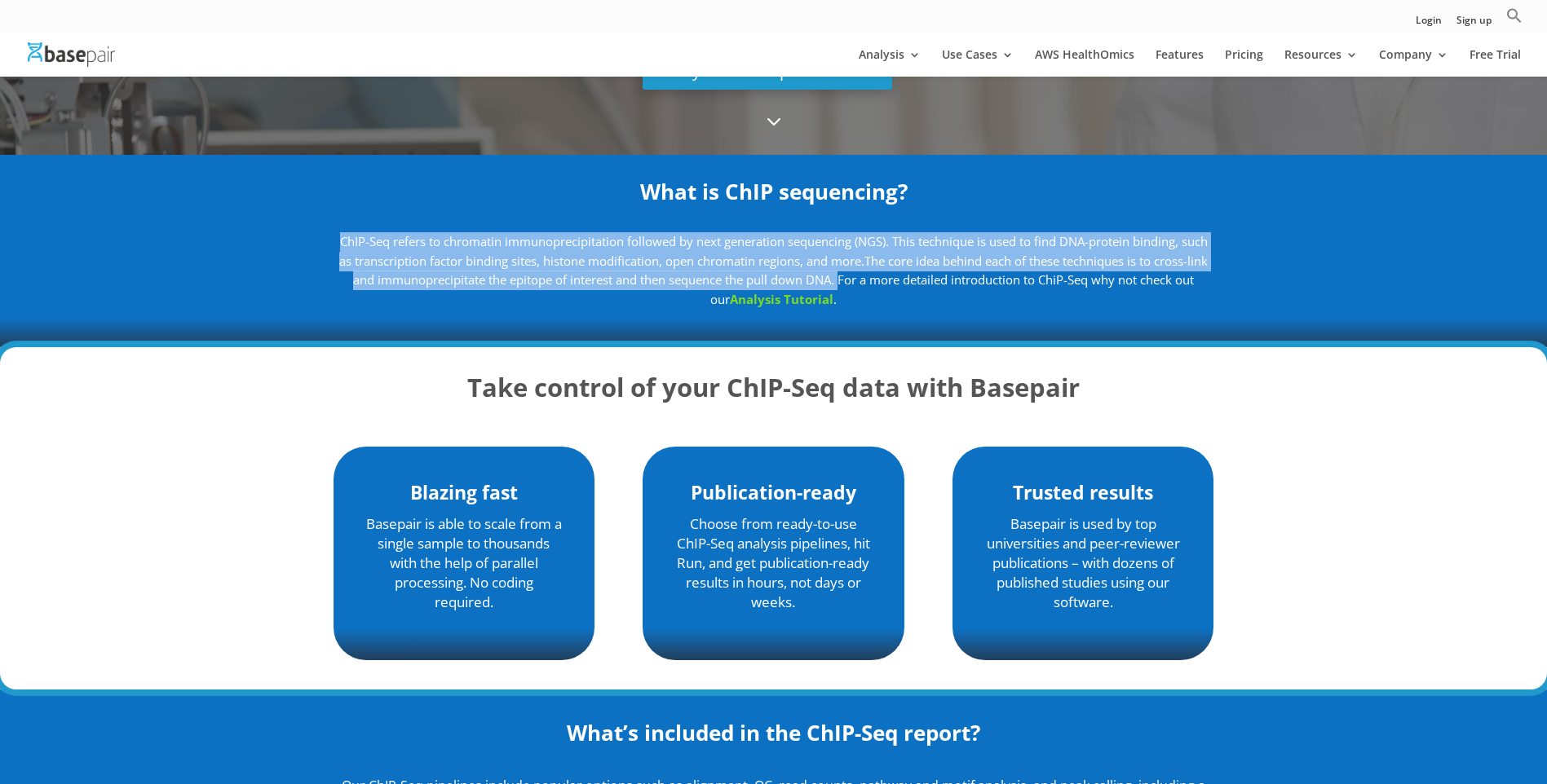
drag, startPoint x: 324, startPoint y: 243, endPoint x: 852, endPoint y: 280, distance: 529.3
click at [852, 280] on div "What is ChIP sequencing? ChIP-Seq refers to chromatin immunoprecipitation follo…" at bounding box center [774, 251] width 1547 height 193
copy p "ChIP-Seq refers to chromatin immunoprecipitation followed by next generation se…"
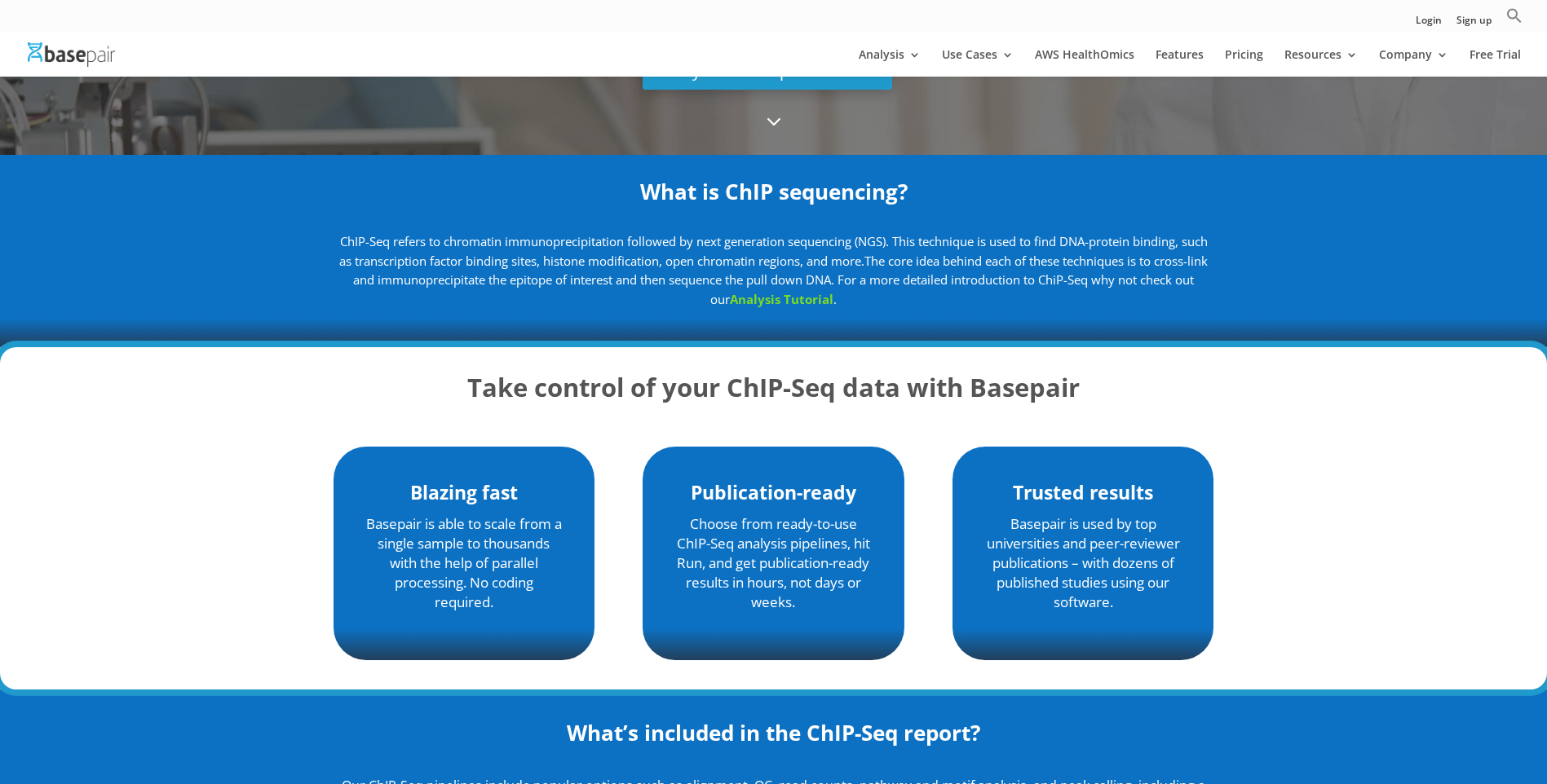
click at [923, 301] on p "ChIP-Seq refers to chromatin immunoprecipitation followed by next generation se…" at bounding box center [774, 271] width 881 height 77
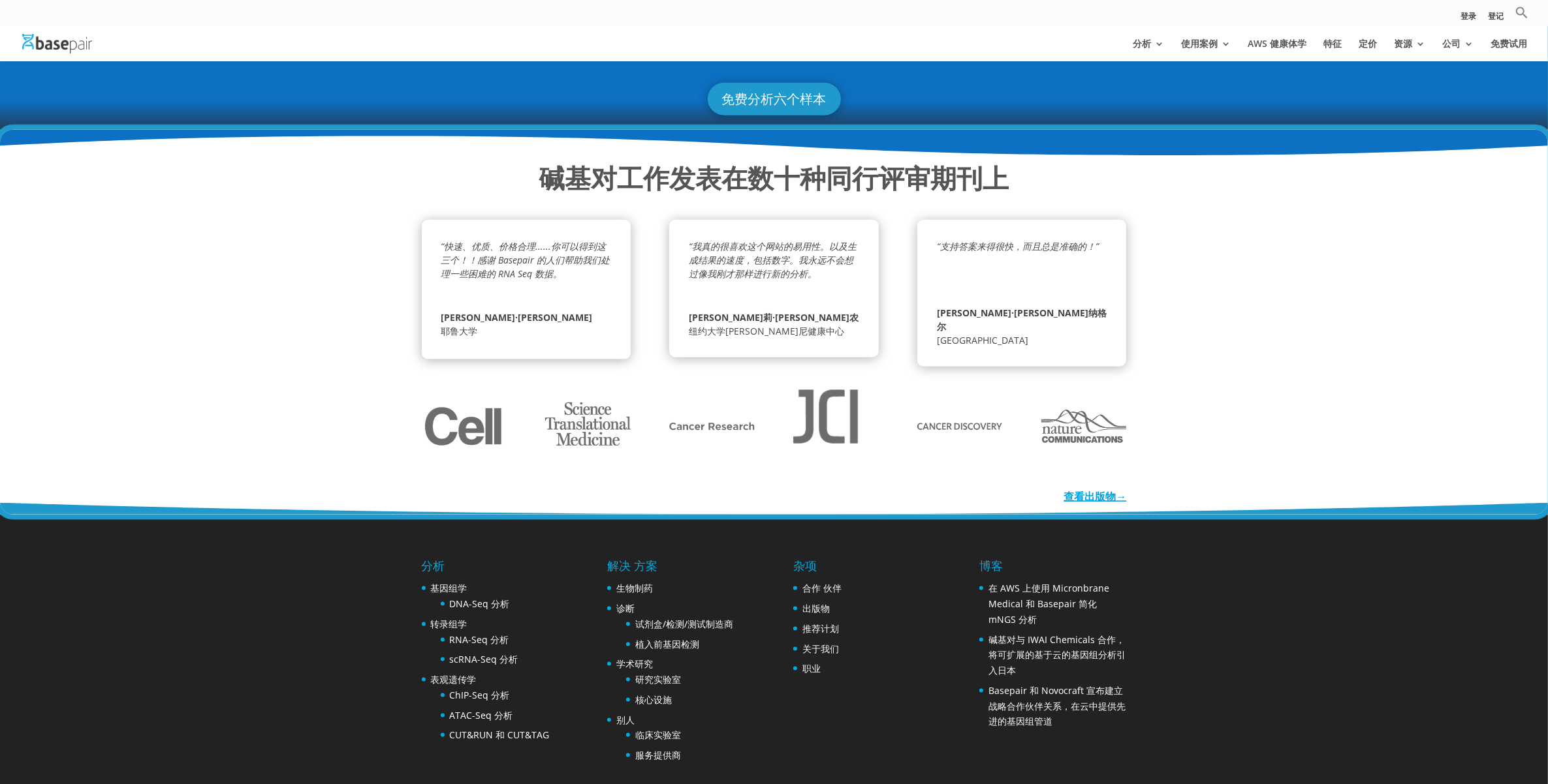
scroll to position [1816, 0]
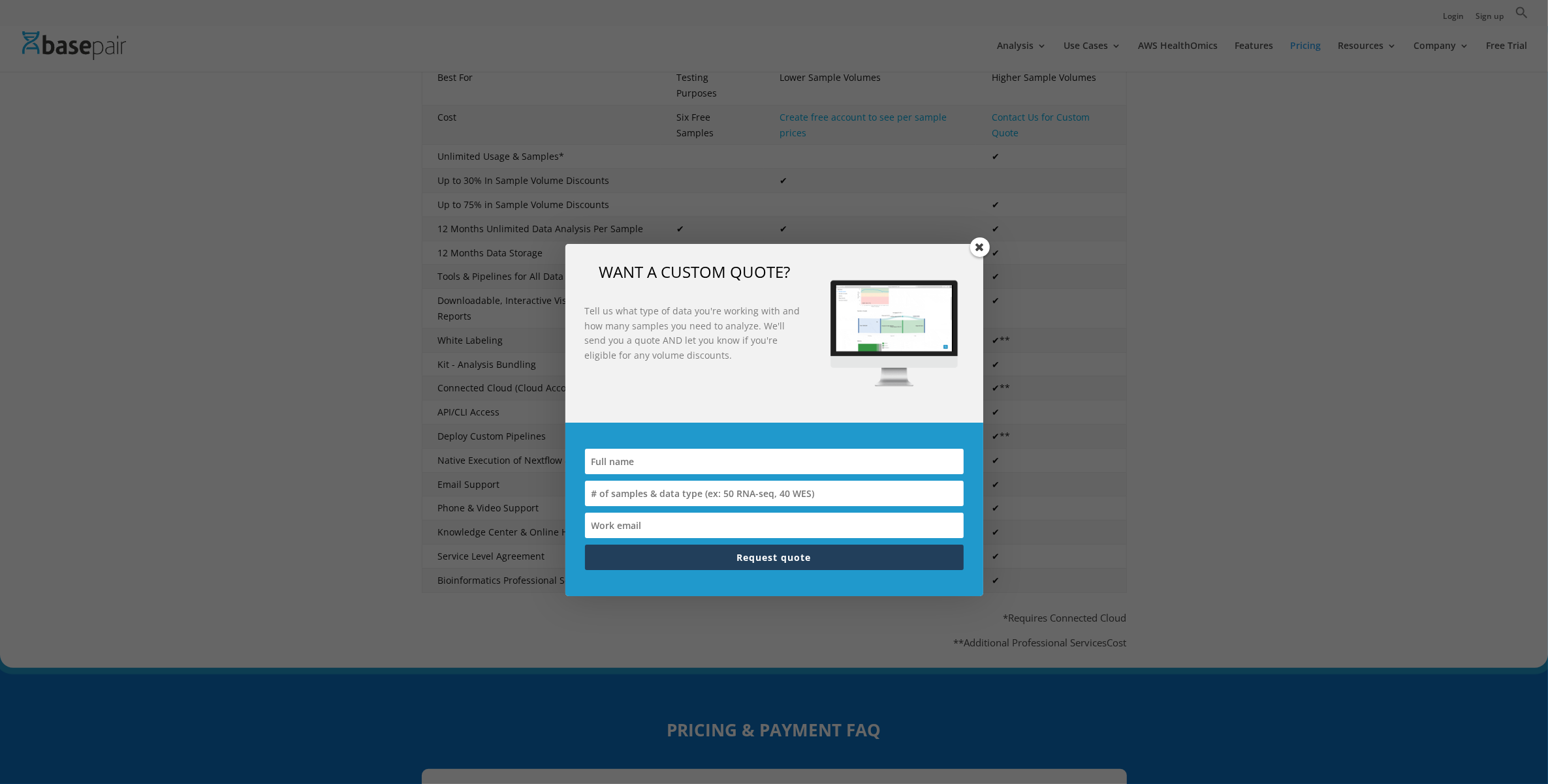
click at [976, 249] on span at bounding box center [979, 247] width 19 height 19
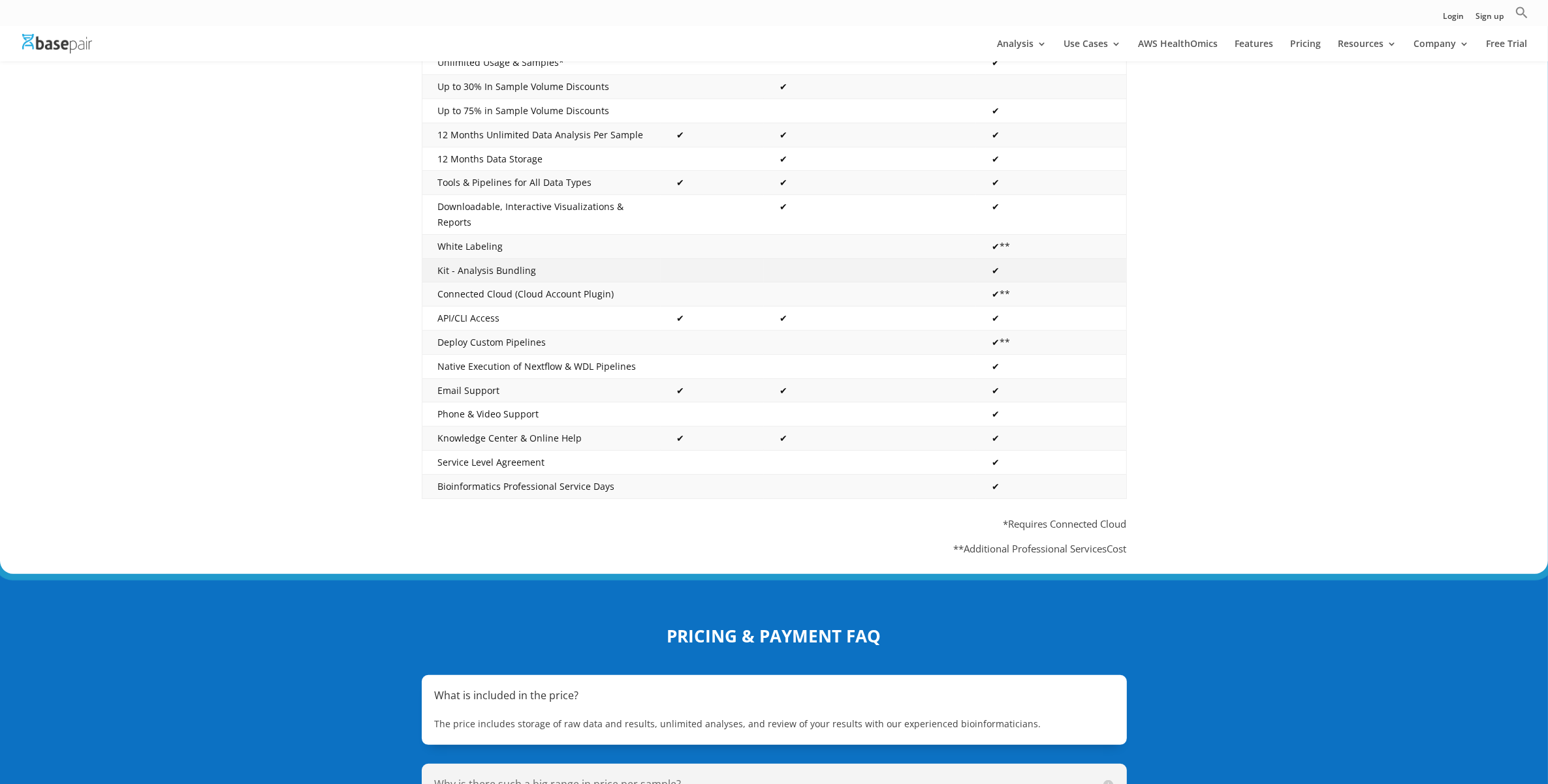
scroll to position [816, 0]
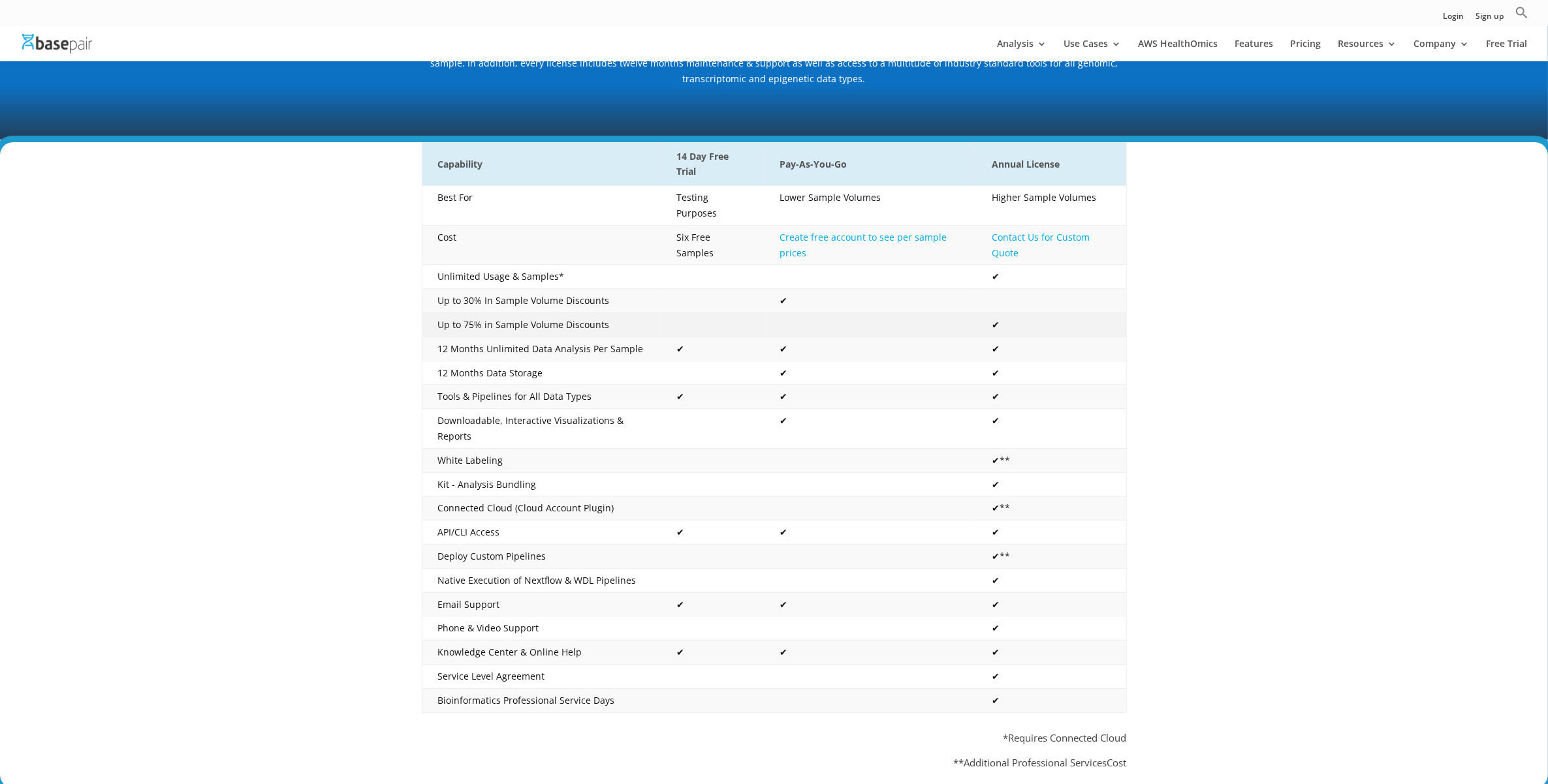
click at [544, 313] on td "Up to 75% in Sample Volume Discounts" at bounding box center [541, 326] width 239 height 24
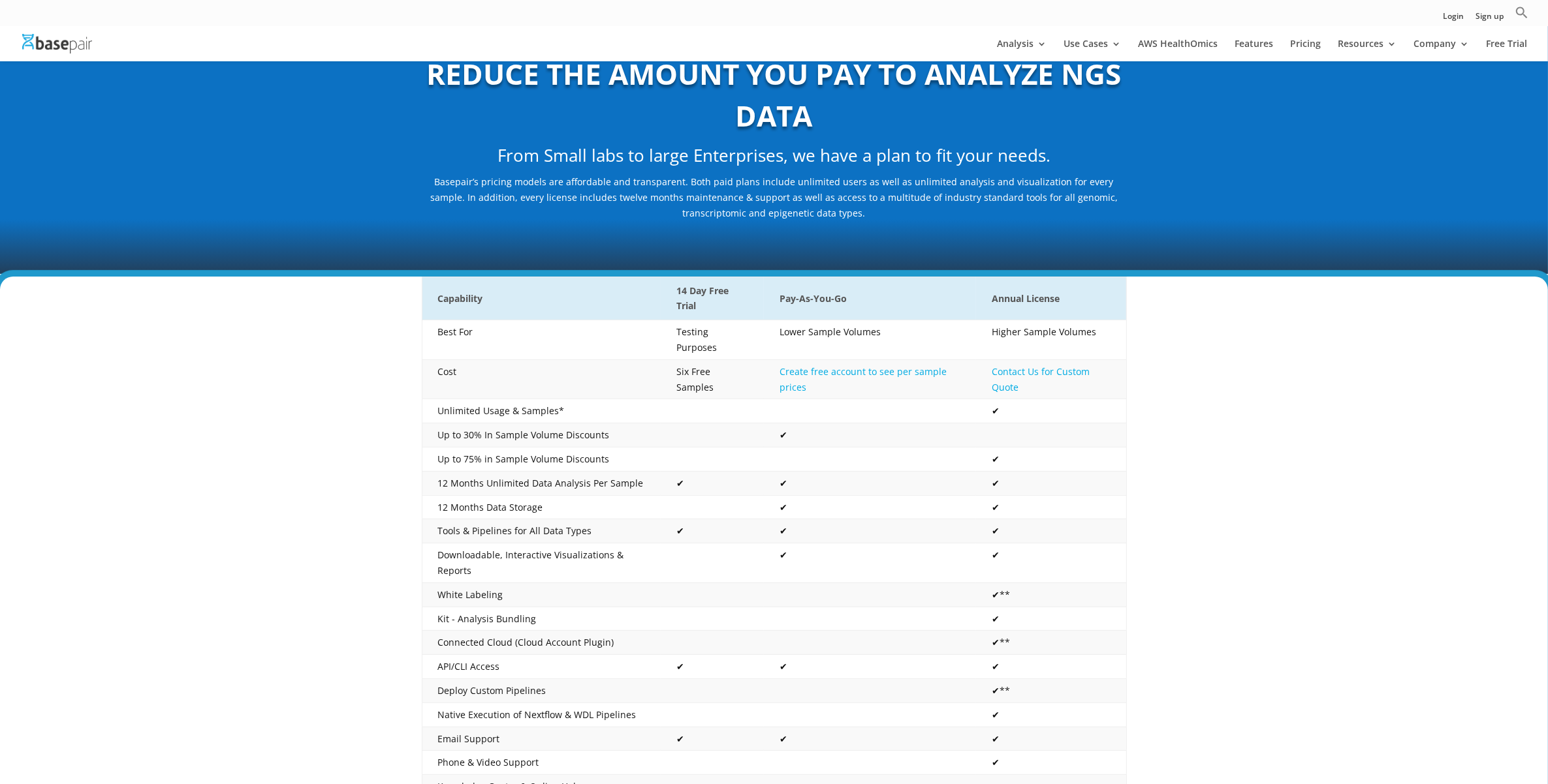
scroll to position [0, 0]
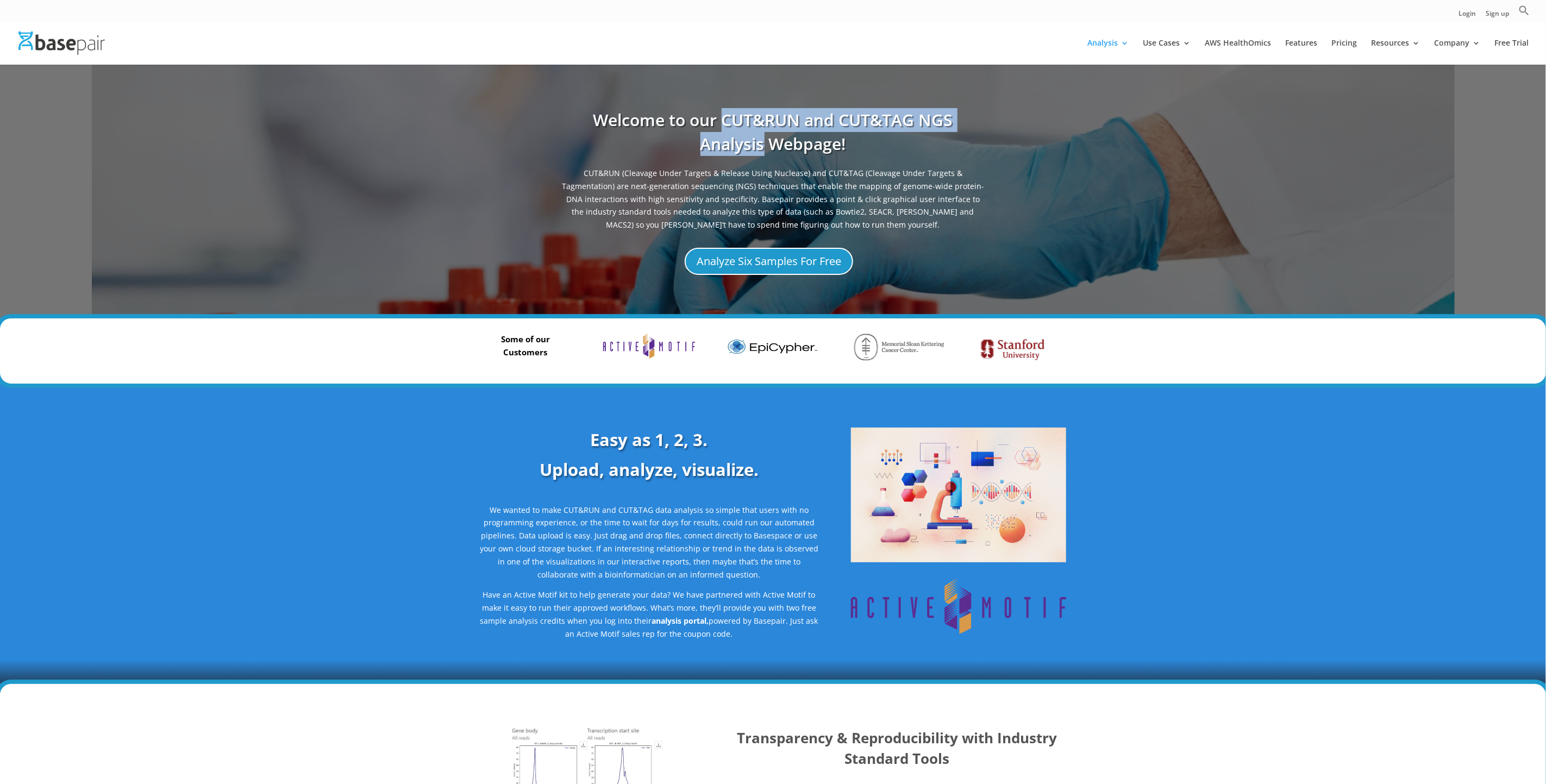
drag, startPoint x: 721, startPoint y: 122, endPoint x: 765, endPoint y: 146, distance: 50.1
click at [765, 146] on h1 "Welcome to our CUT&RUN and CUT&TAG NGS Analysis Webpage!" at bounding box center [773, 137] width 424 height 59
copy h1 "CUT&RUN and CUT&TAG NGS Analysis"
click at [1057, 273] on div "Welcome to our CUT&RUN and CUT&TAG NGS Analysis Webpage! CUT&RUN (Cleavage Unde…" at bounding box center [774, 191] width 587 height 199
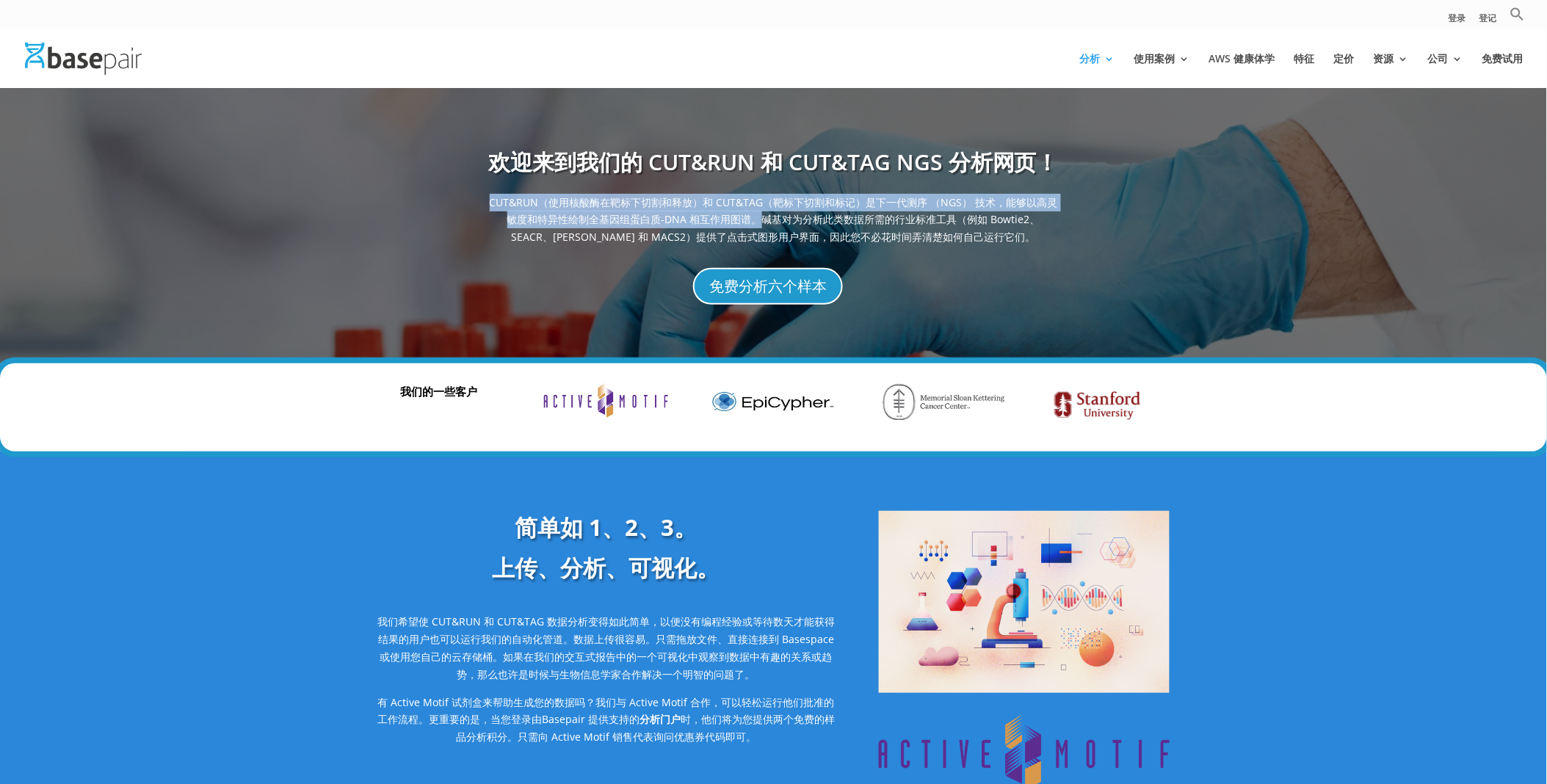
drag, startPoint x: 737, startPoint y: 218, endPoint x: 448, endPoint y: 199, distance: 289.6
click at [448, 199] on div "欢迎来到我们的 CUT&RUN 和 CUT&TAG NGS 分析网页！ CUT&RUN（使用核酸酶在靶标下切割和释放）和 CUT&TAG（靶标下切割和标记）是…" at bounding box center [774, 225] width 793 height 203
copy span "CUT&RUN（使用核酸酶在靶标下切割和释放）和 CUT&TAG（靶标下切割和标记）是下一代测序 （NGS） 技术，能够以高灵敏度和特异性绘制全基因组蛋白质-…"
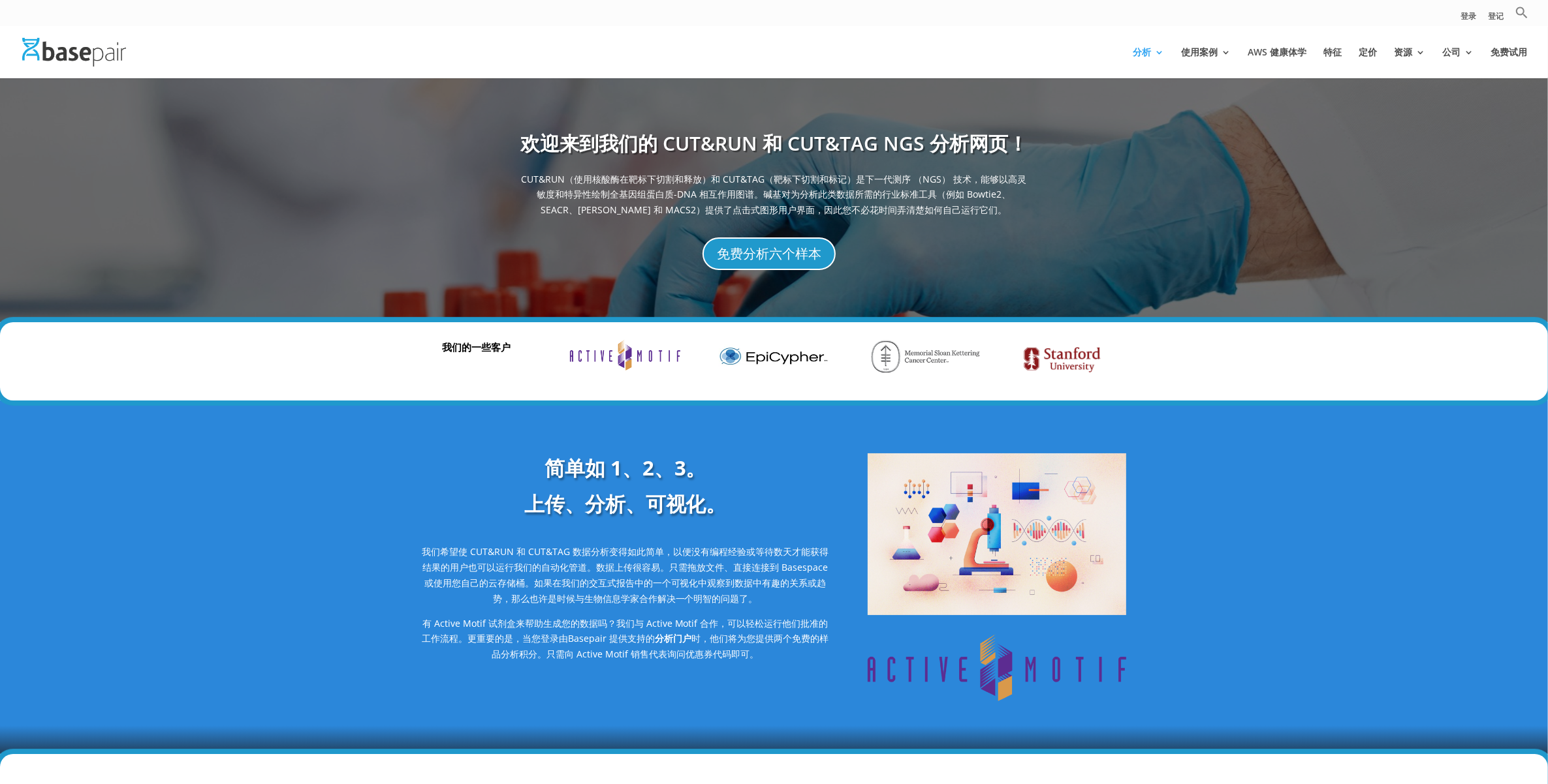
click at [970, 210] on span "CUT&RUN（使用核酸酶在靶标下切割和释放）和 CUT&TAG（靶标下切割和标记）是下一代测序 （NGS） 技术，能够以高灵敏度和特异性绘制全基因组蛋白质-…" at bounding box center [774, 197] width 509 height 53
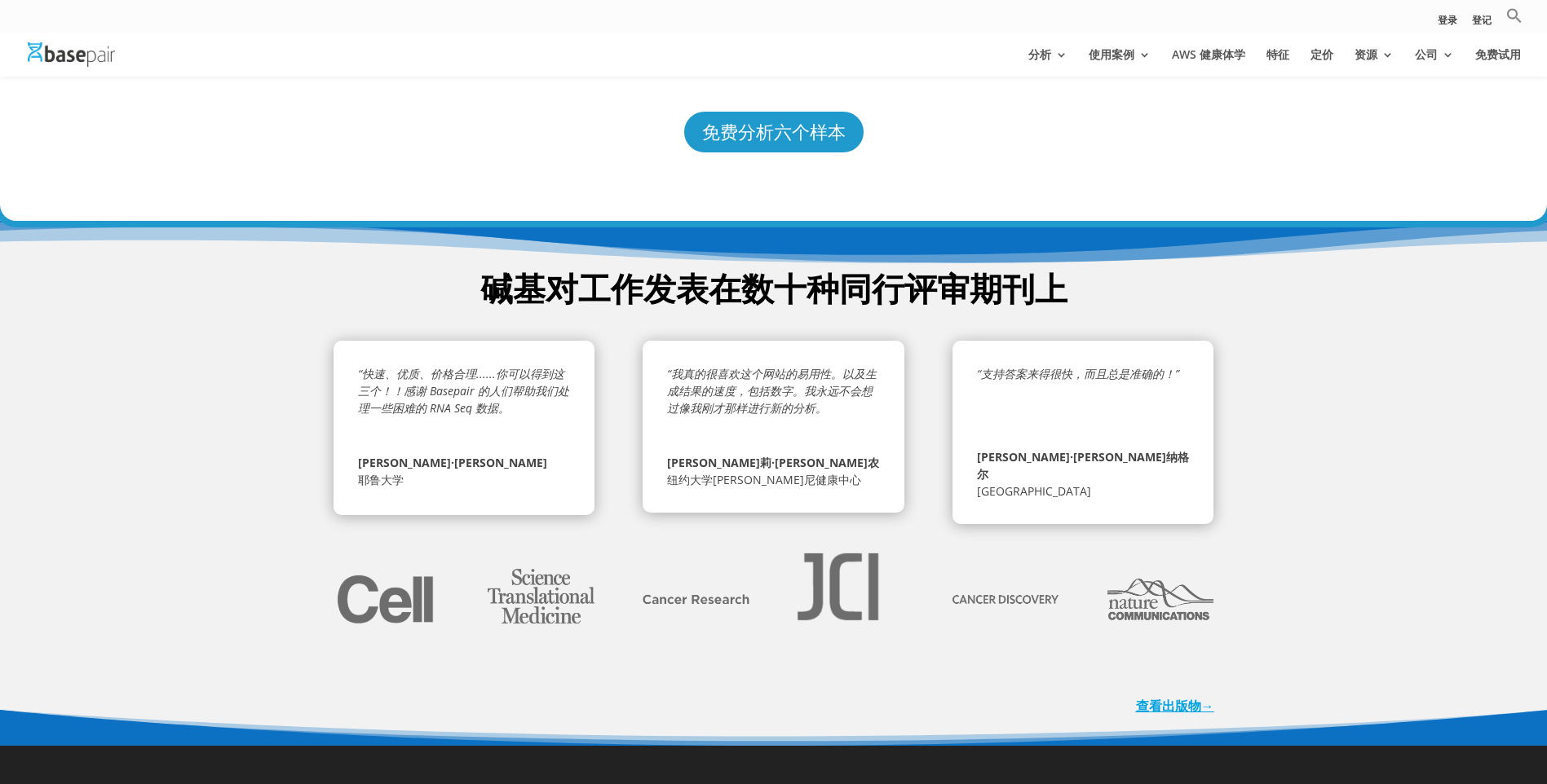
scroll to position [3079, 0]
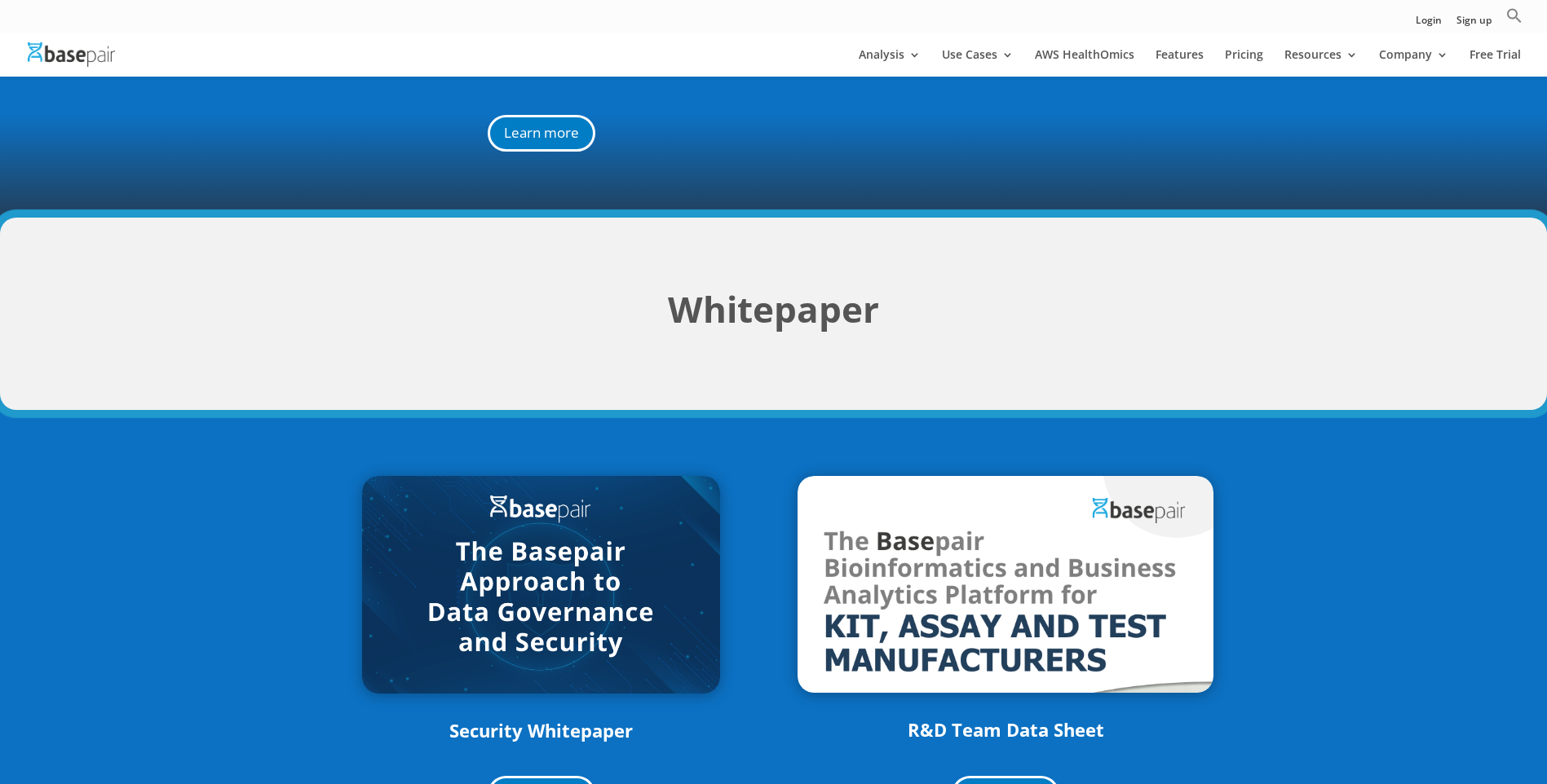
scroll to position [2119, 0]
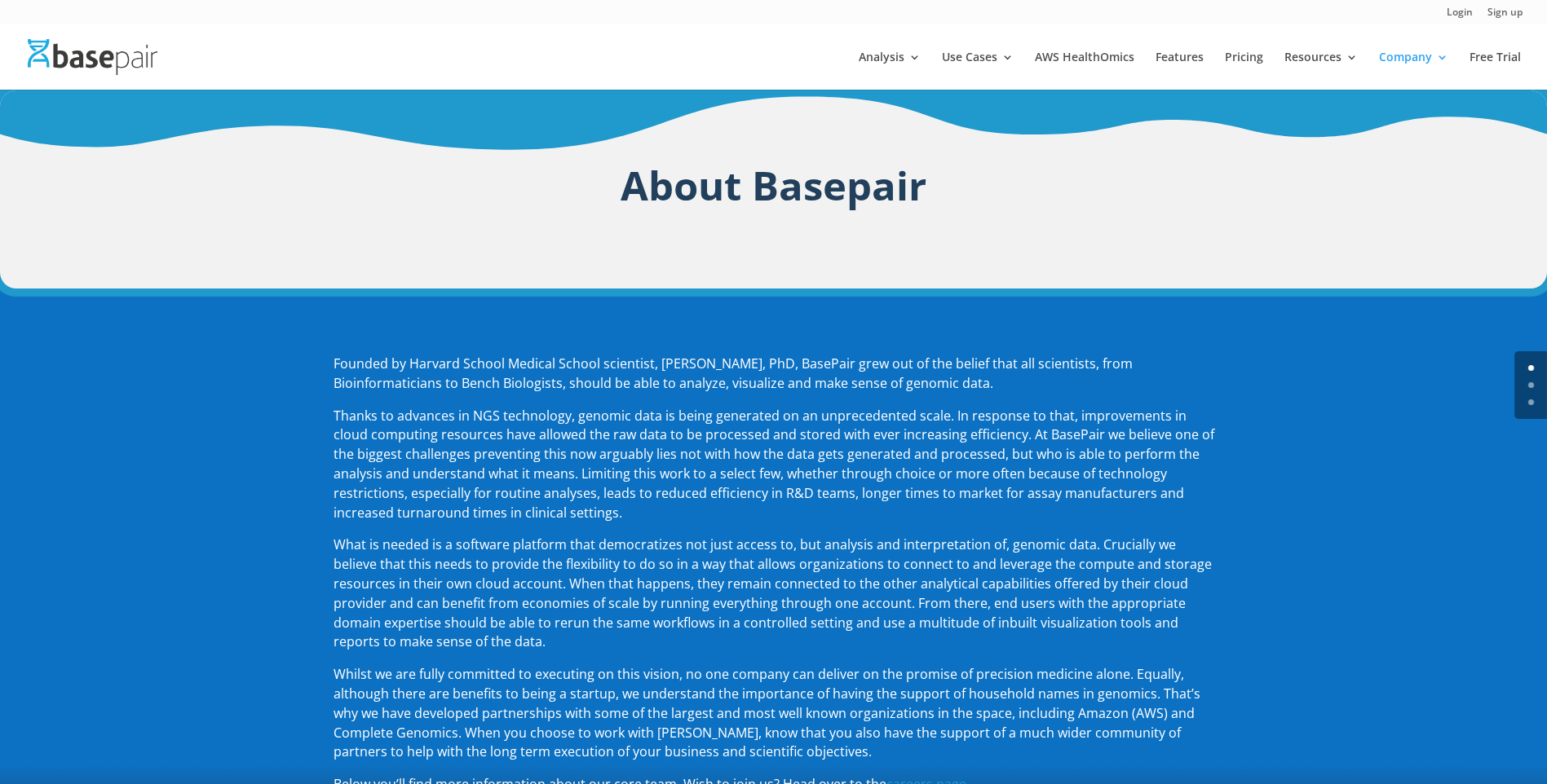
drag, startPoint x: 927, startPoint y: 609, endPoint x: 918, endPoint y: 617, distance: 12.0
click at [927, 609] on p "What is needed is a software platform that democratizes not just access to, but…" at bounding box center [774, 600] width 881 height 130
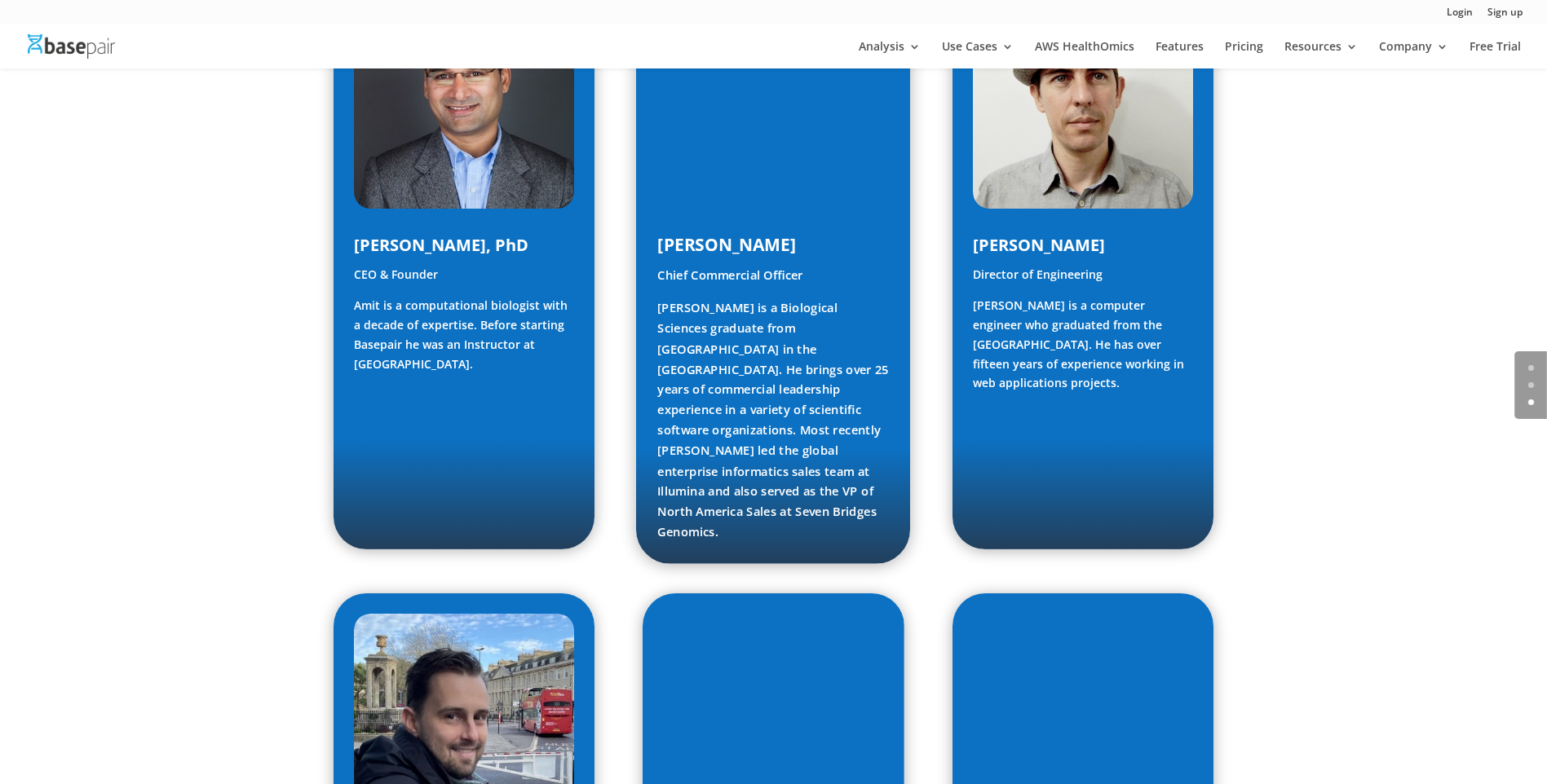
scroll to position [897, 0]
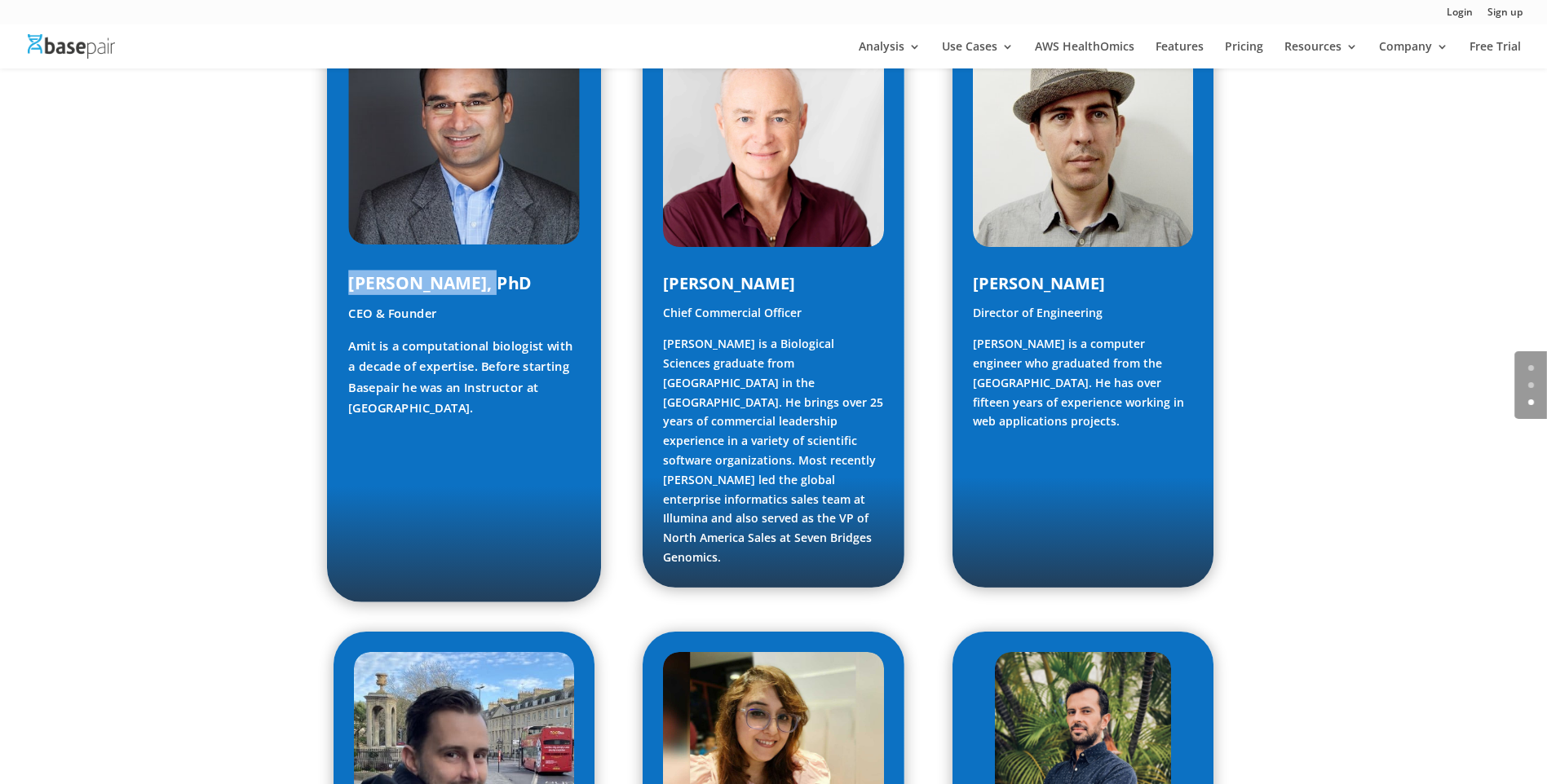
drag, startPoint x: 348, startPoint y: 281, endPoint x: 505, endPoint y: 289, distance: 157.2
click at [505, 289] on h4 "[PERSON_NAME], PhD" at bounding box center [464, 287] width 231 height 33
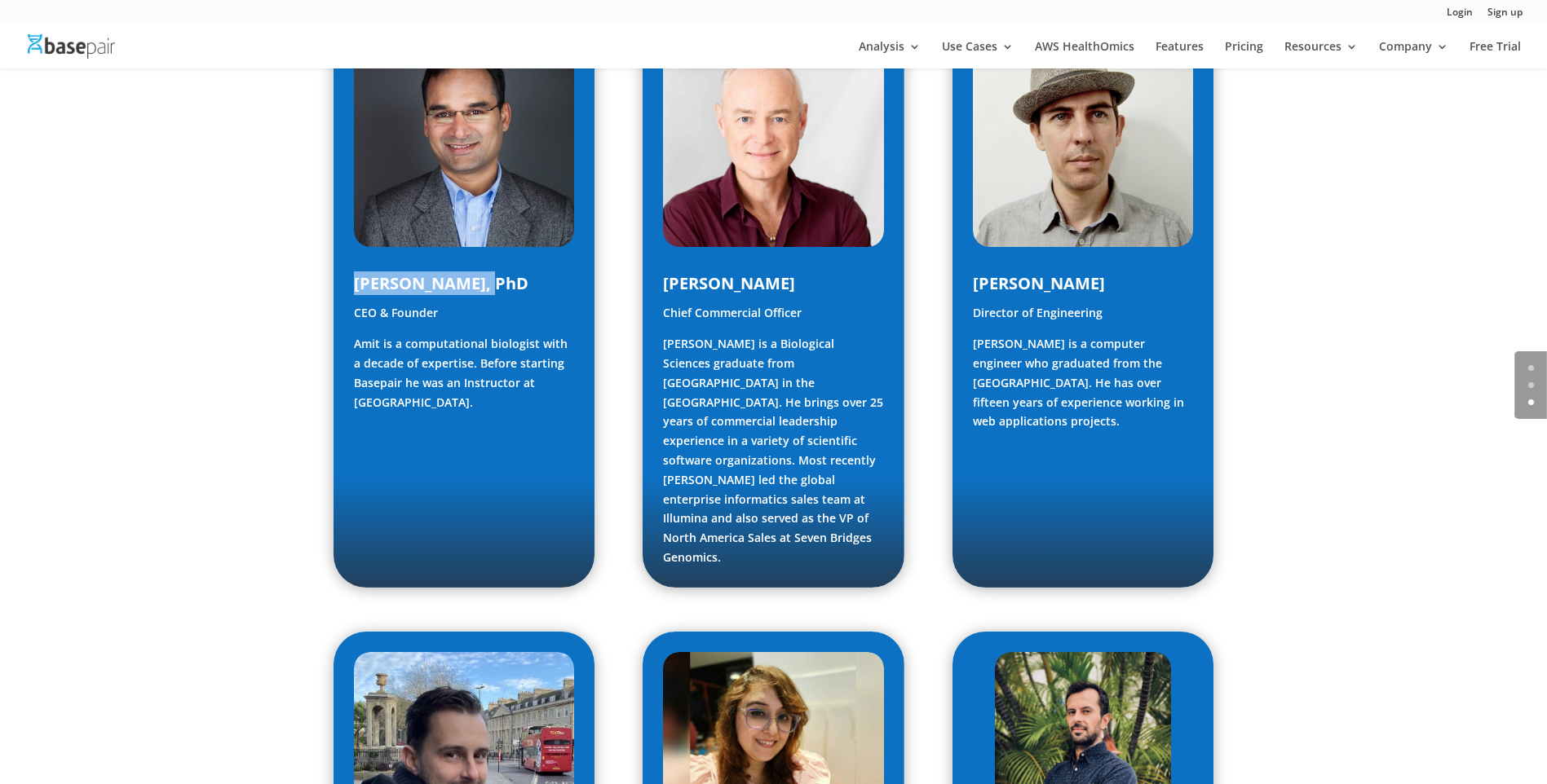
copy span "[PERSON_NAME], PhD"
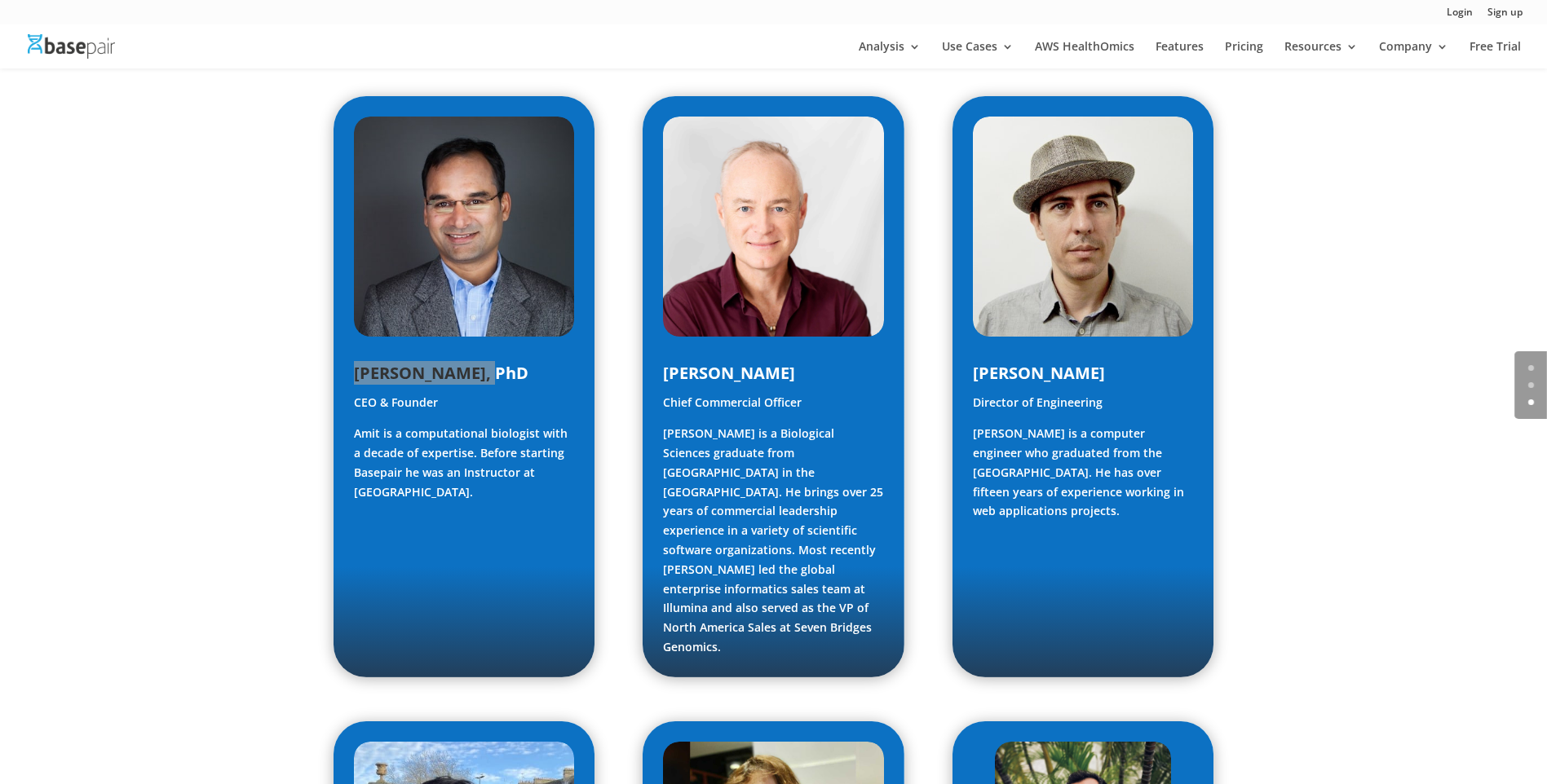
scroll to position [815, 0]
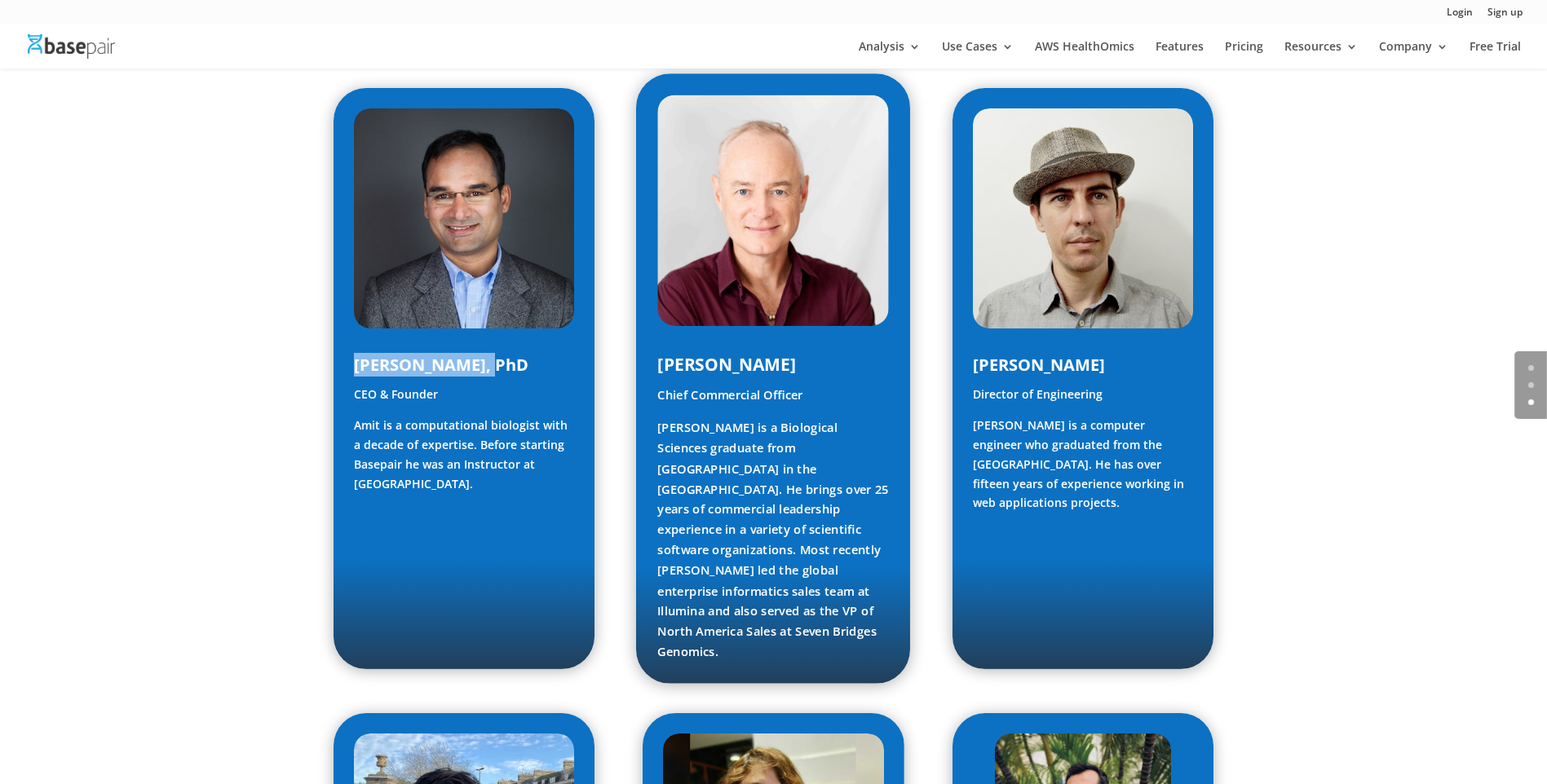
drag, startPoint x: 752, startPoint y: 367, endPoint x: 847, endPoint y: 370, distance: 95.0
click at [847, 370] on div "[PERSON_NAME] Chief Commercial Officer [PERSON_NAME] is a Biological Sciences g…" at bounding box center [773, 377] width 274 height 609
copy span "[PERSON_NAME]"
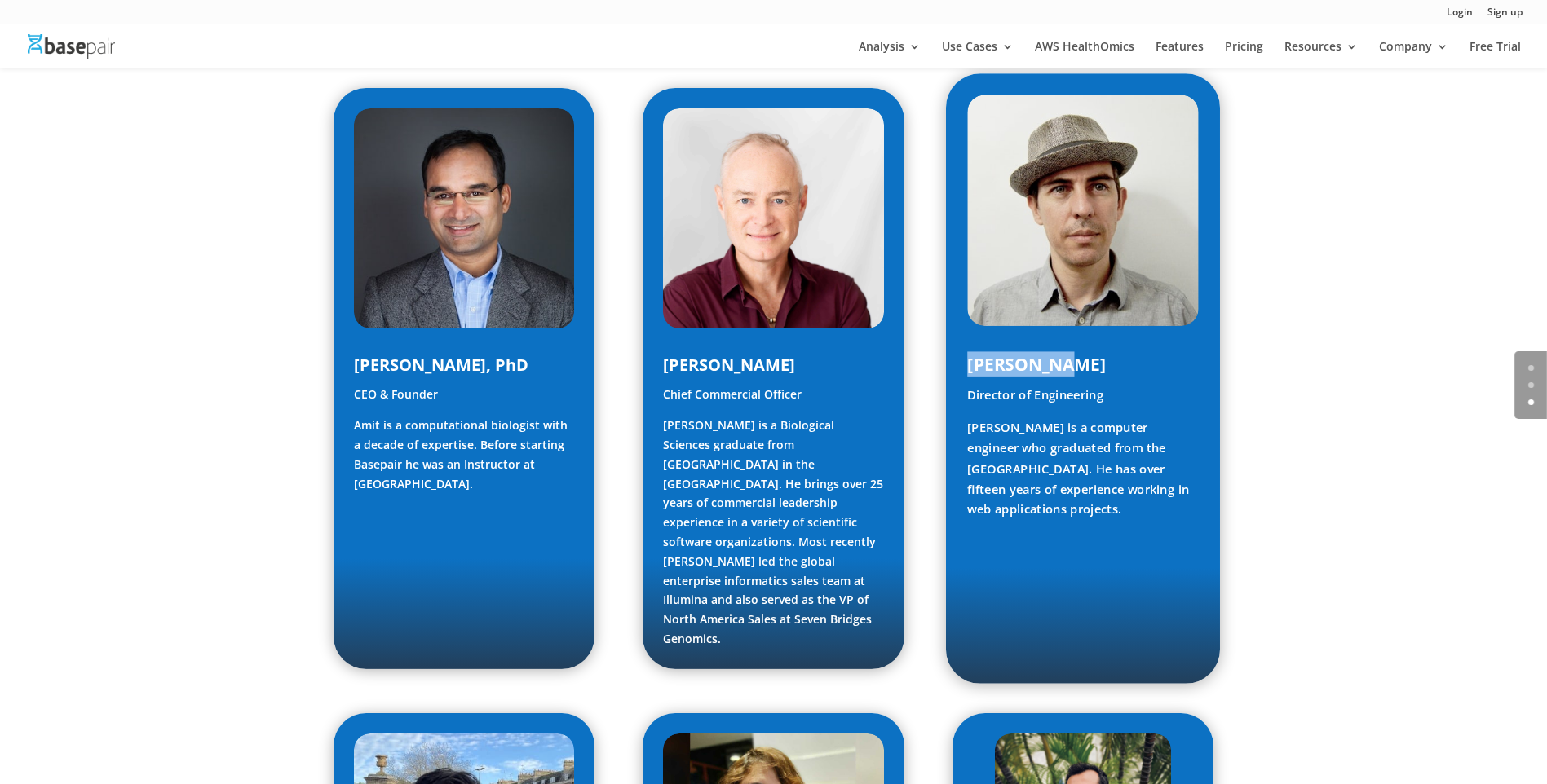
drag, startPoint x: 961, startPoint y: 361, endPoint x: 1163, endPoint y: 356, distance: 202.1
click at [1163, 356] on div "[PERSON_NAME] Director of Engineering [PERSON_NAME] is a computer engineer who …" at bounding box center [1082, 377] width 274 height 609
copy span "[PERSON_NAME]"
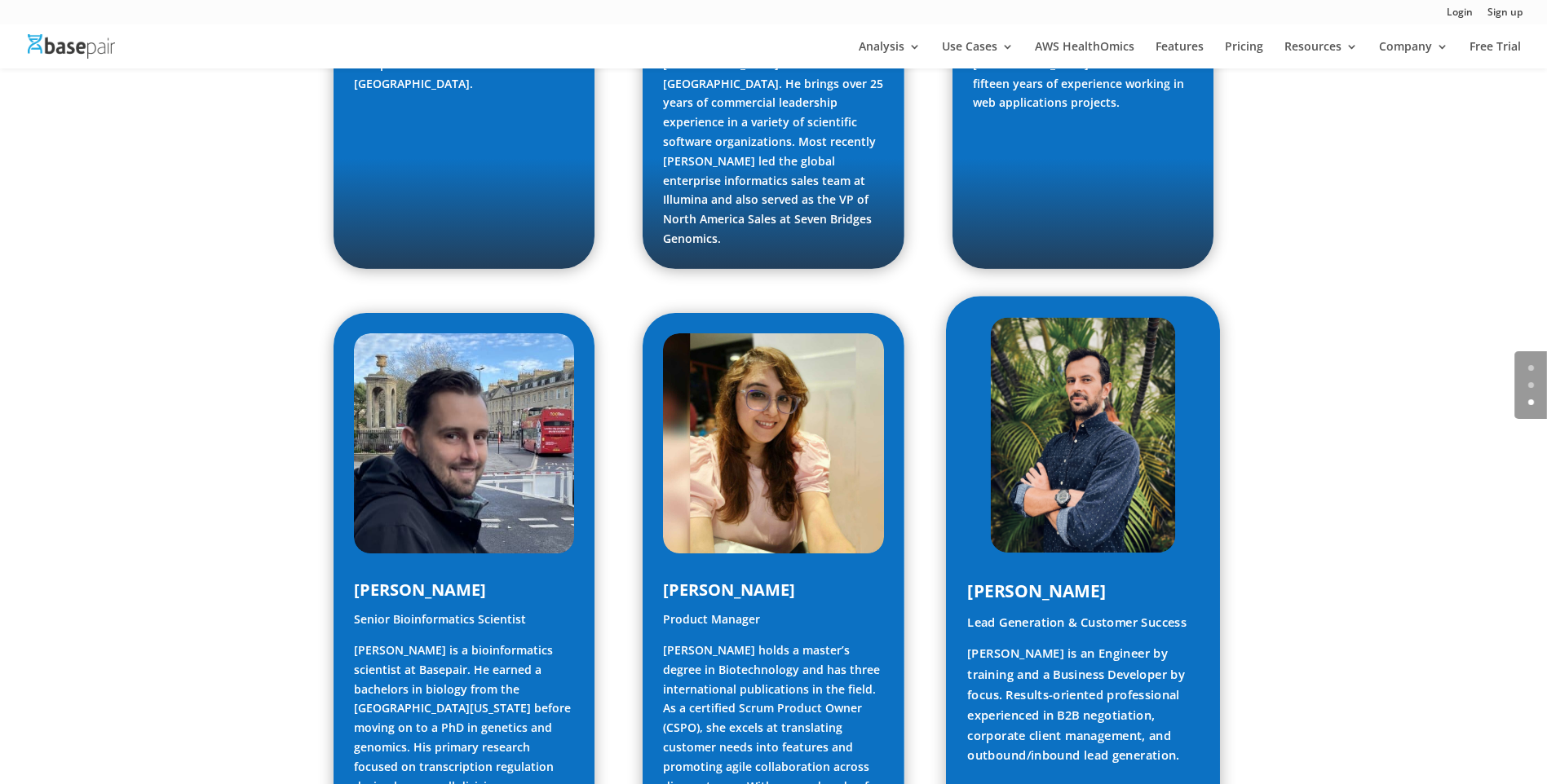
scroll to position [1222, 0]
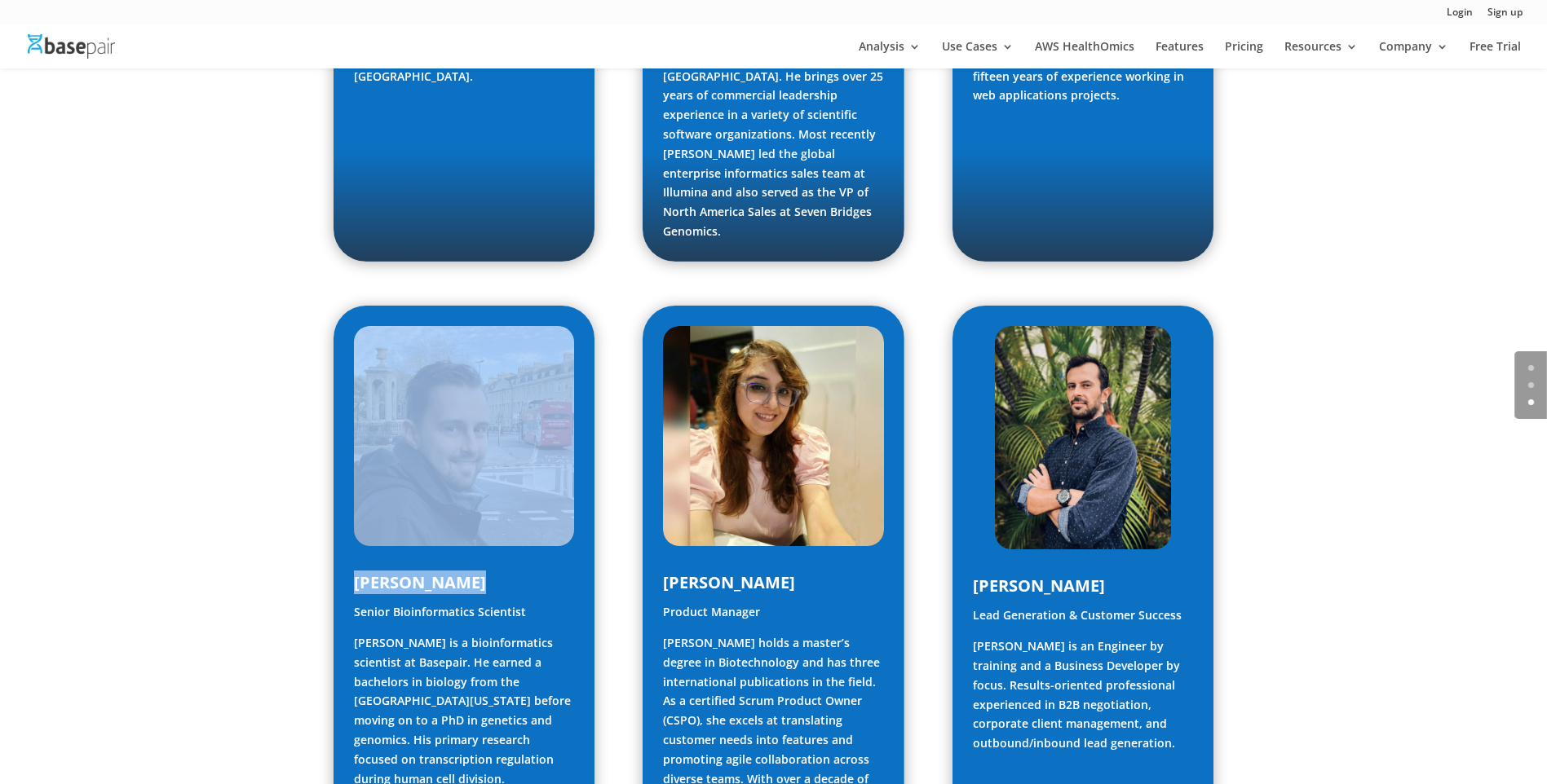
drag, startPoint x: 484, startPoint y: 518, endPoint x: 285, endPoint y: 512, distance: 199.1
click at [285, 512] on div "[PERSON_NAME], PhD CEO & Founder [PERSON_NAME] is a computational biologist wit…" at bounding box center [774, 616] width 1547 height 2002
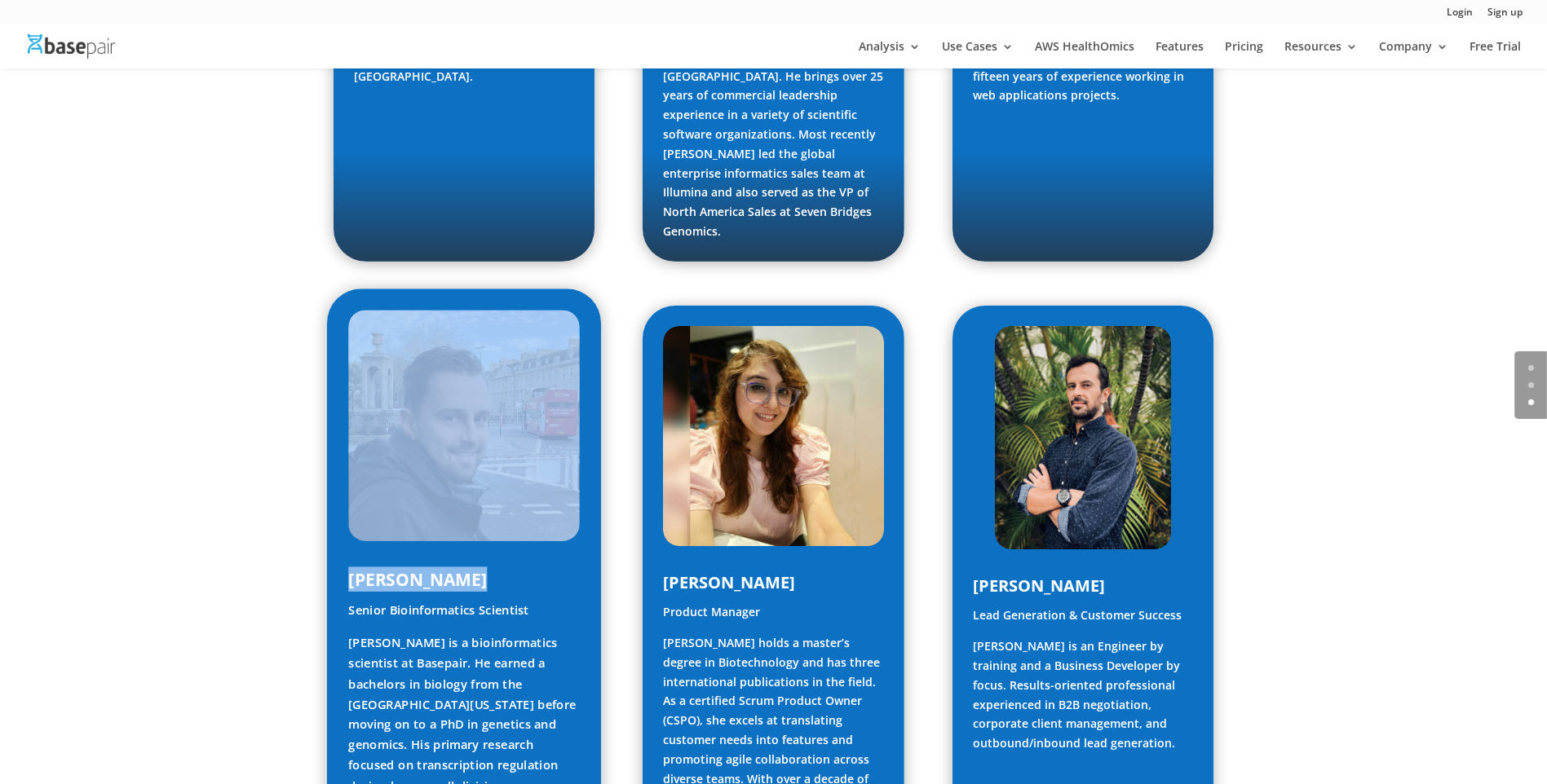
click at [475, 501] on div "[PERSON_NAME] Senior Bioinformatics Scientist [PERSON_NAME] is a bioinformatics…" at bounding box center [464, 583] width 231 height 547
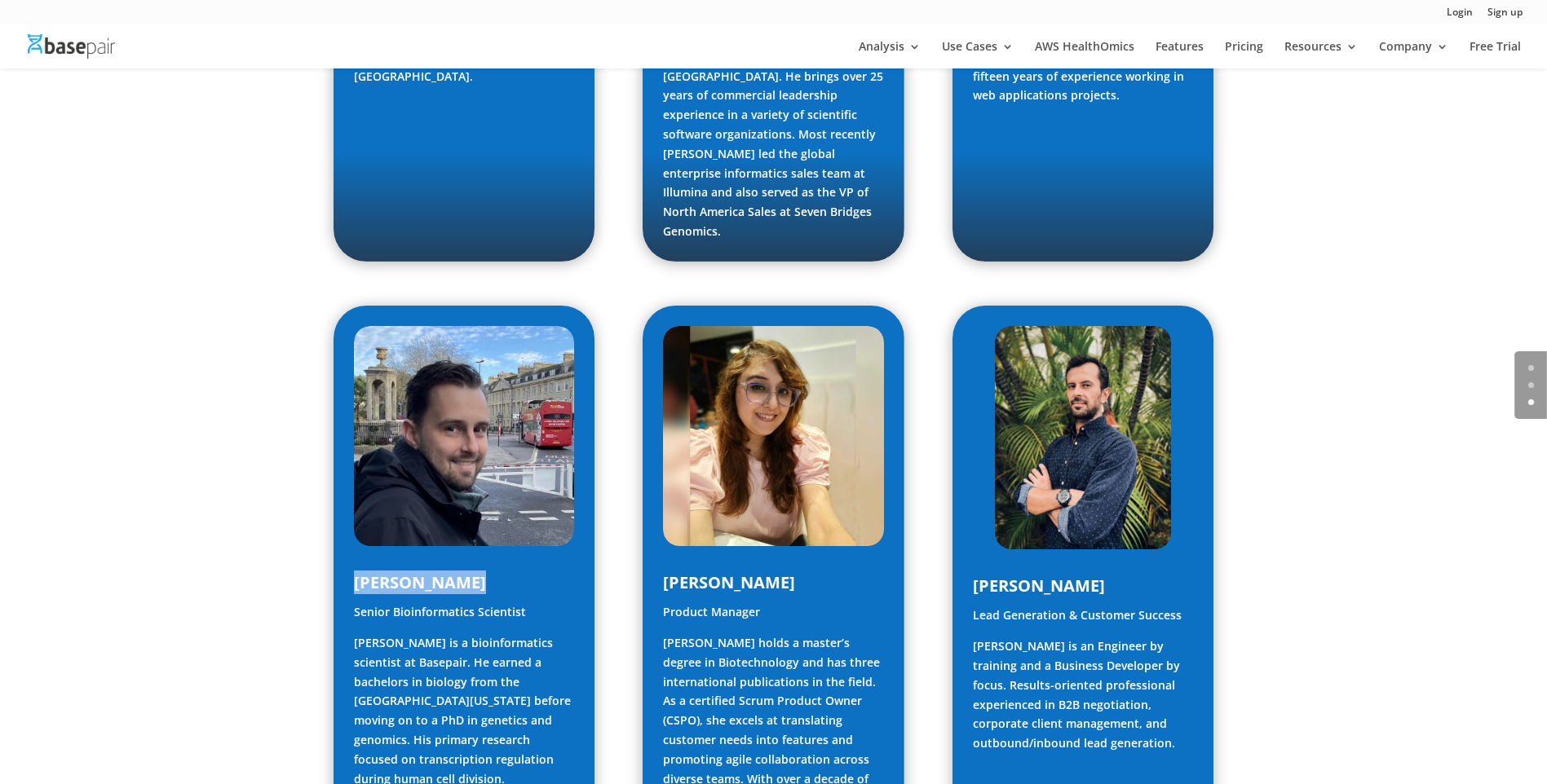
drag, startPoint x: 479, startPoint y: 517, endPoint x: 283, endPoint y: 517, distance: 196.0
click at [283, 517] on div "[PERSON_NAME], PhD CEO & Founder [PERSON_NAME] is a computational biologist wit…" at bounding box center [774, 616] width 1547 height 2002
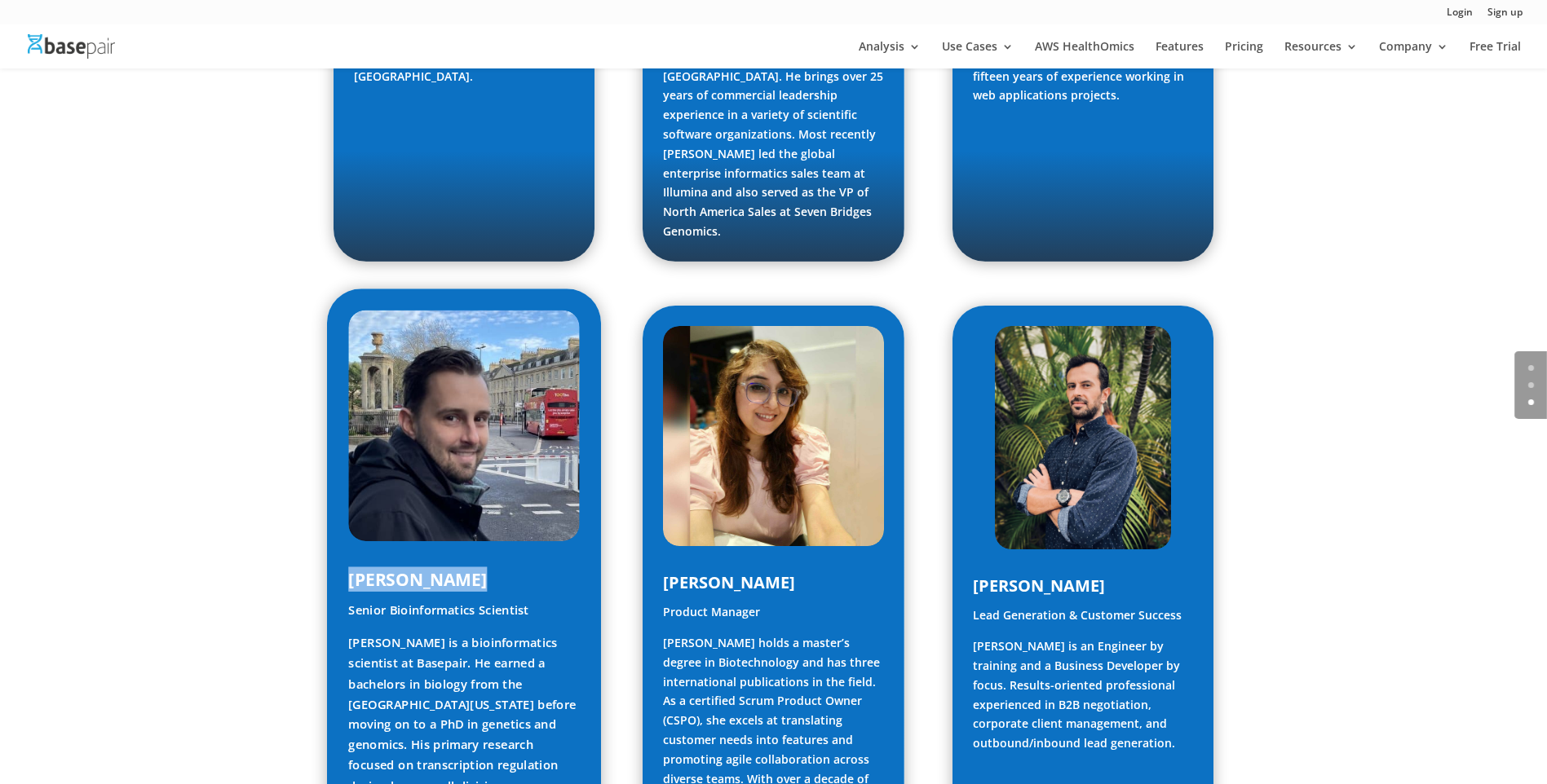
copy span "[PERSON_NAME]"
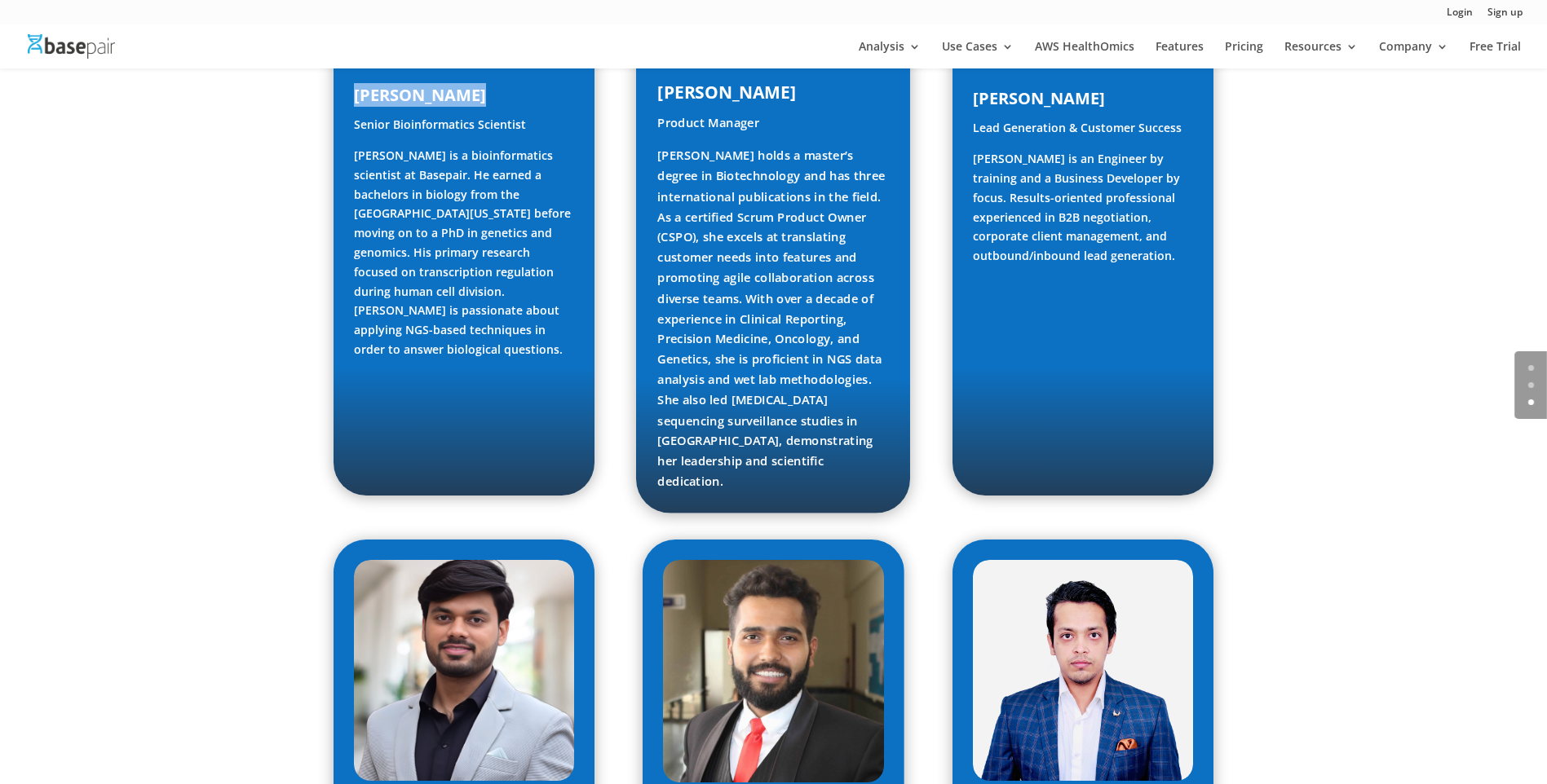
scroll to position [1711, 0]
